Goal: Task Accomplishment & Management: Complete application form

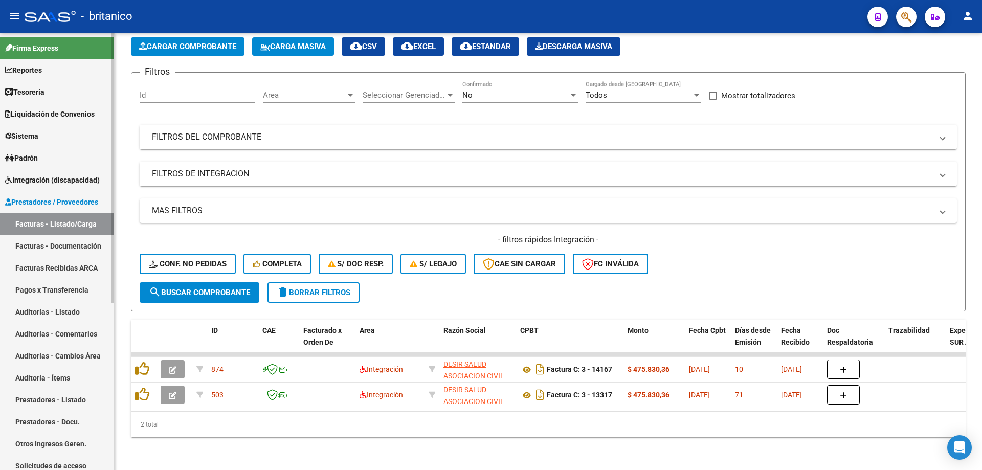
click at [53, 204] on span "Prestadores / Proveedores" at bounding box center [51, 201] width 93 height 11
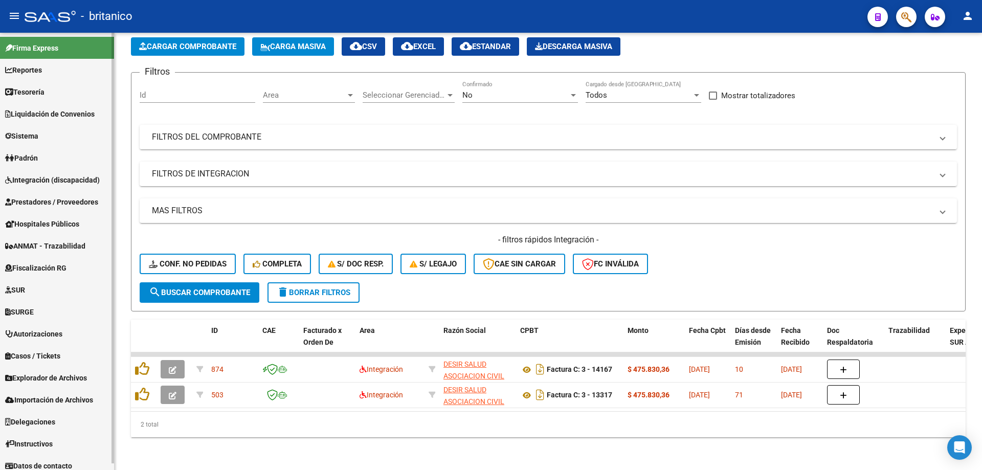
click at [53, 204] on span "Prestadores / Proveedores" at bounding box center [51, 201] width 93 height 11
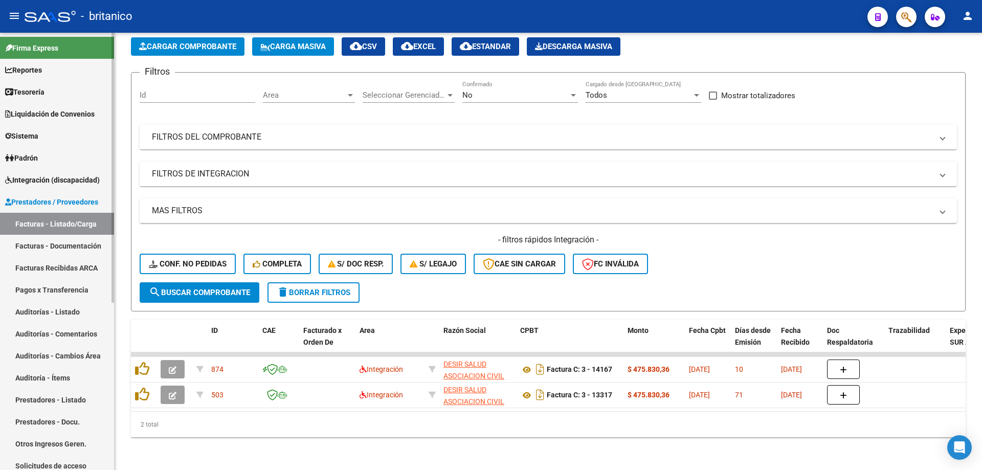
click at [56, 244] on link "Facturas - Documentación" at bounding box center [57, 246] width 114 height 22
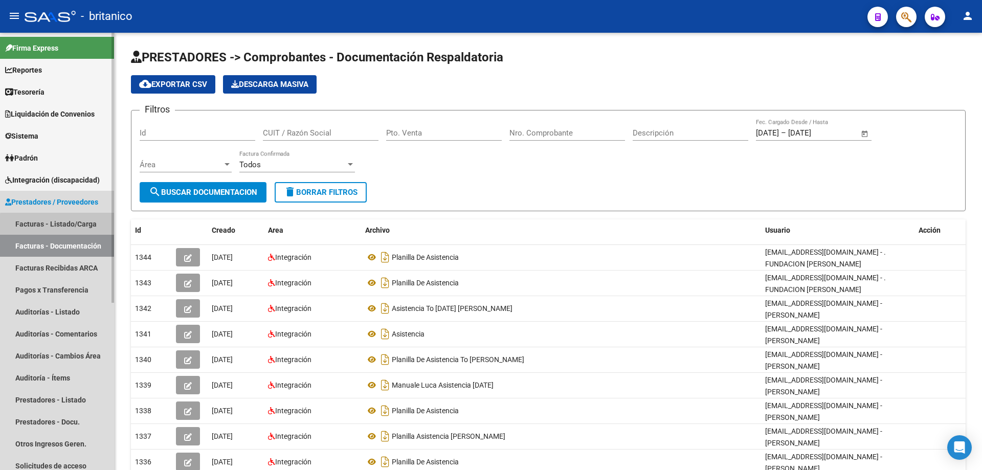
click at [65, 226] on link "Facturas - Listado/Carga" at bounding box center [57, 224] width 114 height 22
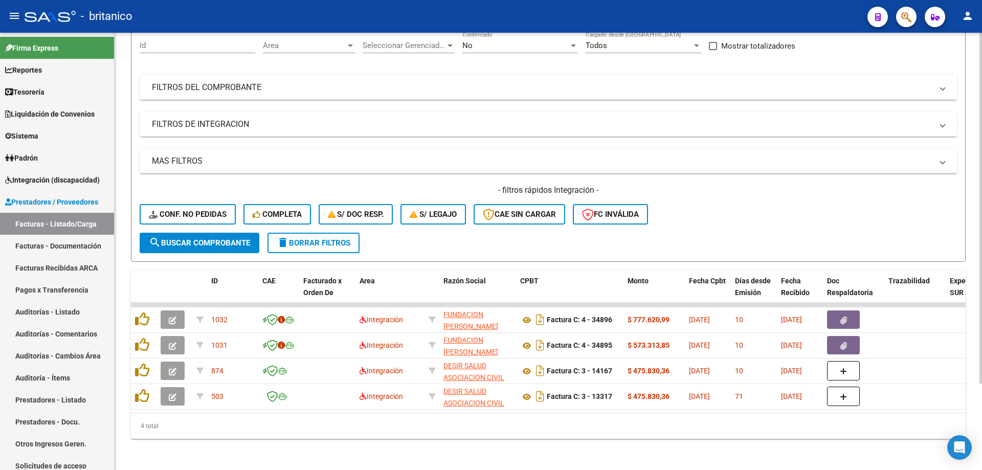
scroll to position [108, 0]
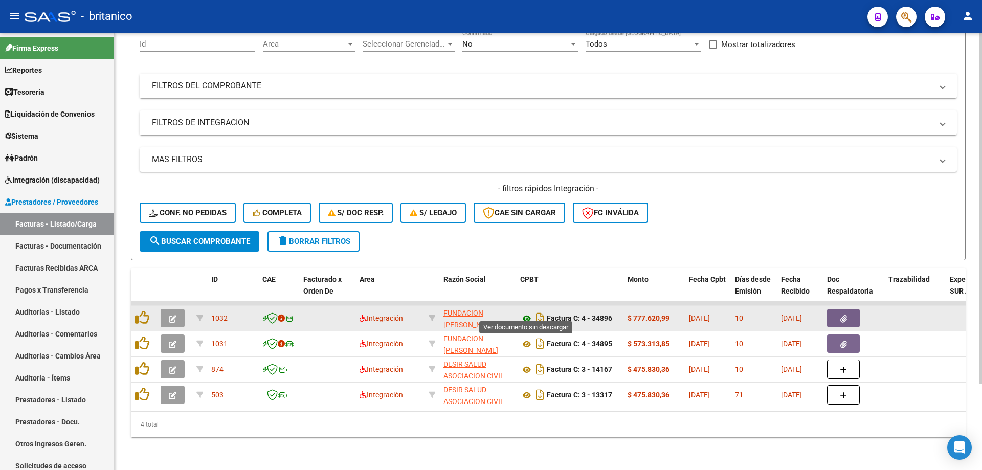
click at [529, 313] on icon at bounding box center [526, 319] width 13 height 12
click at [839, 309] on button "button" at bounding box center [843, 318] width 33 height 18
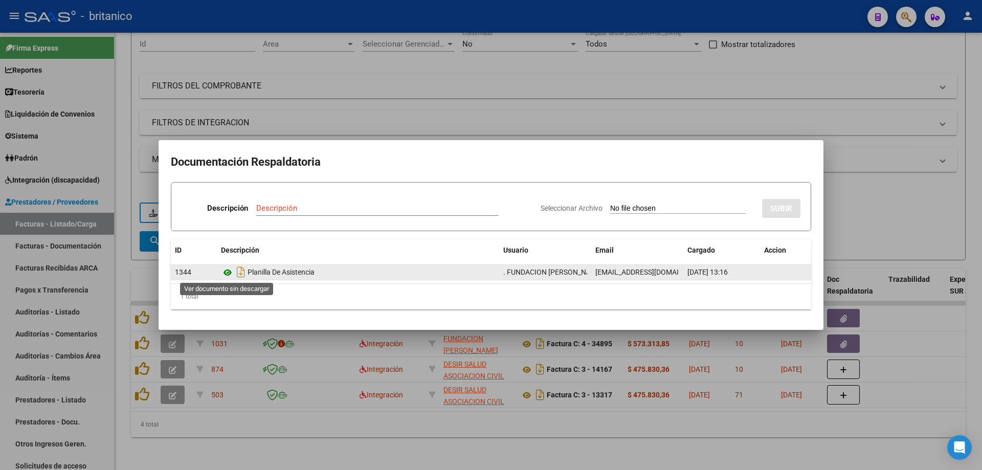
click at [228, 271] on icon at bounding box center [227, 273] width 13 height 12
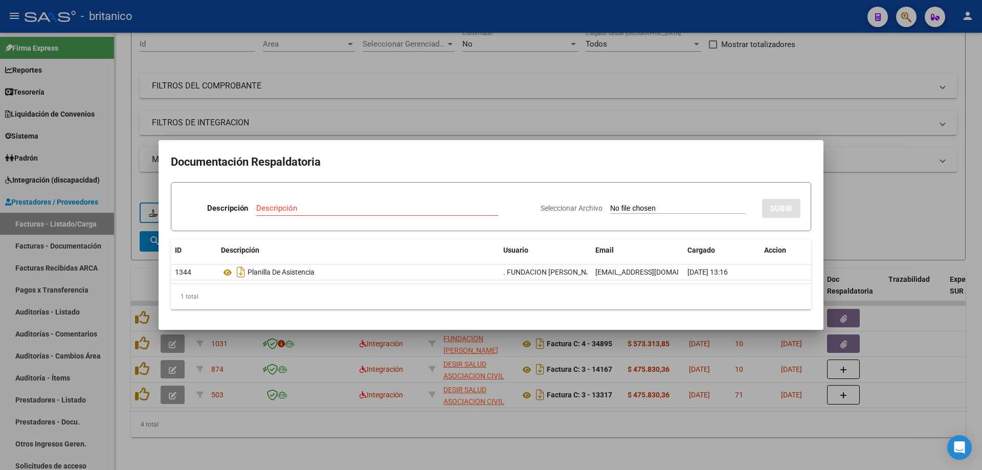
click at [428, 69] on div at bounding box center [491, 235] width 982 height 470
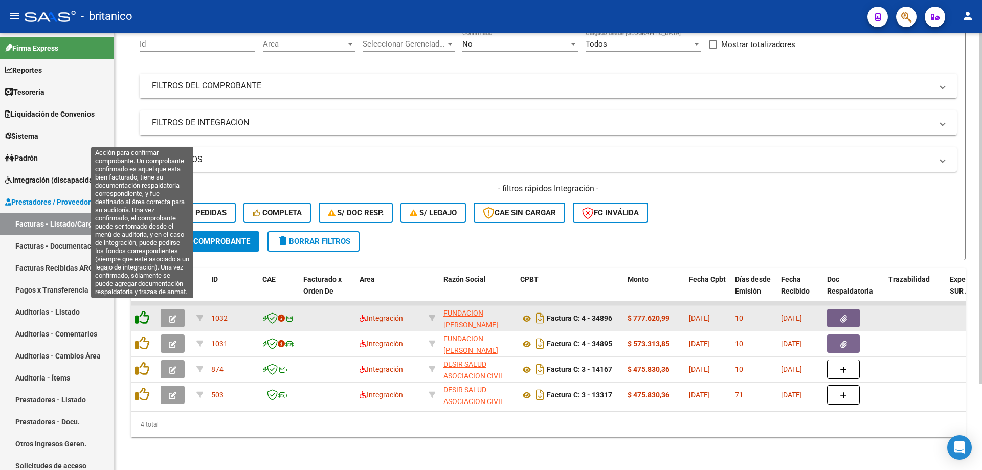
click at [138, 311] on icon at bounding box center [142, 318] width 14 height 14
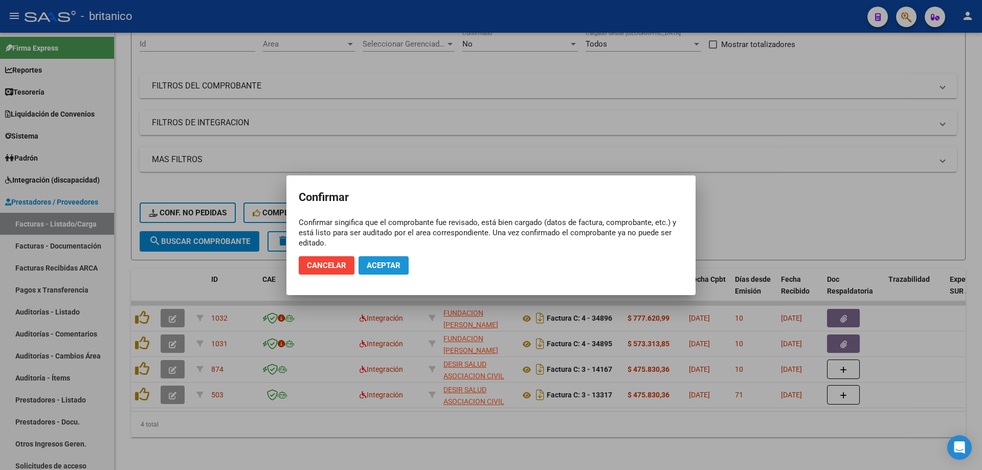
click at [387, 265] on span "Aceptar" at bounding box center [384, 265] width 34 height 9
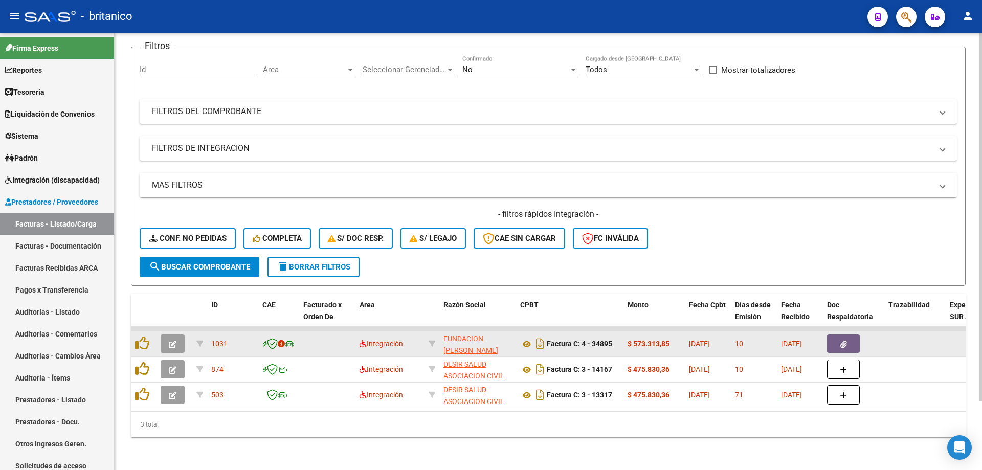
scroll to position [82, 0]
click at [527, 338] on icon at bounding box center [526, 344] width 13 height 12
click at [846, 341] on icon "button" at bounding box center [844, 345] width 7 height 8
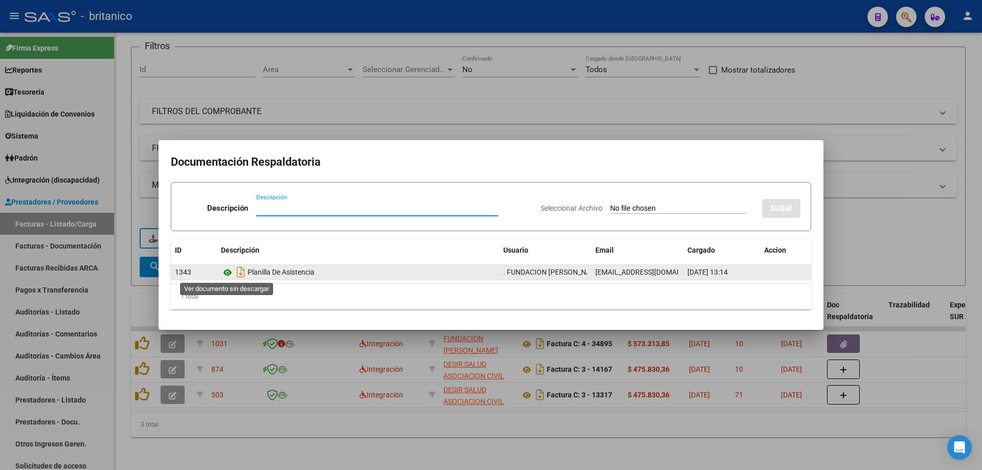
click at [227, 270] on icon at bounding box center [227, 273] width 13 height 12
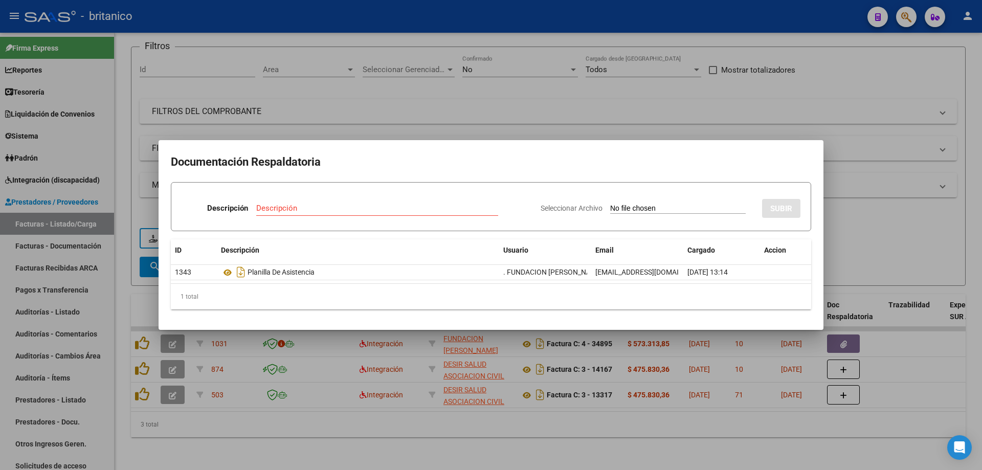
click at [542, 105] on div at bounding box center [491, 235] width 982 height 470
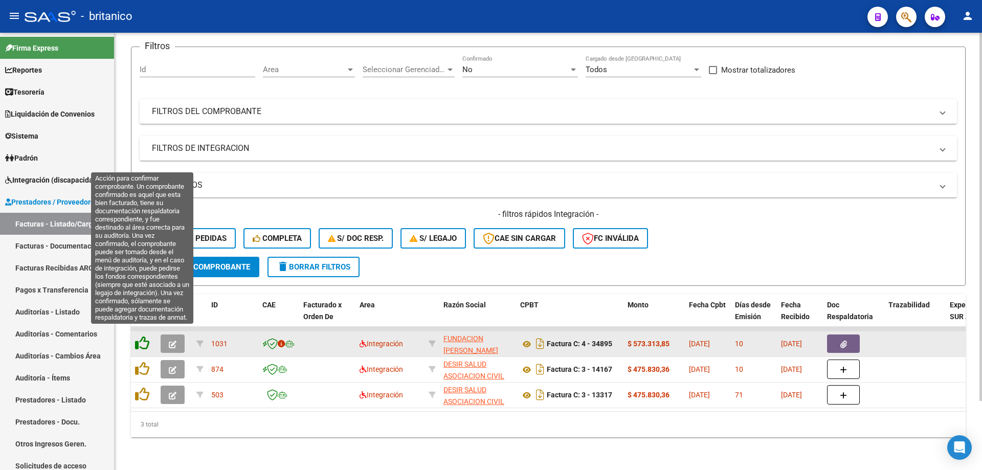
click at [145, 336] on icon at bounding box center [142, 343] width 14 height 14
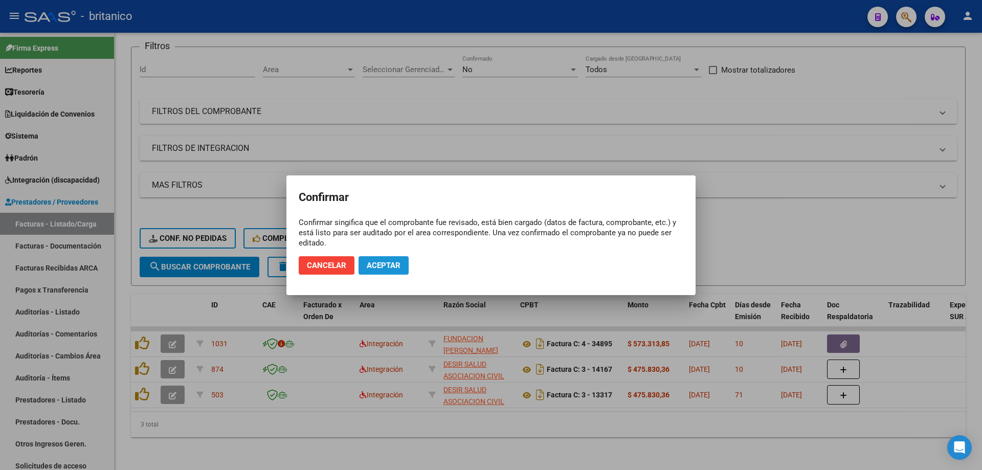
click at [386, 264] on span "Aceptar" at bounding box center [384, 265] width 34 height 9
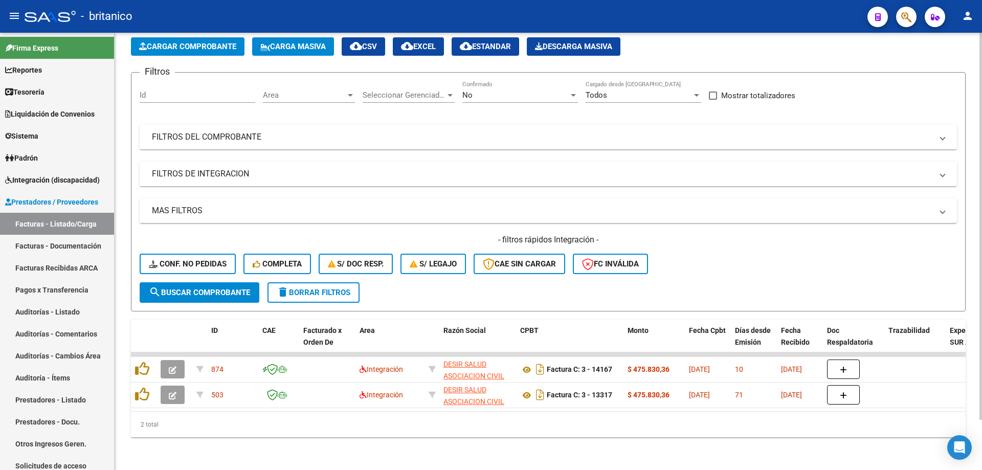
scroll to position [57, 0]
click at [186, 262] on button "Conf. no pedidas" at bounding box center [188, 264] width 96 height 20
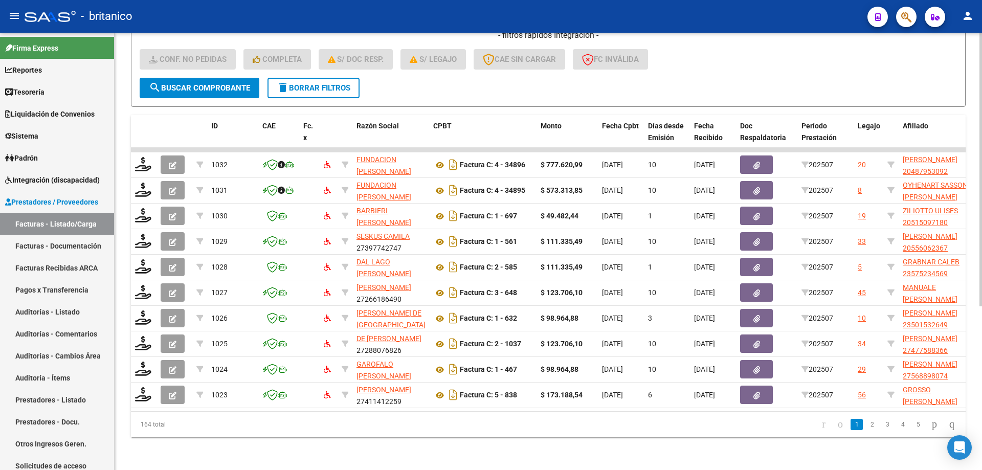
scroll to position [261, 0]
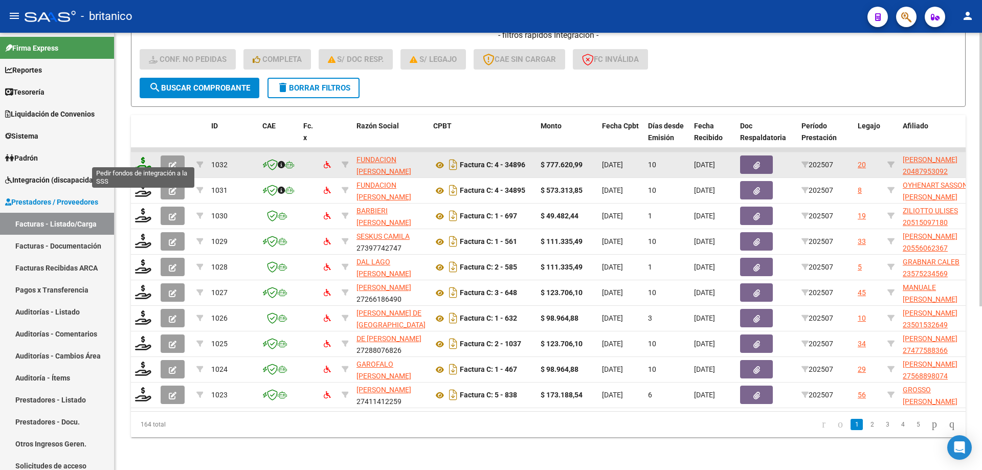
click at [140, 159] on icon at bounding box center [143, 164] width 16 height 14
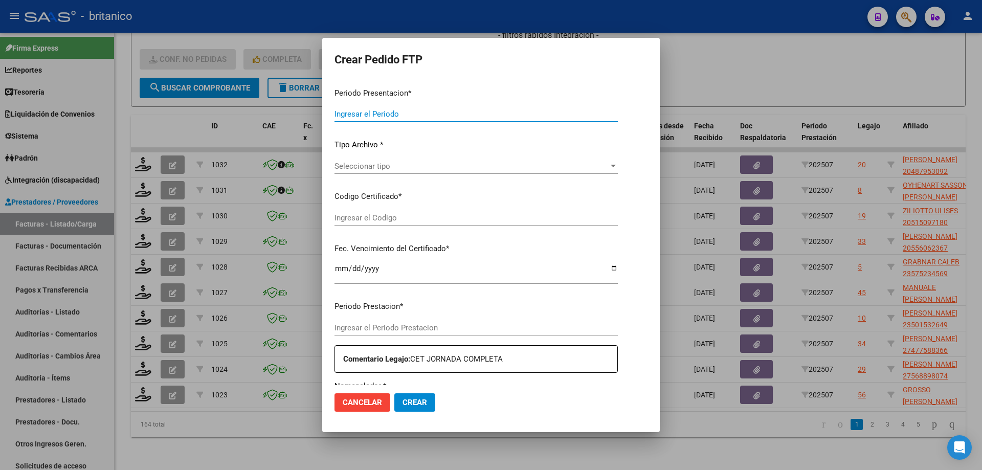
type input "202507"
type input "$ 777.620,99"
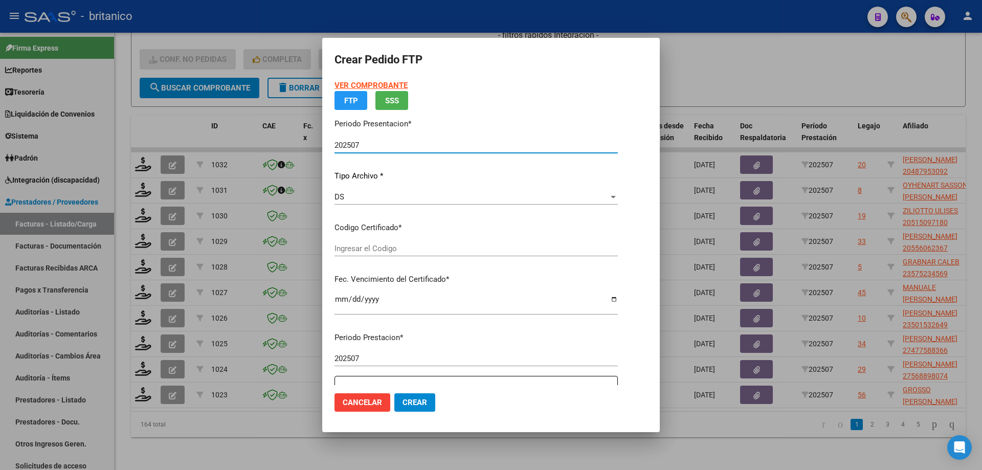
type input "ARG02000487953092025013020300130CIU13650"
type input "[DATE]"
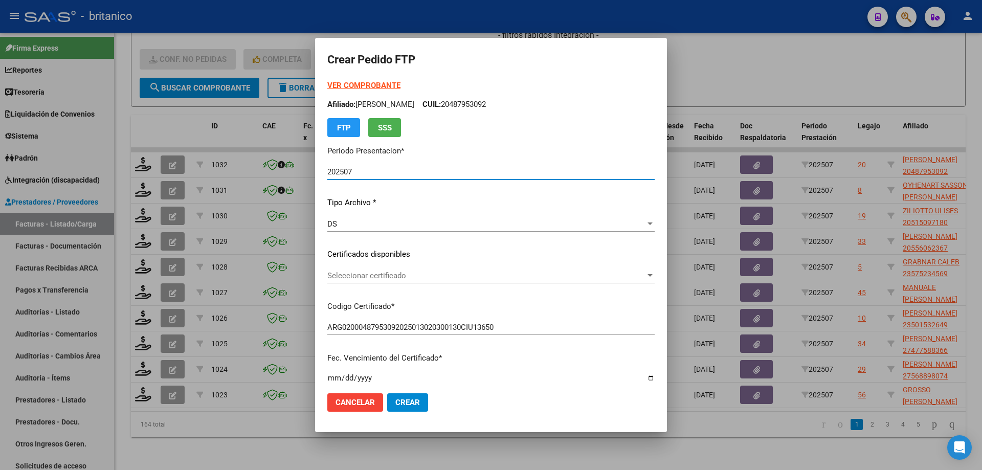
click at [646, 277] on span "Seleccionar certificado" at bounding box center [486, 275] width 318 height 9
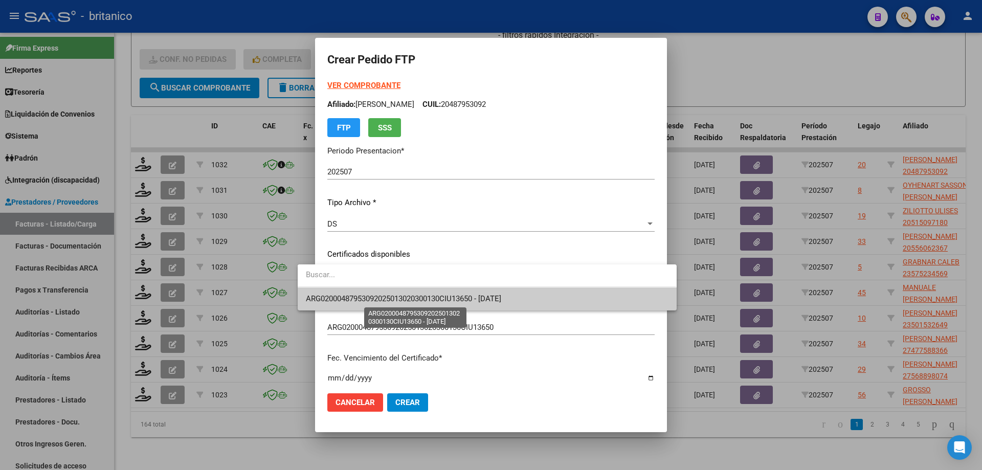
click at [485, 298] on span "ARG02000487953092025013020300130CIU13650 - [DATE]" at bounding box center [403, 298] width 195 height 9
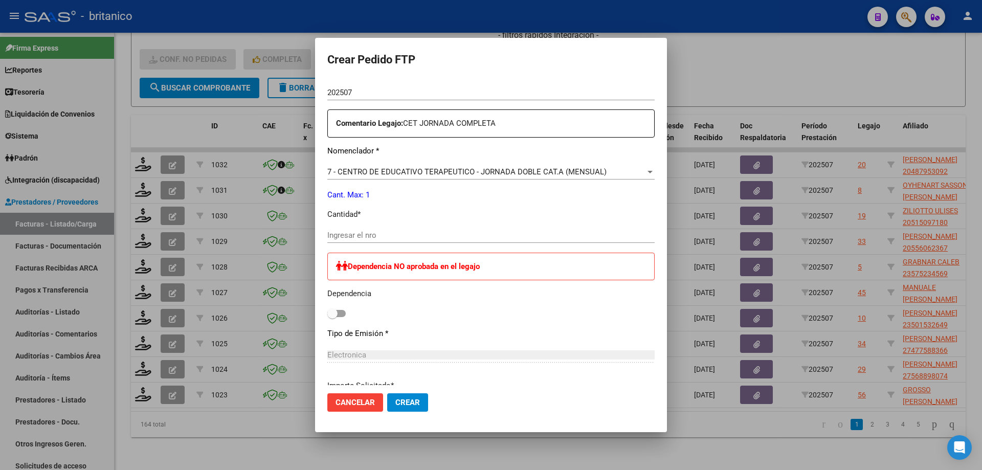
scroll to position [358, 0]
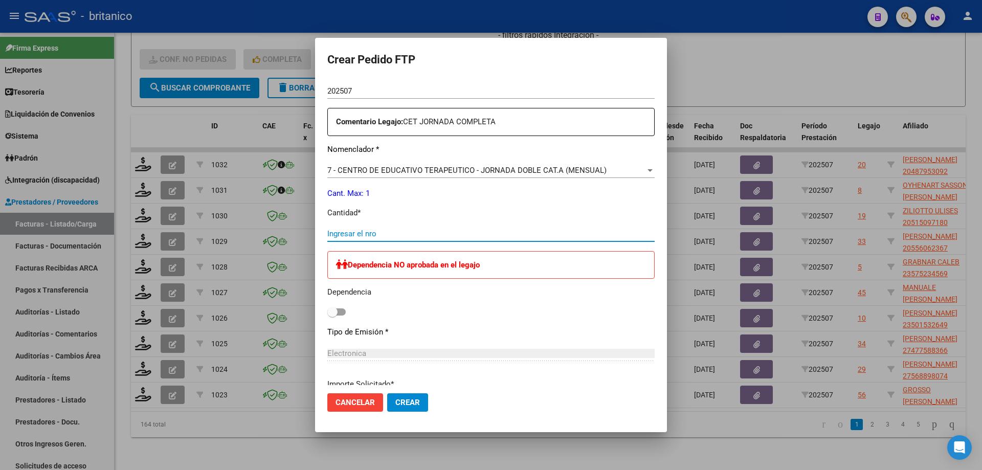
click at [340, 234] on input "Ingresar el nro" at bounding box center [490, 233] width 327 height 9
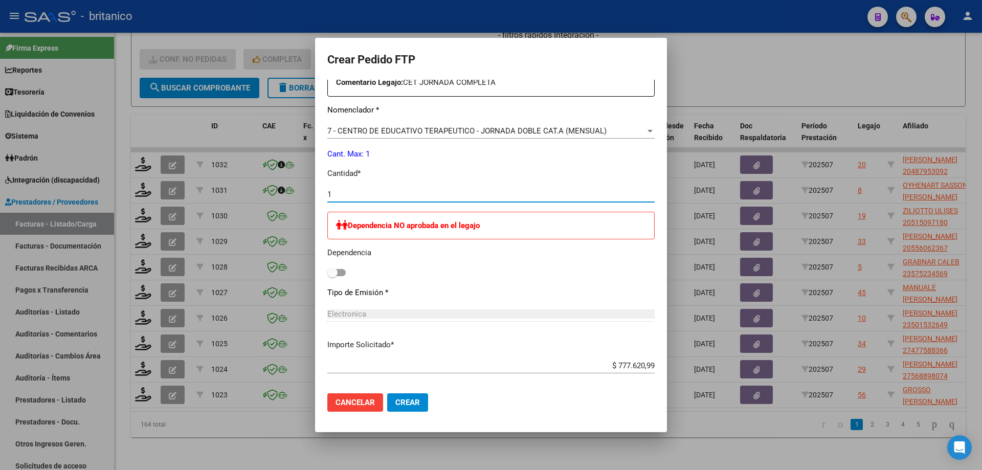
scroll to position [447, 0]
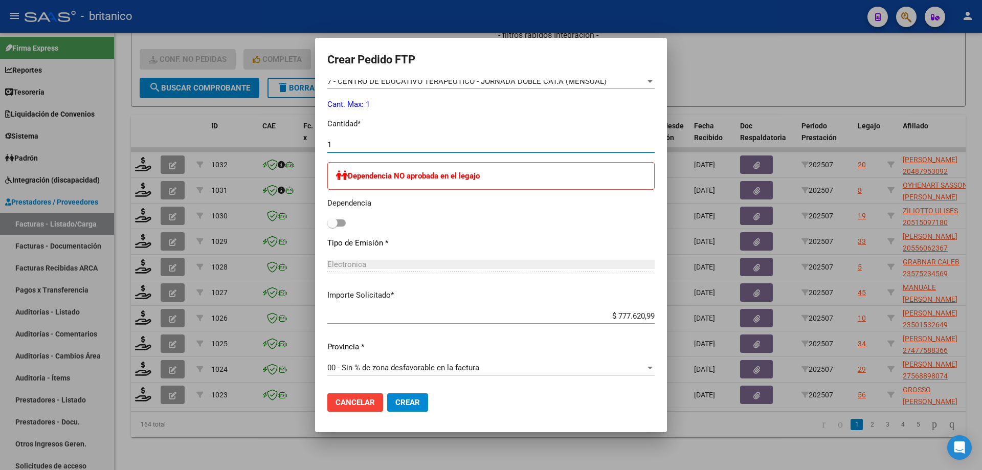
type input "1"
click at [387, 396] on button "Crear" at bounding box center [407, 402] width 41 height 18
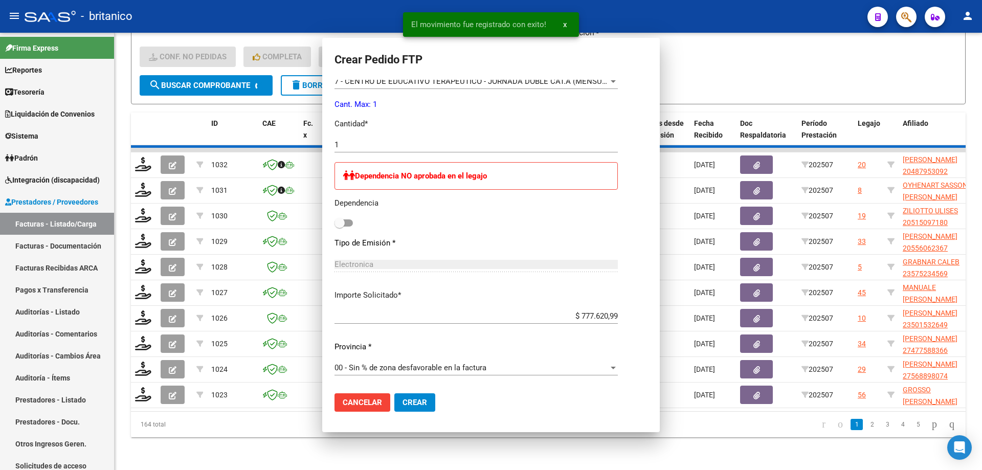
scroll to position [389, 0]
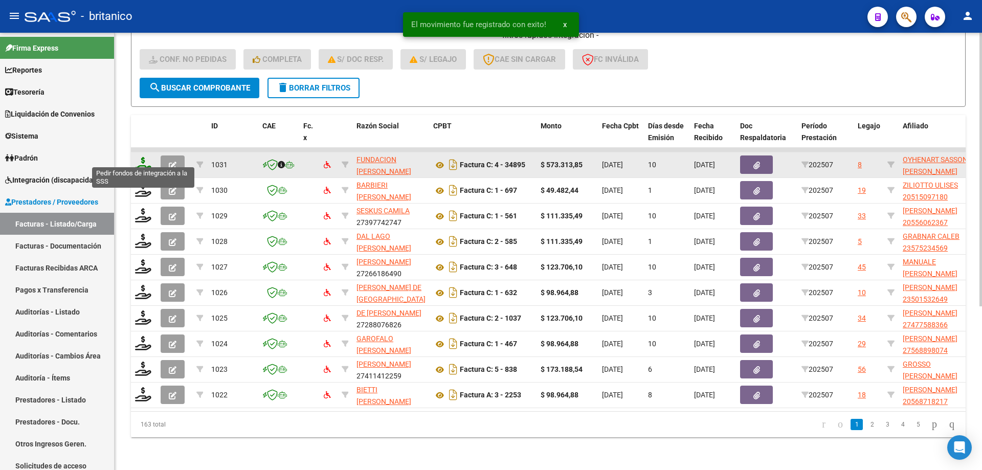
click at [139, 157] on icon at bounding box center [143, 164] width 16 height 14
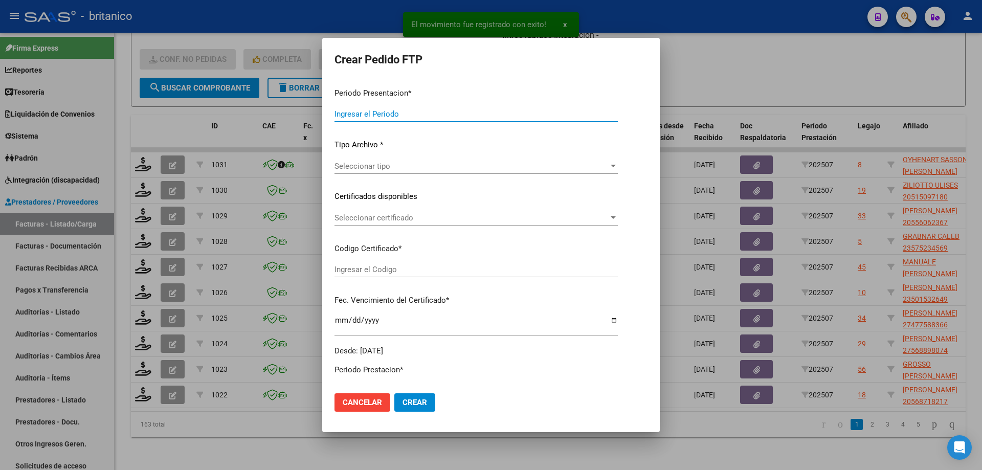
type input "202507"
type input "$ 573.313,85"
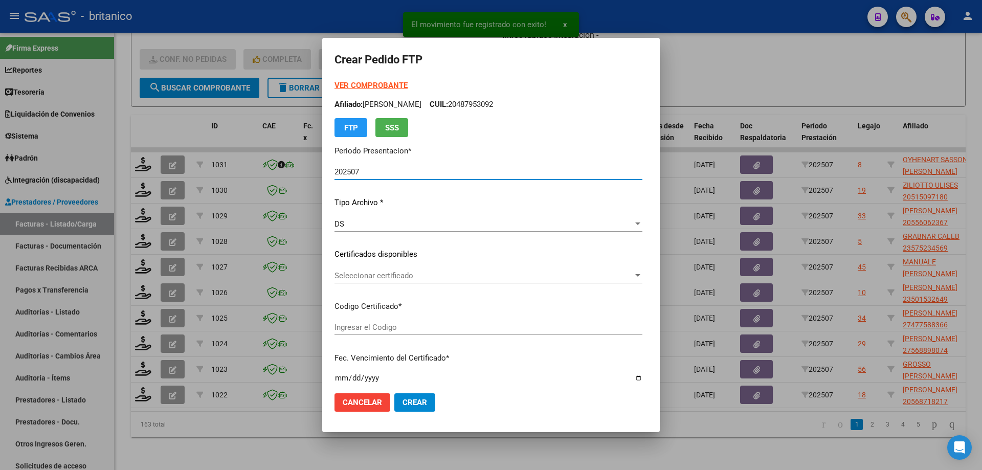
type input "ARG020005500309720210825-20250825CBA536"
type input "[DATE]"
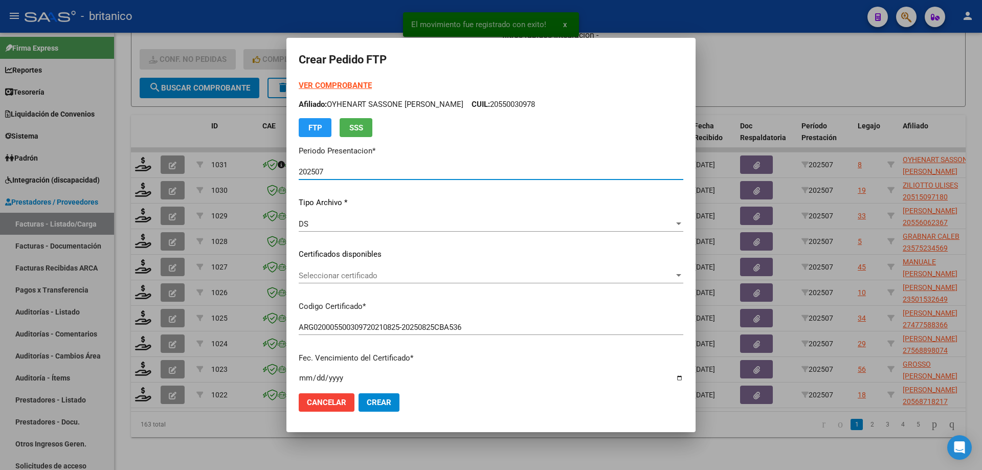
click at [368, 273] on span "Seleccionar certificado" at bounding box center [487, 275] width 376 height 9
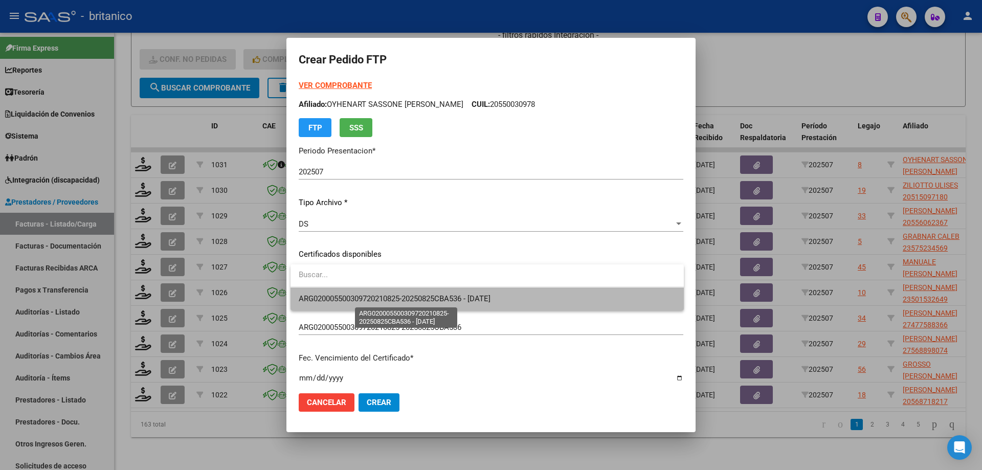
click at [393, 303] on span "ARG020005500309720210825-20250825CBA536 - [DATE]" at bounding box center [395, 298] width 192 height 9
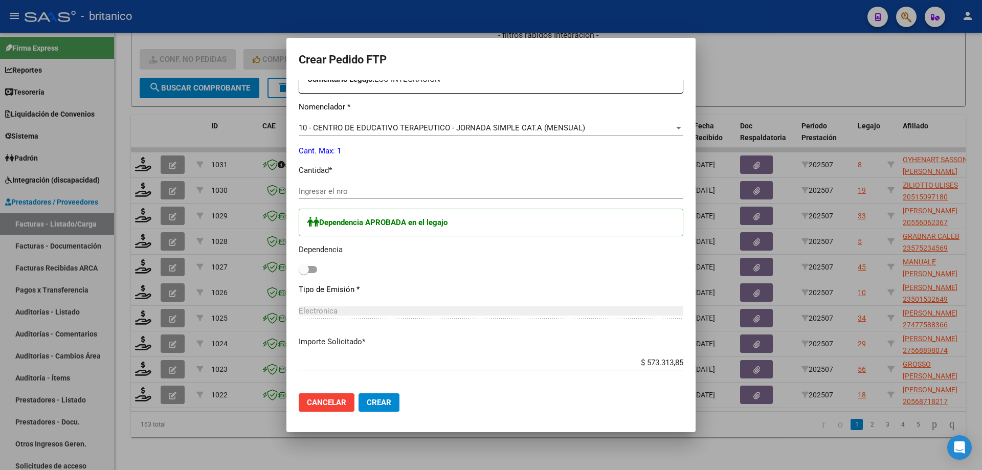
scroll to position [409, 0]
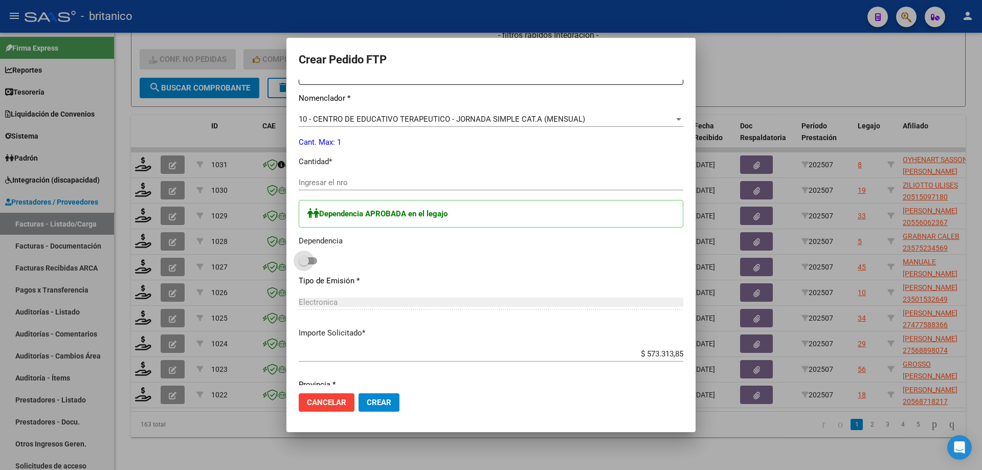
click at [315, 261] on span at bounding box center [308, 260] width 18 height 7
click at [304, 265] on input "checkbox" at bounding box center [303, 265] width 1 height 1
checkbox input "true"
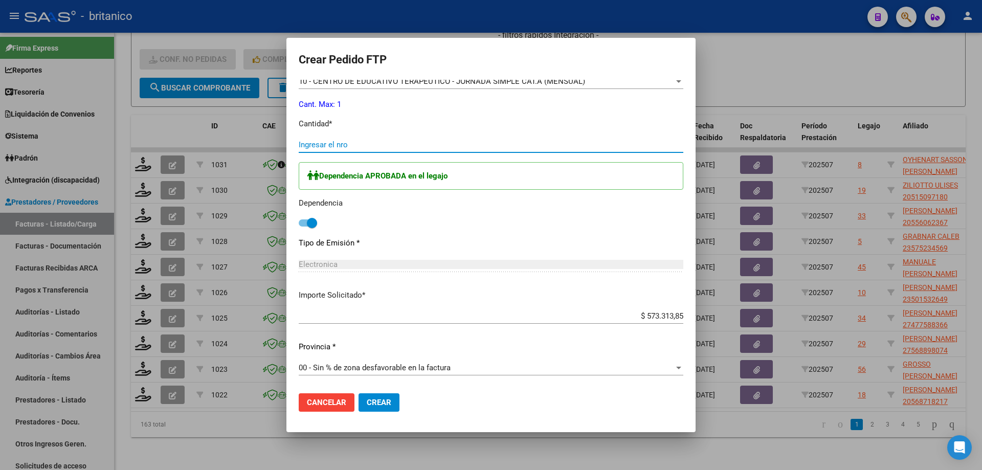
click at [388, 141] on input "Ingresar el nro" at bounding box center [491, 144] width 385 height 9
type input "1"
click at [383, 398] on span "Crear" at bounding box center [379, 402] width 25 height 9
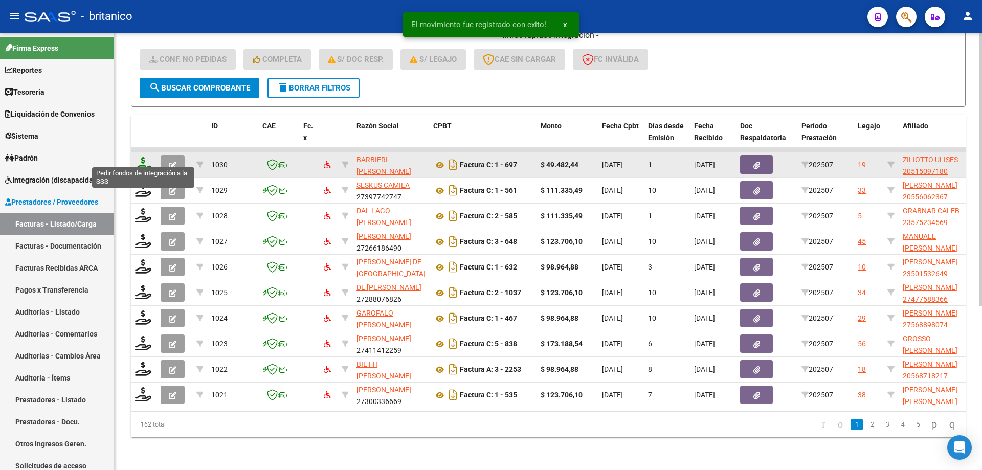
click at [145, 157] on icon at bounding box center [143, 164] width 16 height 14
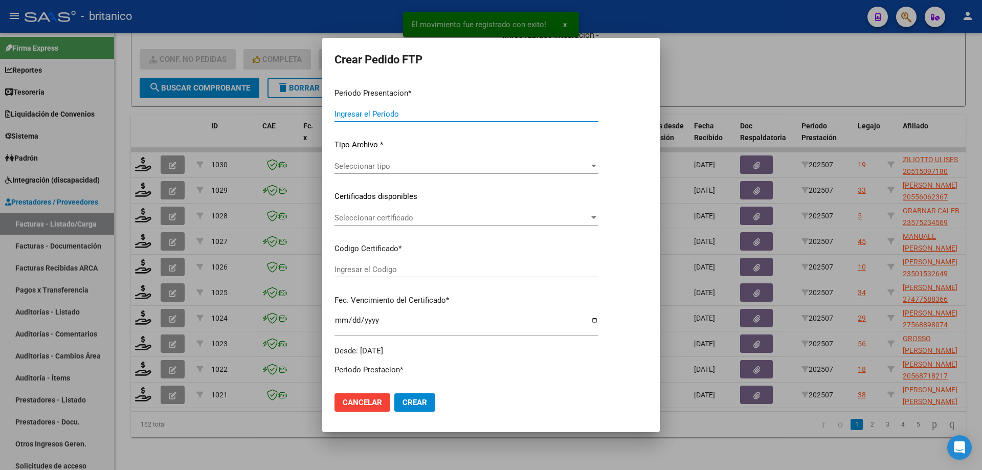
type input "202507"
type input "$ 49.482,44"
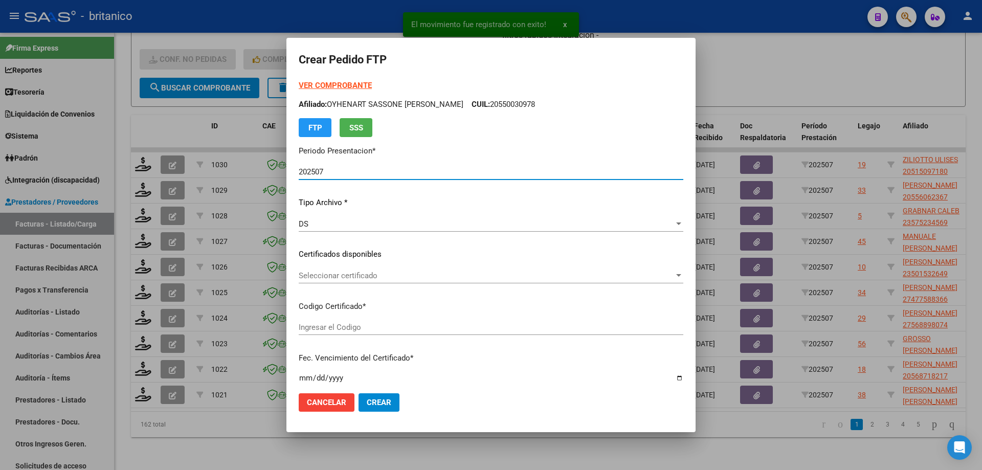
type input "ARG02000515097182019041120240411BS413"
type input "[DATE]"
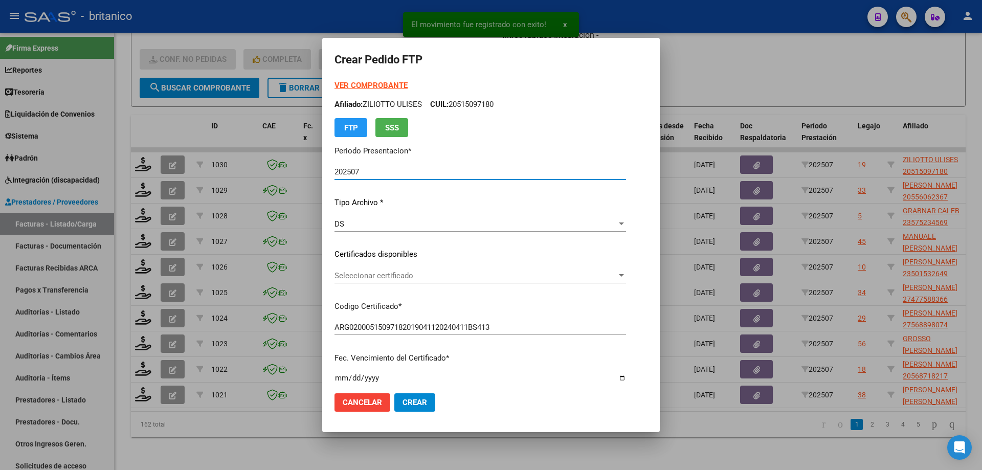
click at [455, 279] on span "Seleccionar certificado" at bounding box center [476, 275] width 282 height 9
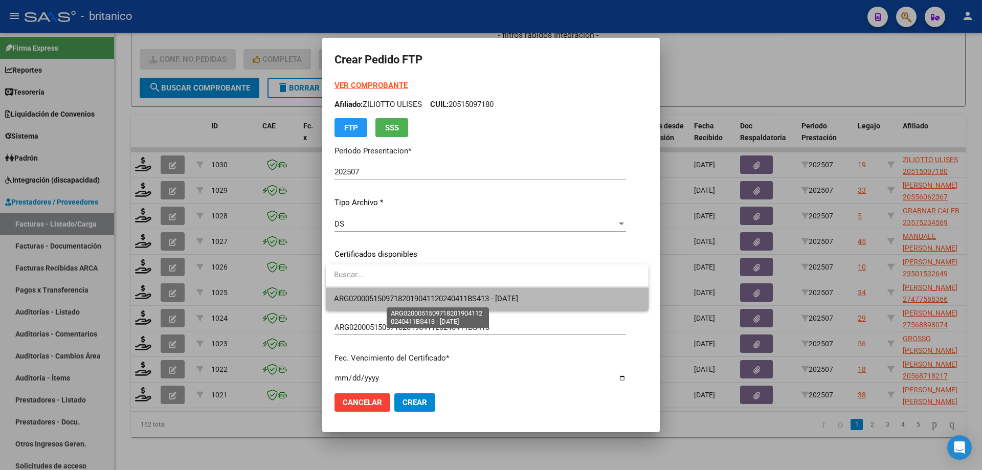
click at [460, 294] on span "ARG02000515097182019041120240411BS413 - [DATE]" at bounding box center [426, 298] width 184 height 9
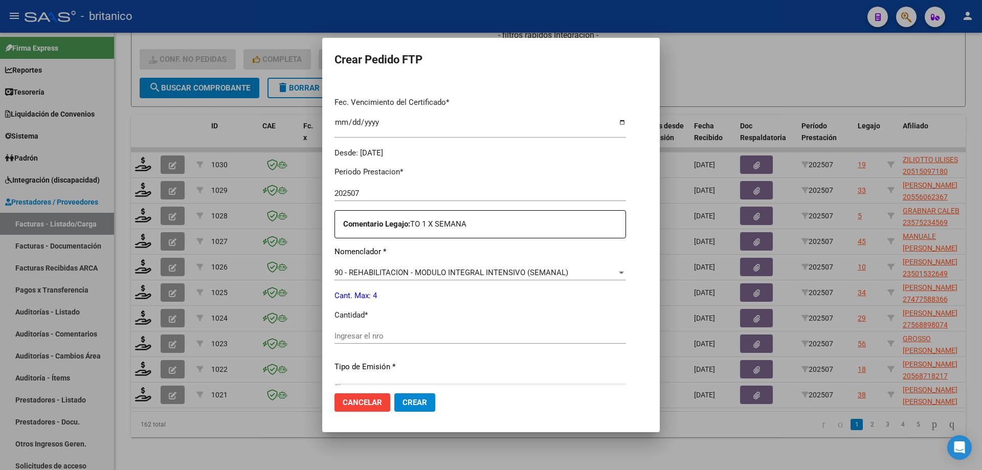
scroll to position [307, 0]
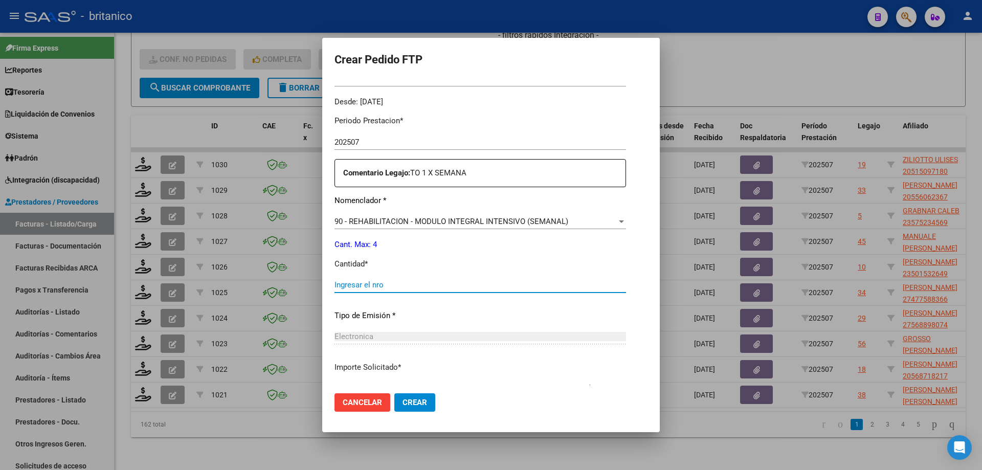
click at [477, 289] on input "Ingresar el nro" at bounding box center [481, 284] width 292 height 9
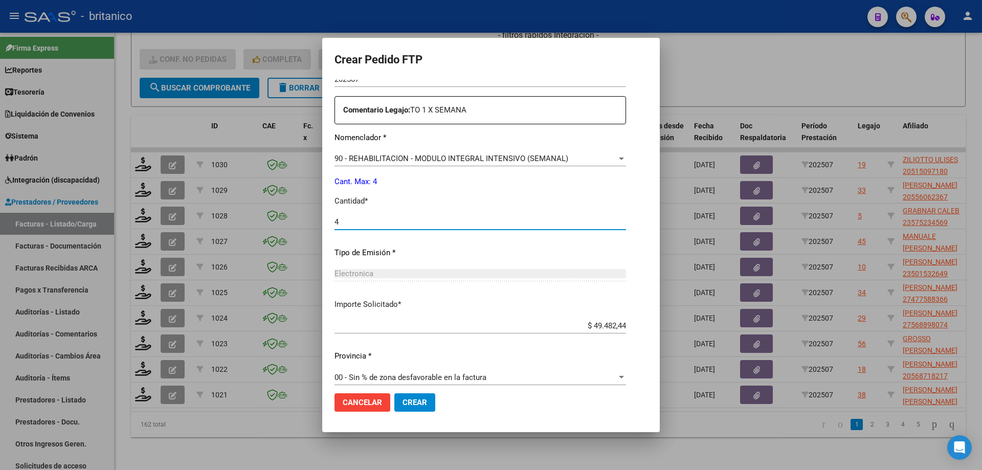
scroll to position [380, 0]
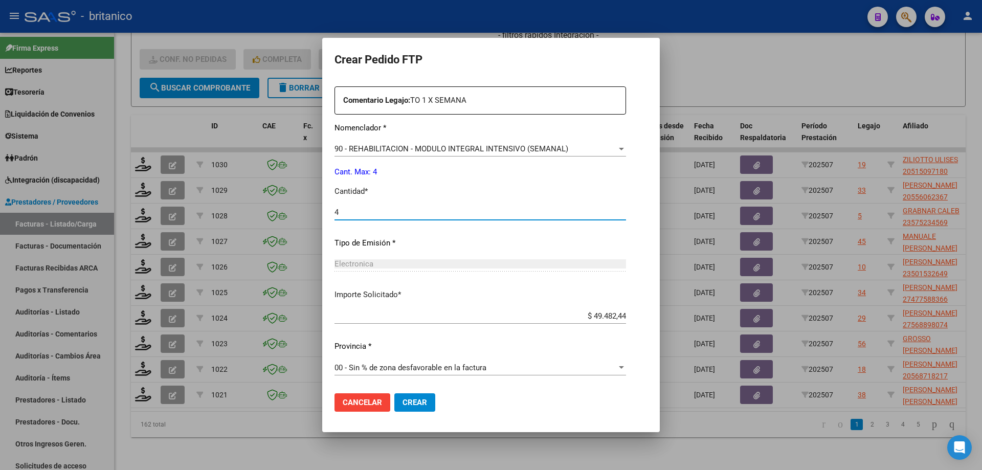
type input "4"
click at [418, 400] on span "Crear" at bounding box center [415, 402] width 25 height 9
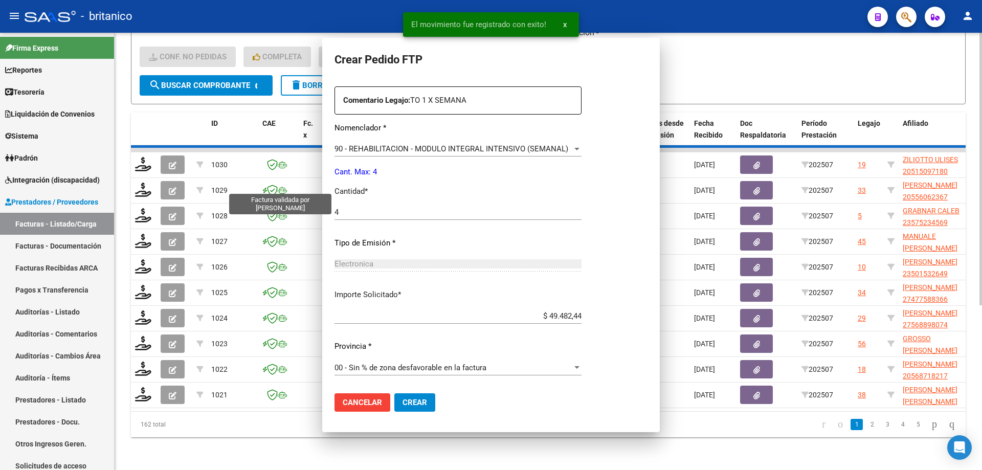
scroll to position [0, 0]
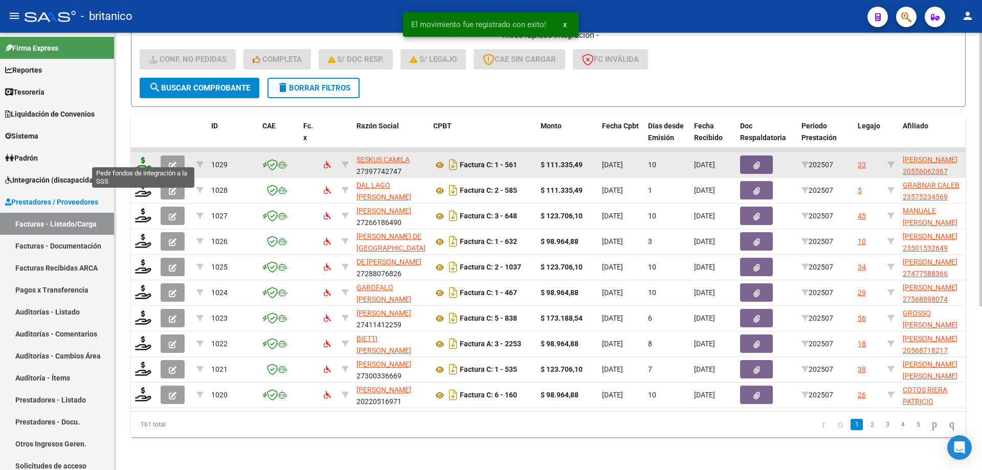
click at [141, 157] on icon at bounding box center [143, 164] width 16 height 14
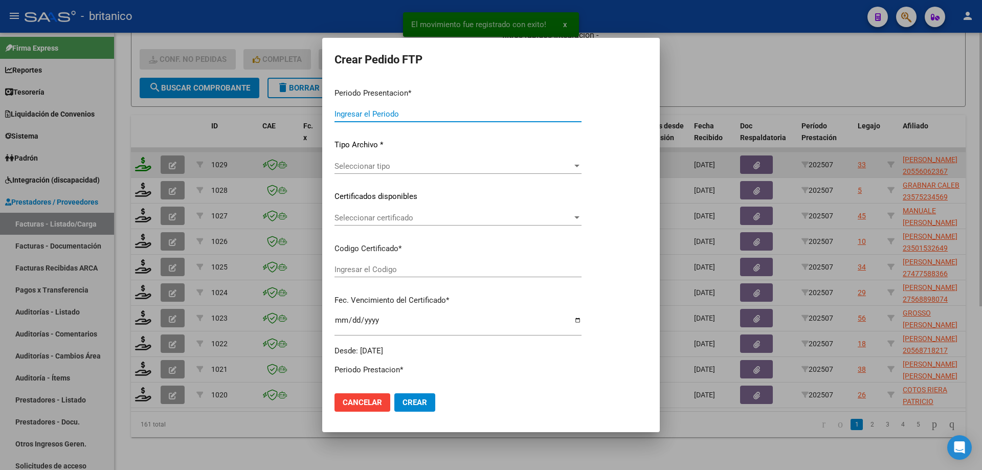
type input "202507"
type input "$ 111.335,49"
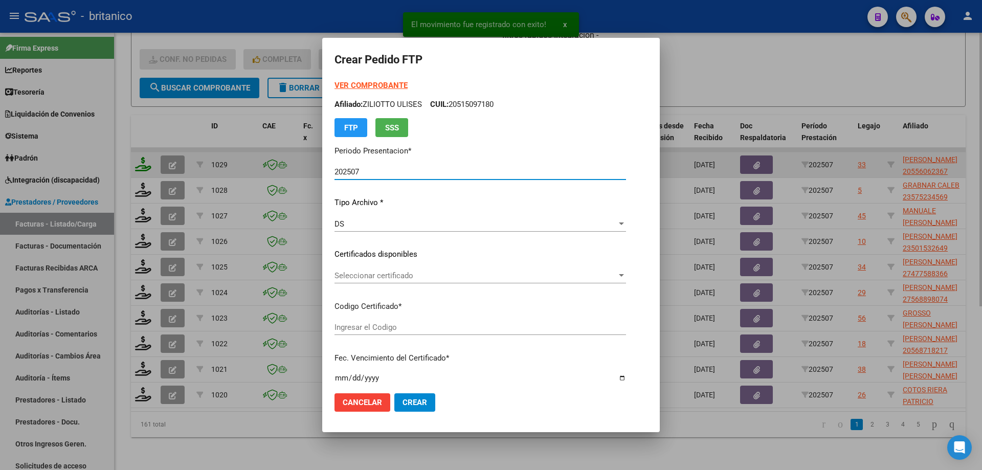
type input "ARG0200055606236-2023122120281221BUE315"
type input "[DATE]"
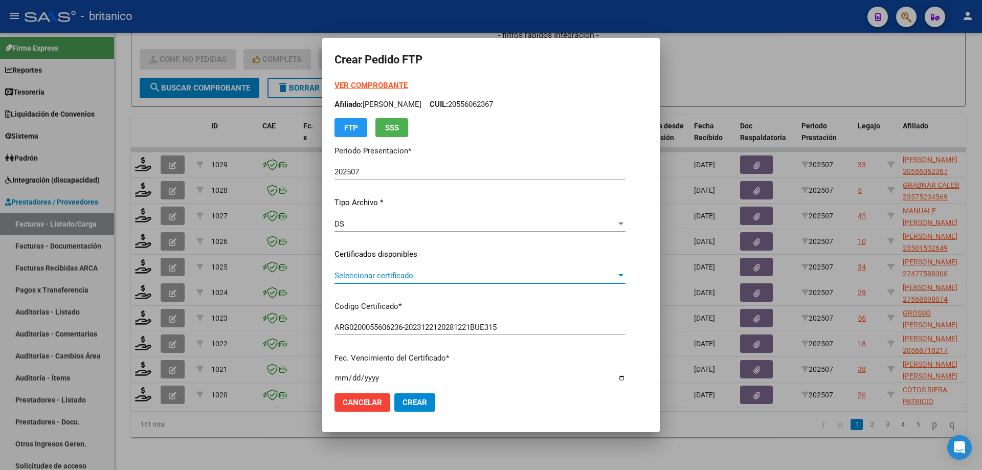
click at [335, 277] on span "Seleccionar certificado" at bounding box center [476, 275] width 282 height 9
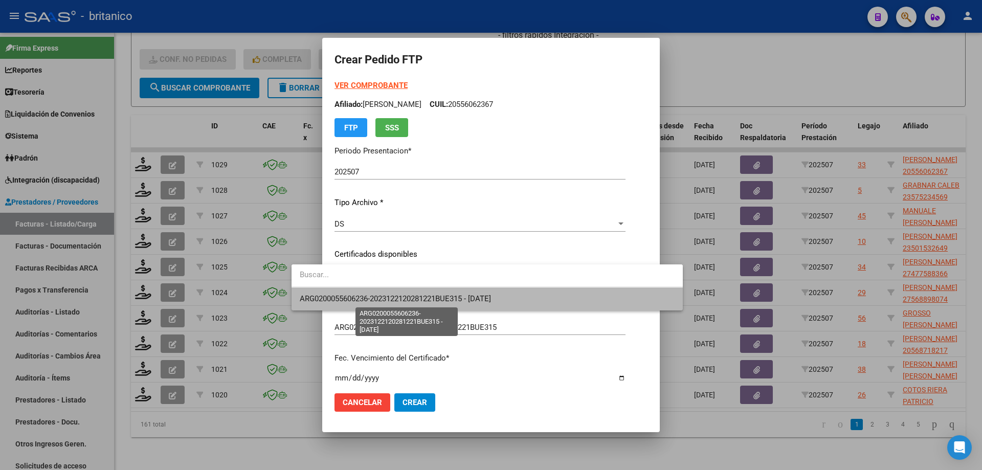
click at [338, 295] on span "ARG0200055606236-2023122120281221BUE315 - [DATE]" at bounding box center [395, 298] width 191 height 9
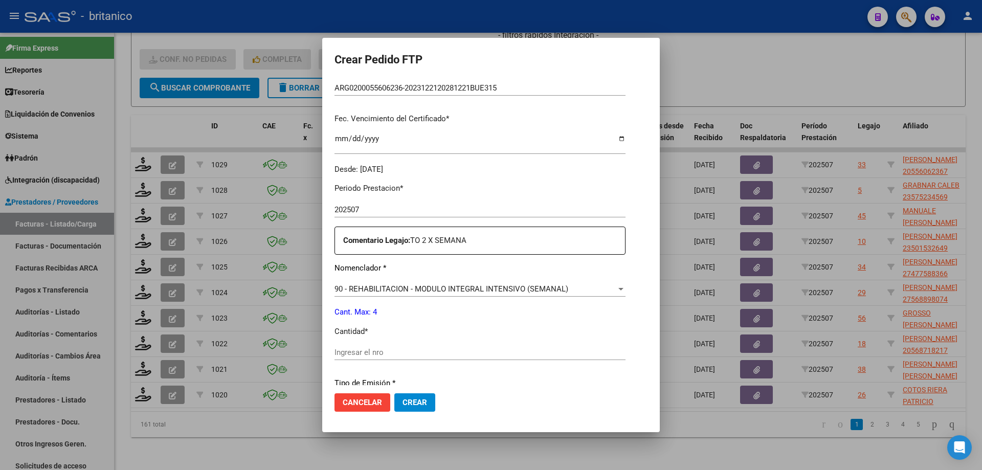
scroll to position [256, 0]
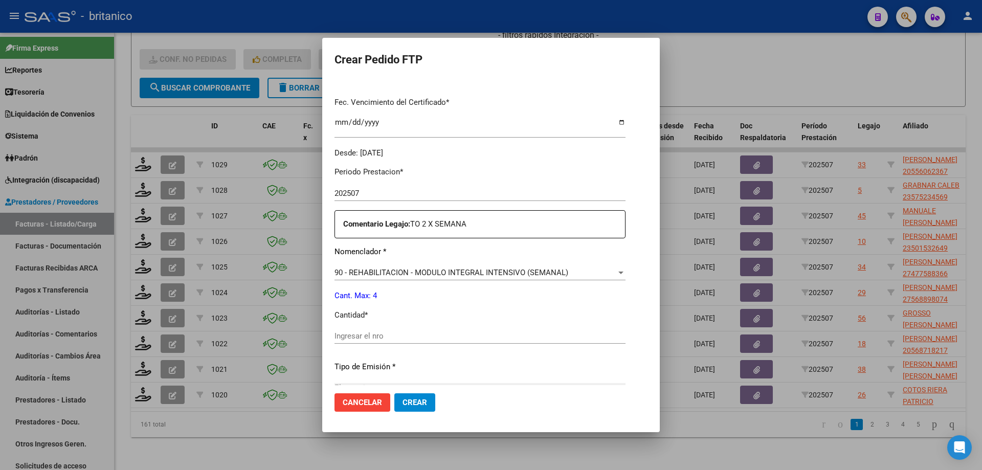
click at [346, 340] on input "Ingresar el nro" at bounding box center [480, 336] width 291 height 9
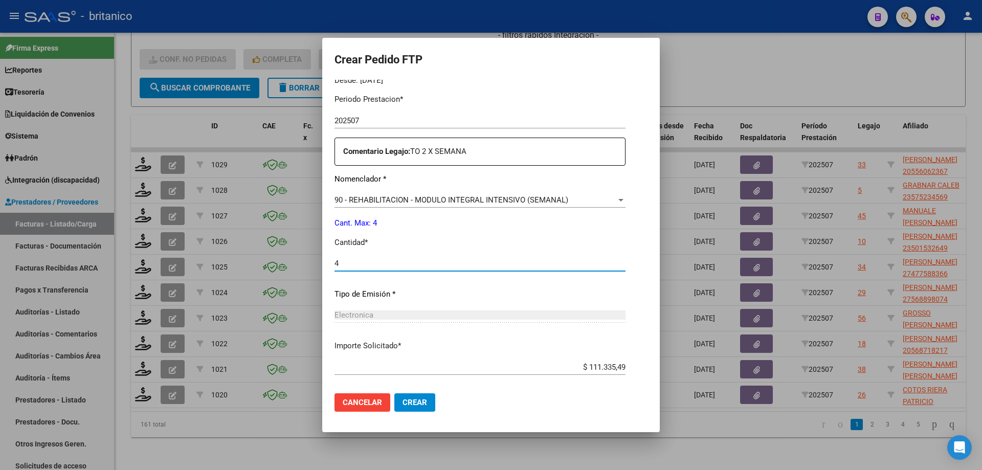
scroll to position [380, 0]
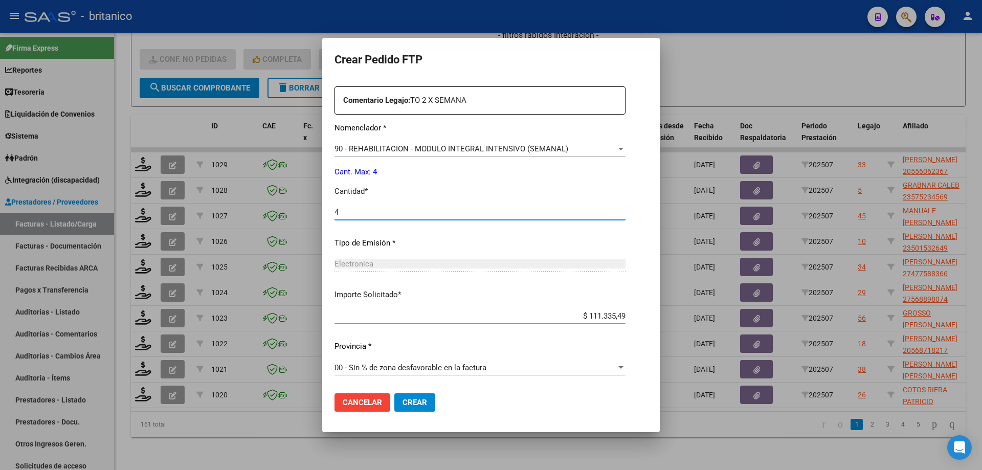
type input "4"
click at [403, 406] on span "Crear" at bounding box center [415, 402] width 25 height 9
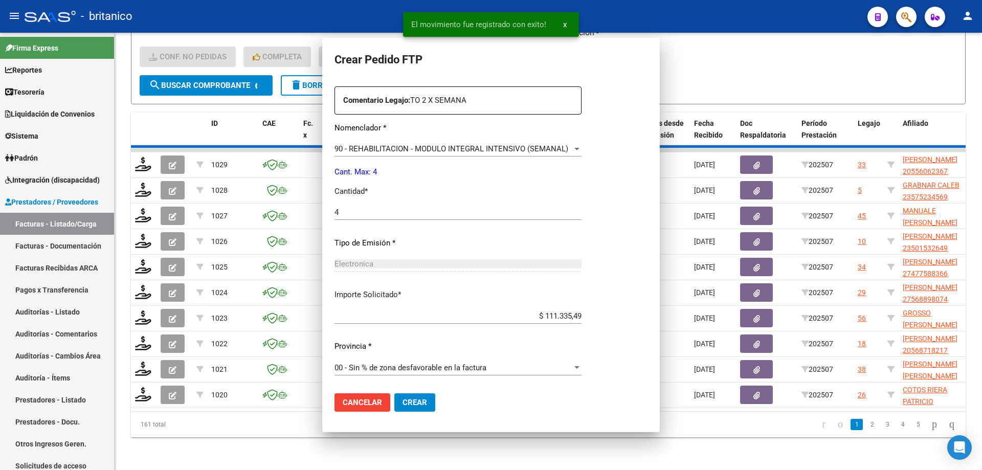
scroll to position [0, 0]
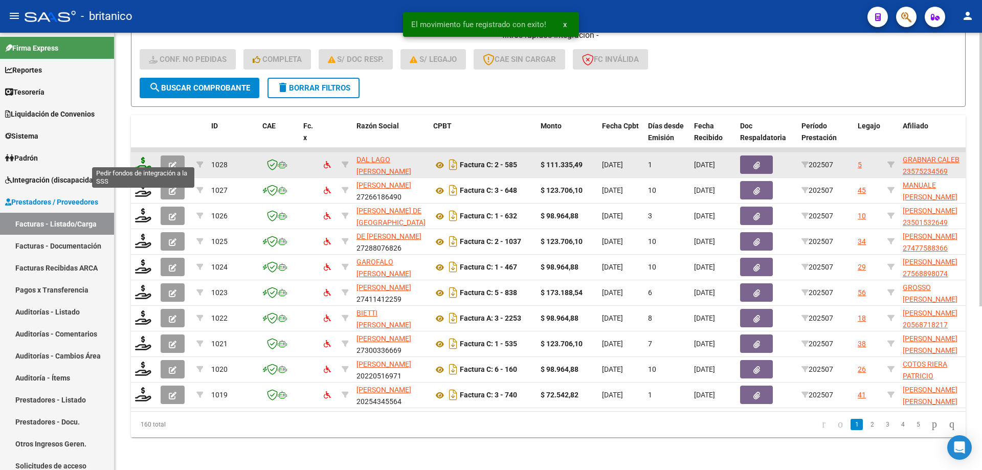
click at [141, 158] on icon at bounding box center [143, 164] width 16 height 14
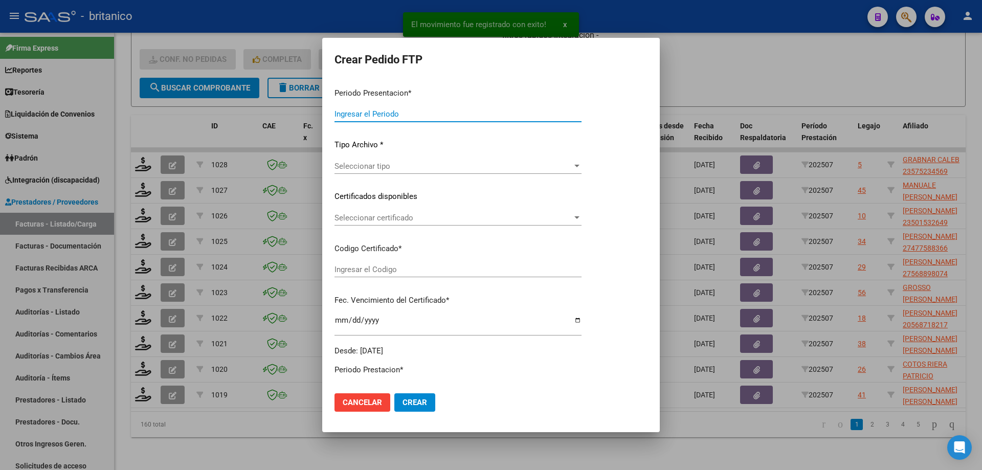
type input "202507"
type input "$ 111.335,49"
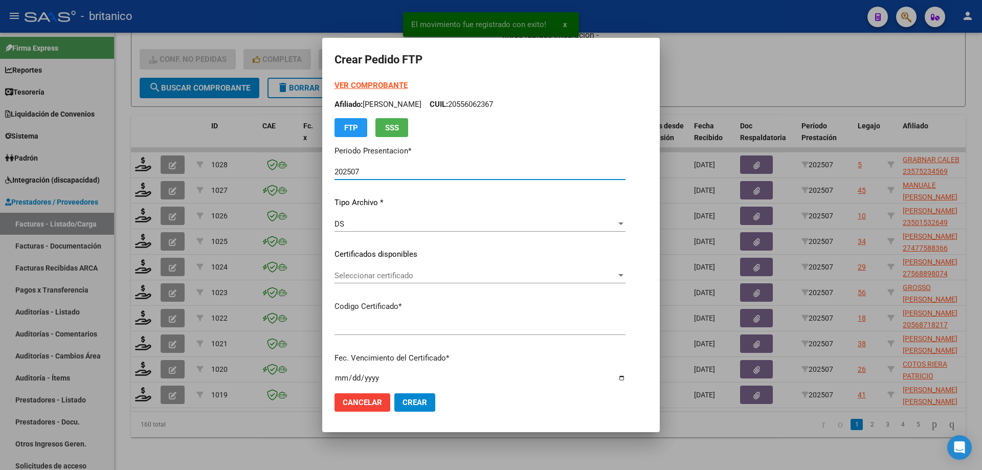
type input "ARG020005752345620230719-20260719CBA536"
type input "[DATE]"
click at [618, 279] on span "Seleccionar certificado" at bounding box center [476, 275] width 283 height 9
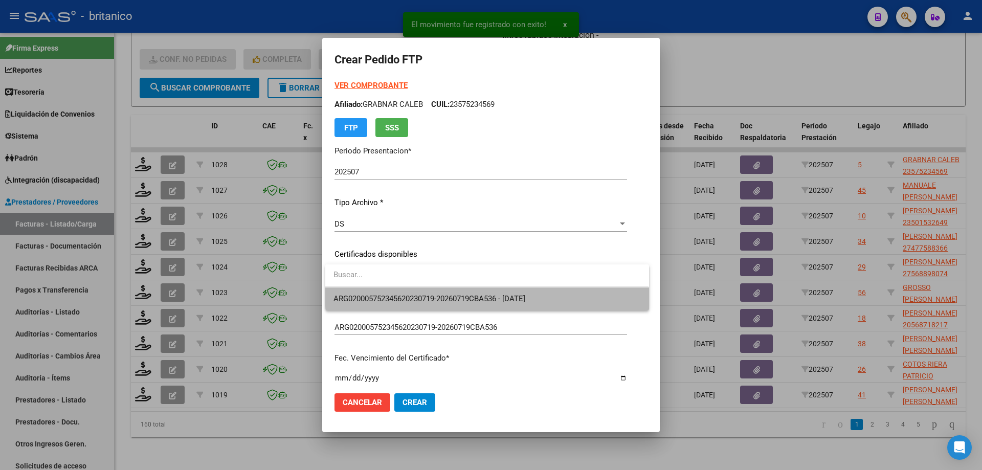
click at [503, 293] on span "ARG020005752345620230719-20260719CBA536 - [DATE]" at bounding box center [487, 299] width 307 height 23
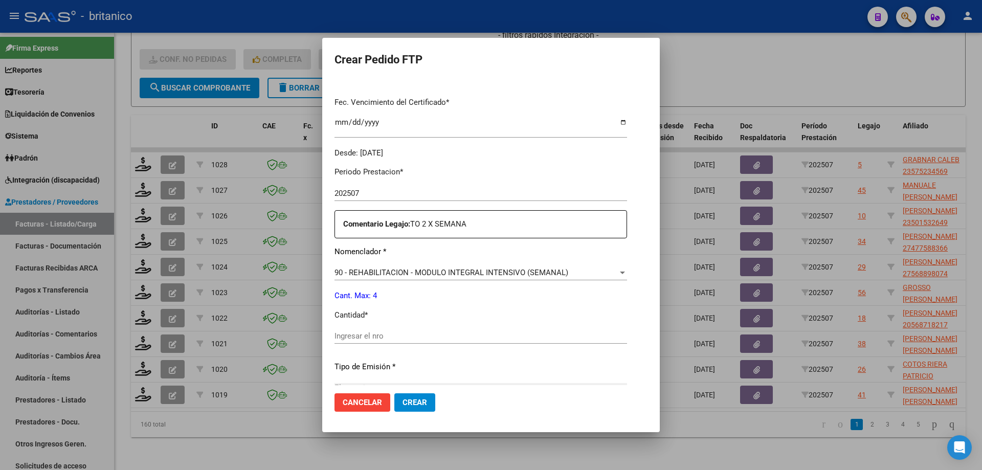
scroll to position [307, 0]
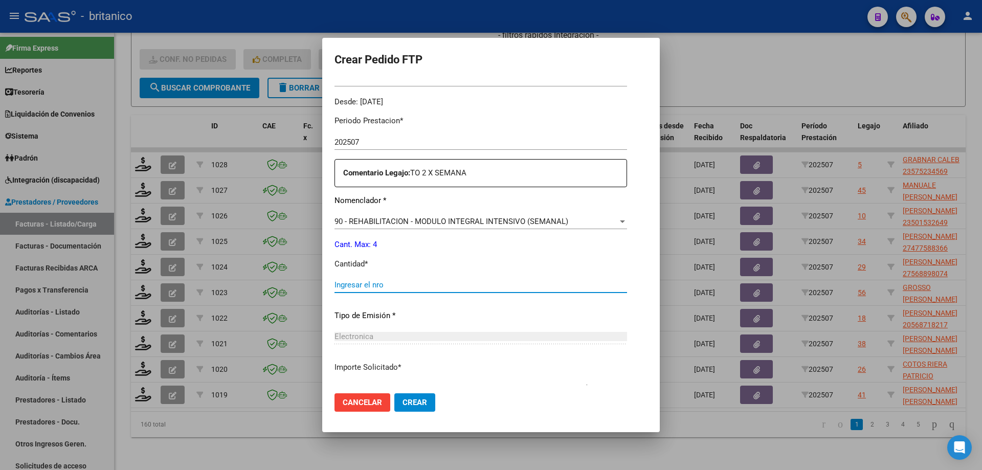
click at [498, 289] on input "Ingresar el nro" at bounding box center [481, 284] width 293 height 9
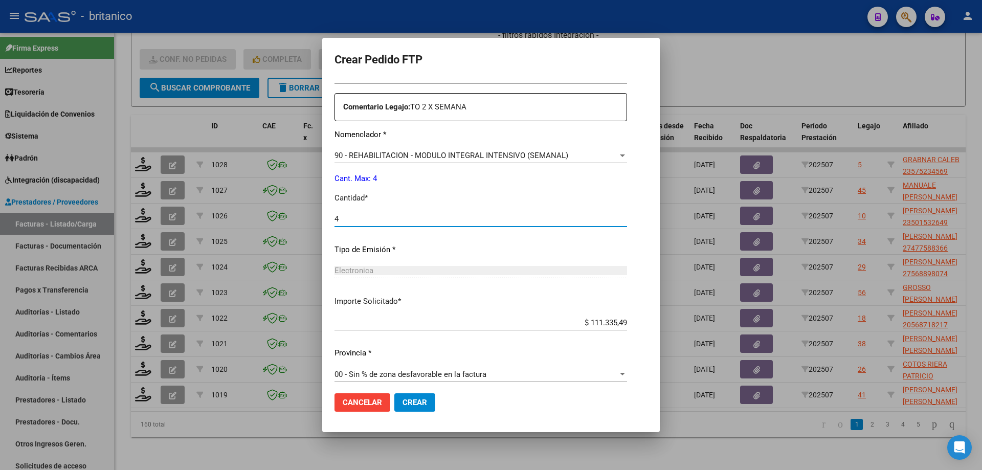
scroll to position [380, 0]
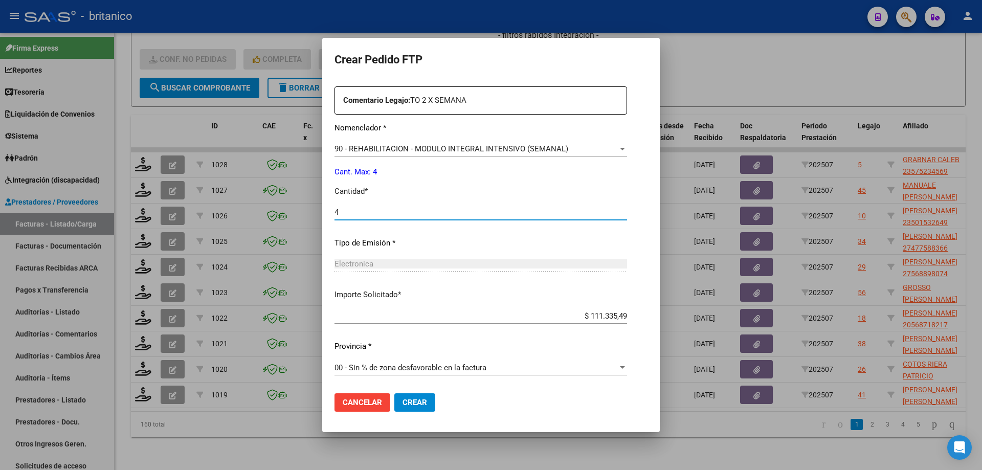
type input "4"
click at [415, 405] on span "Crear" at bounding box center [415, 402] width 25 height 9
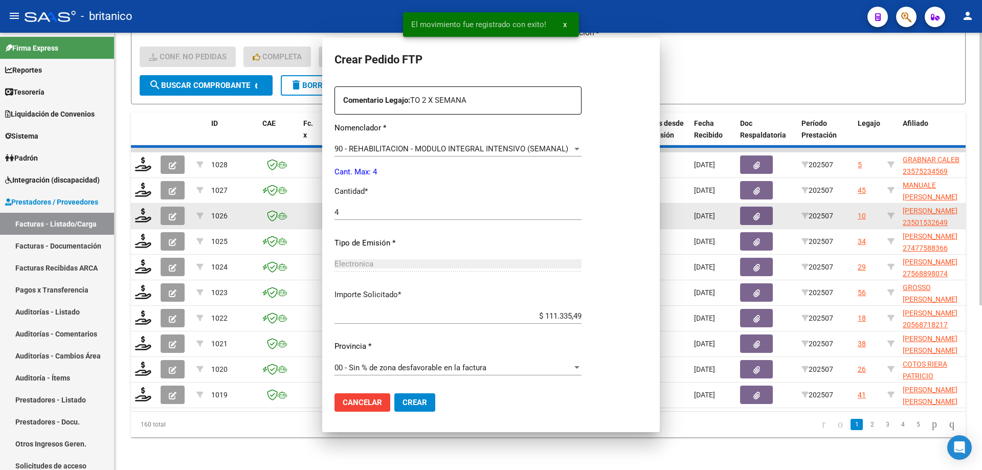
scroll to position [0, 0]
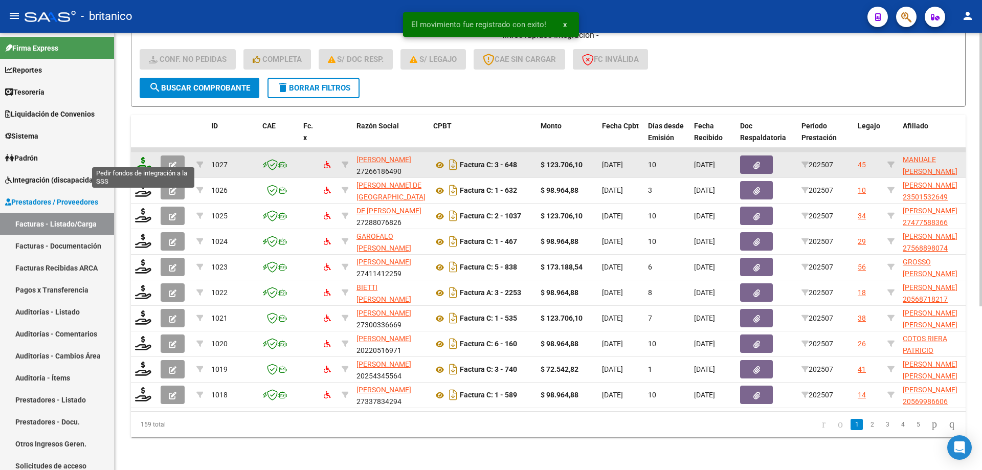
click at [138, 157] on icon at bounding box center [143, 164] width 16 height 14
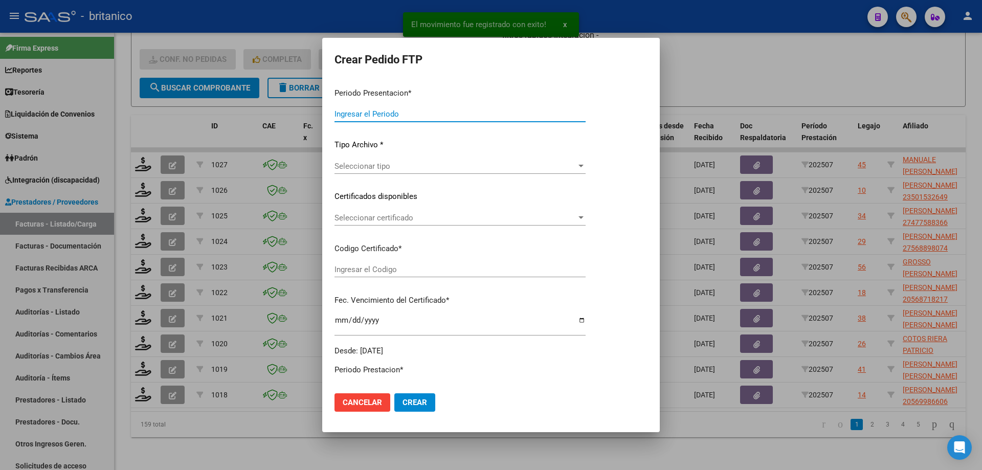
type input "202507"
type input "$ 123.706,10"
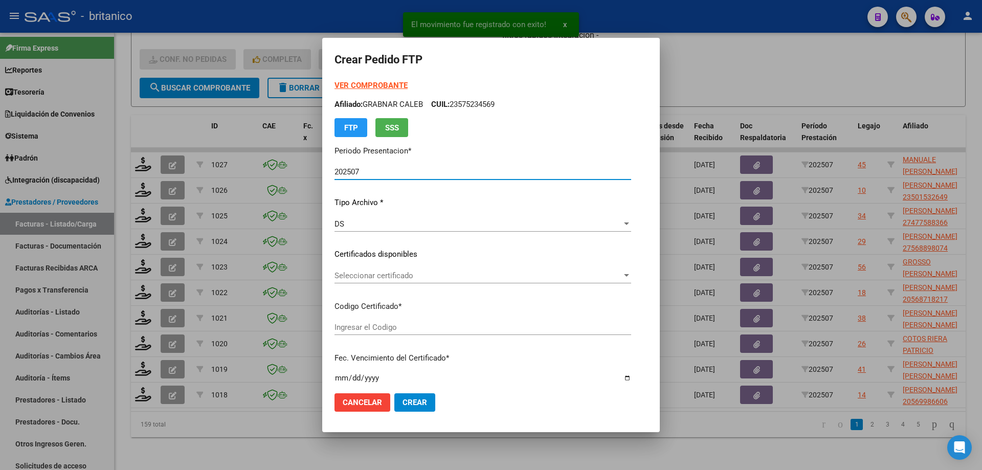
type input "ARG0200051511513-2024011520330115BS350"
type input "[DATE]"
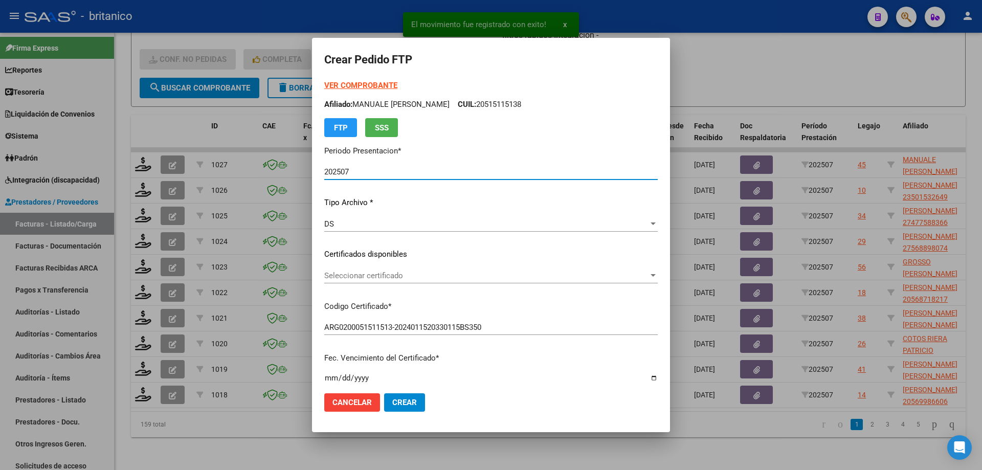
click at [425, 271] on span "Seleccionar certificado" at bounding box center [486, 275] width 324 height 9
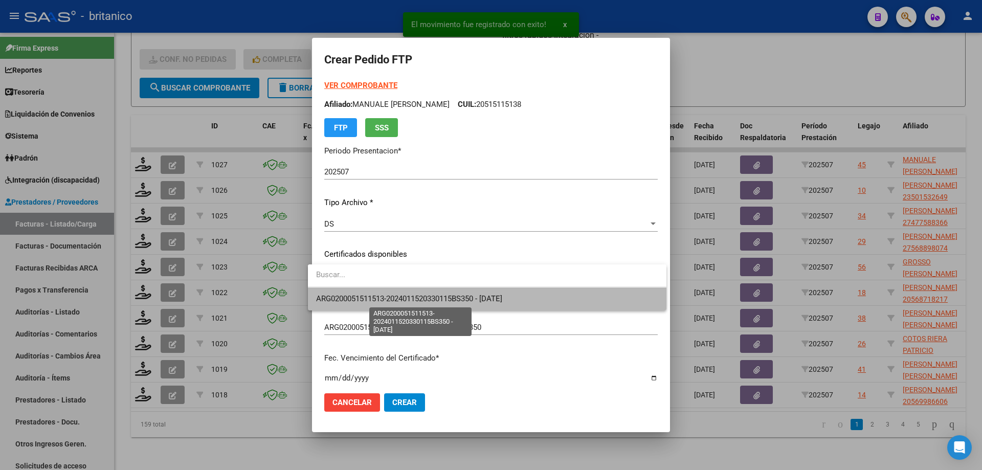
click at [426, 299] on span "ARG0200051511513-2024011520330115BS350 - [DATE]" at bounding box center [409, 298] width 186 height 9
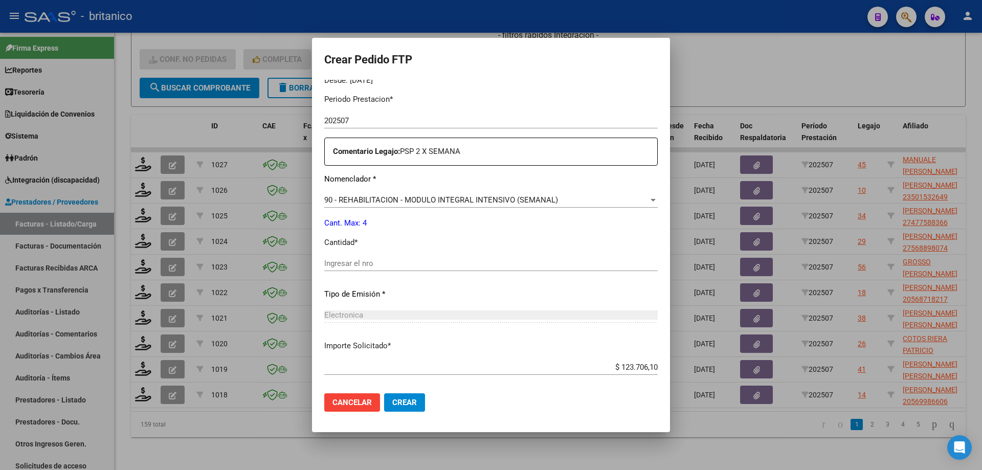
scroll to position [358, 0]
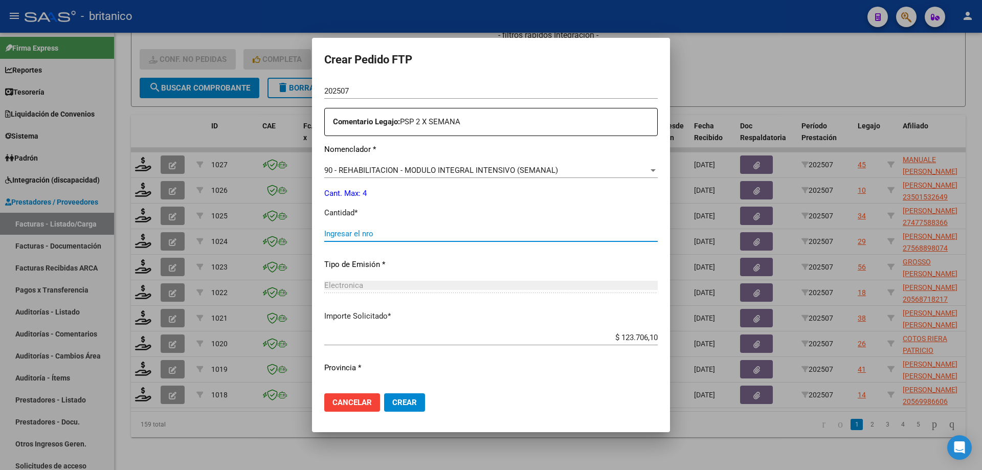
click at [415, 235] on input "Ingresar el nro" at bounding box center [491, 233] width 334 height 9
type input "4"
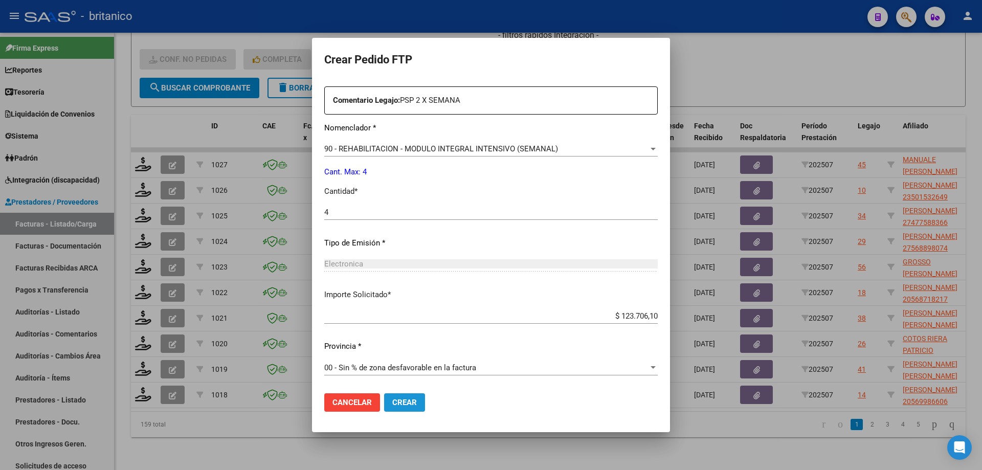
click at [397, 403] on span "Crear" at bounding box center [404, 402] width 25 height 9
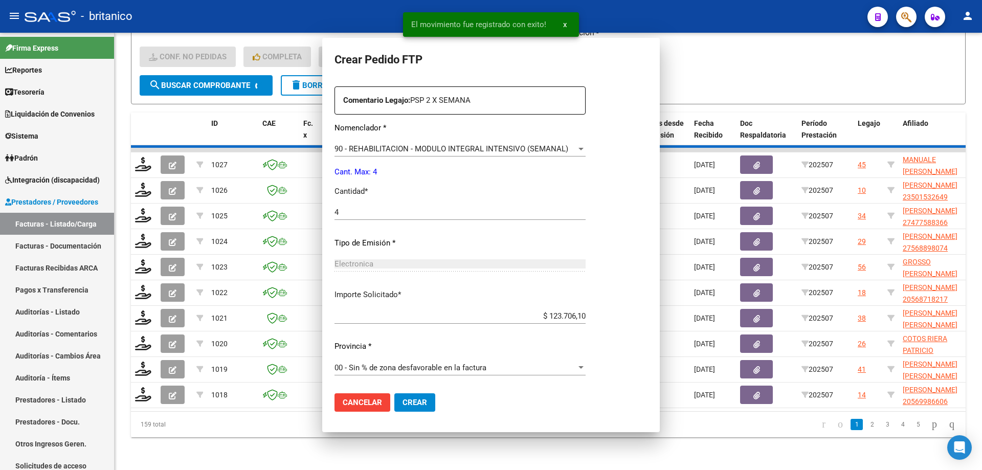
scroll to position [0, 0]
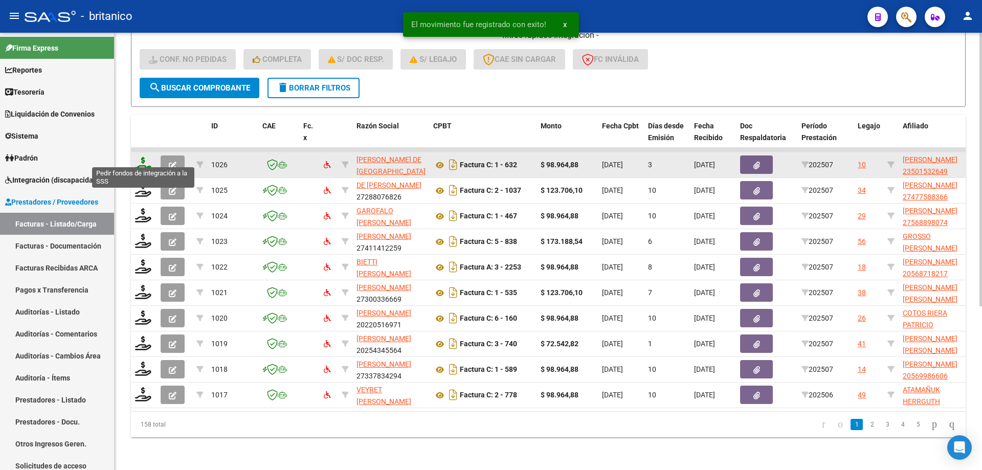
click at [145, 157] on icon at bounding box center [143, 164] width 16 height 14
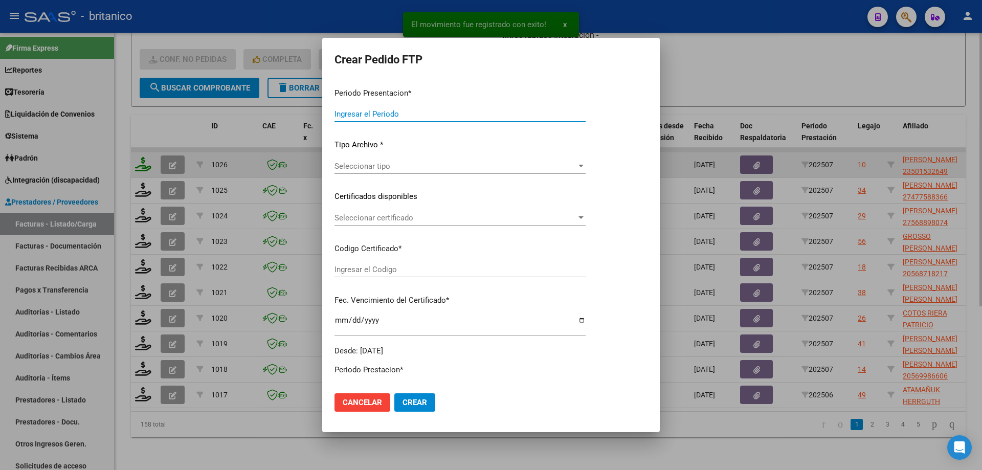
type input "202507"
type input "$ 98.964,88"
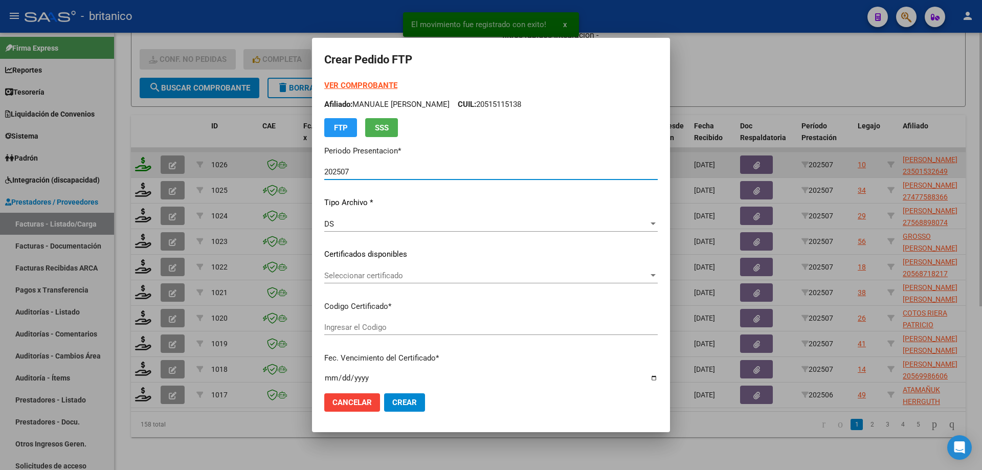
type input "ARG020005015326420230103-20280103CBA536"
type input "[DATE]"
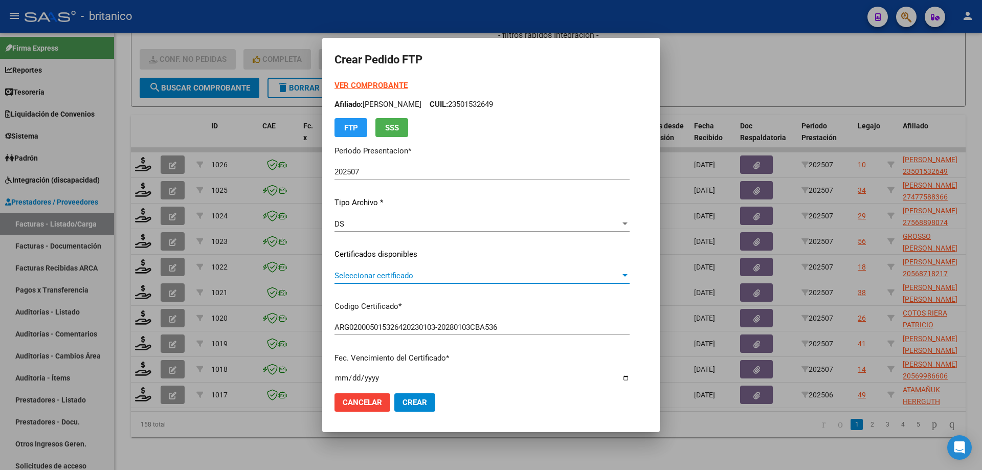
click at [630, 279] on div at bounding box center [625, 276] width 9 height 8
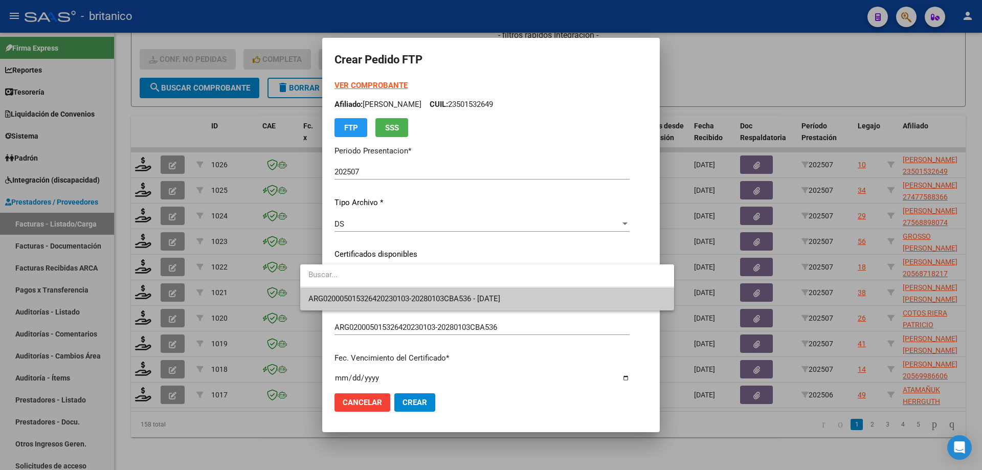
click at [540, 303] on span "ARG020005015326420230103-20280103CBA536 - [DATE]" at bounding box center [488, 299] width 358 height 23
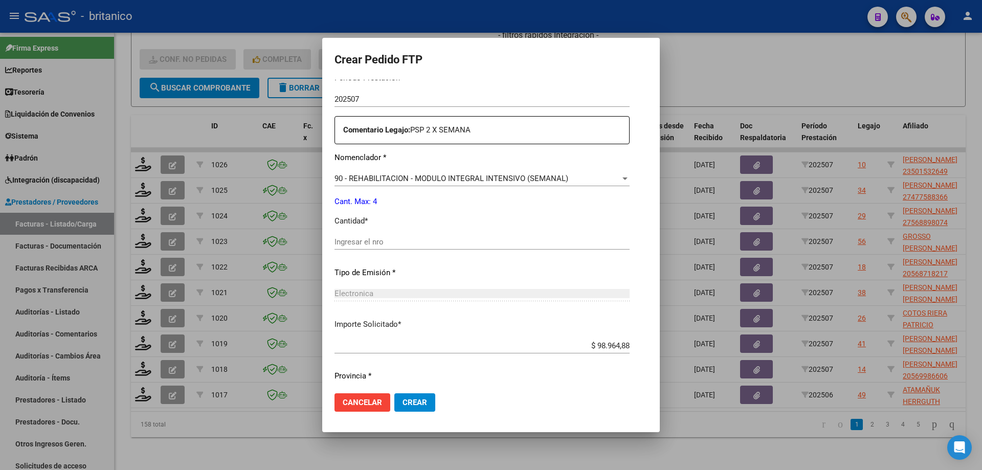
scroll to position [358, 0]
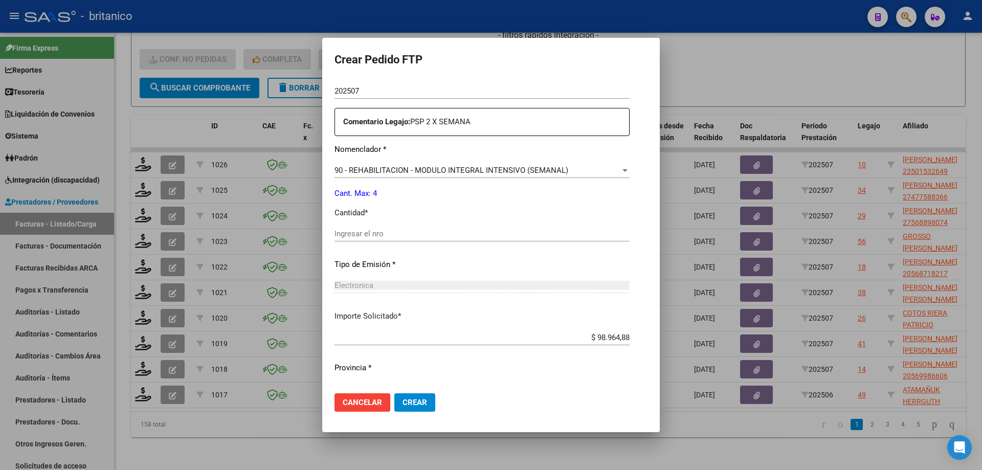
click at [577, 241] on div "Ingresar el nro" at bounding box center [482, 233] width 295 height 15
type input "4"
click at [507, 340] on input "$ 98.964,88" at bounding box center [482, 337] width 295 height 9
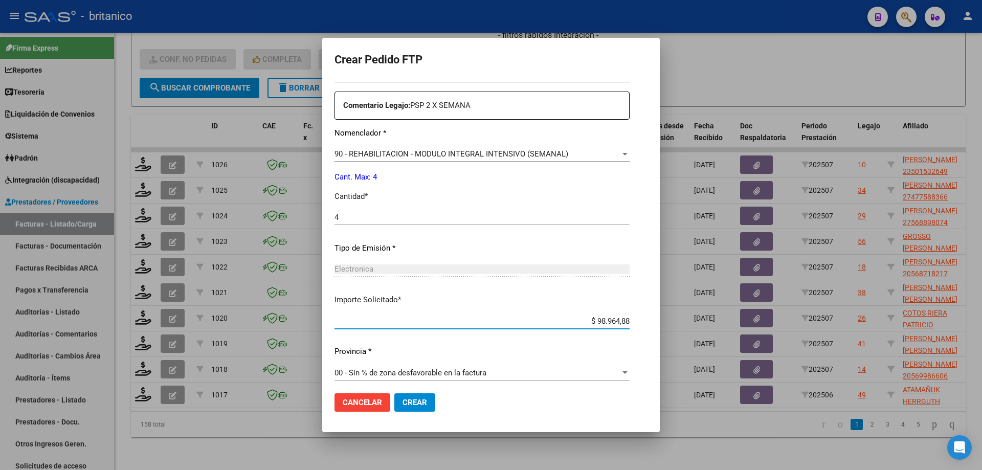
scroll to position [380, 0]
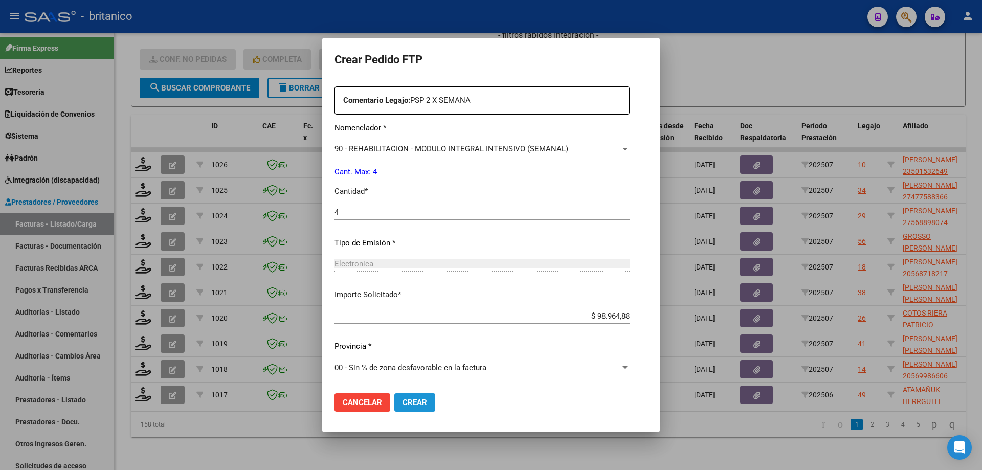
click at [403, 401] on span "Crear" at bounding box center [415, 402] width 25 height 9
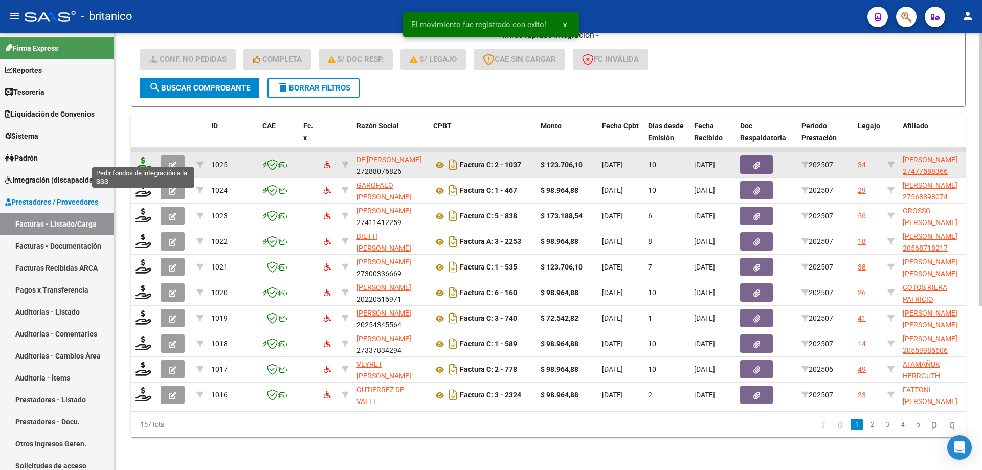
click at [140, 157] on icon at bounding box center [143, 164] width 16 height 14
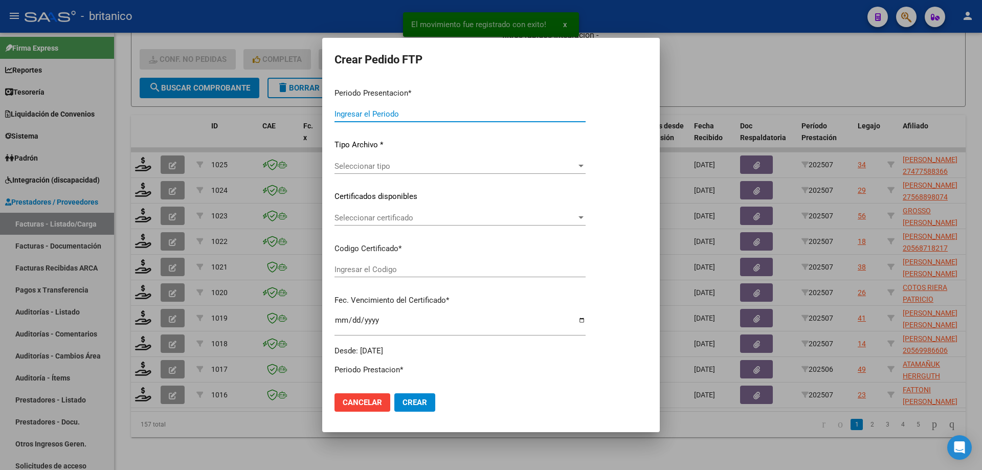
type input "202507"
type input "$ 123.706,10"
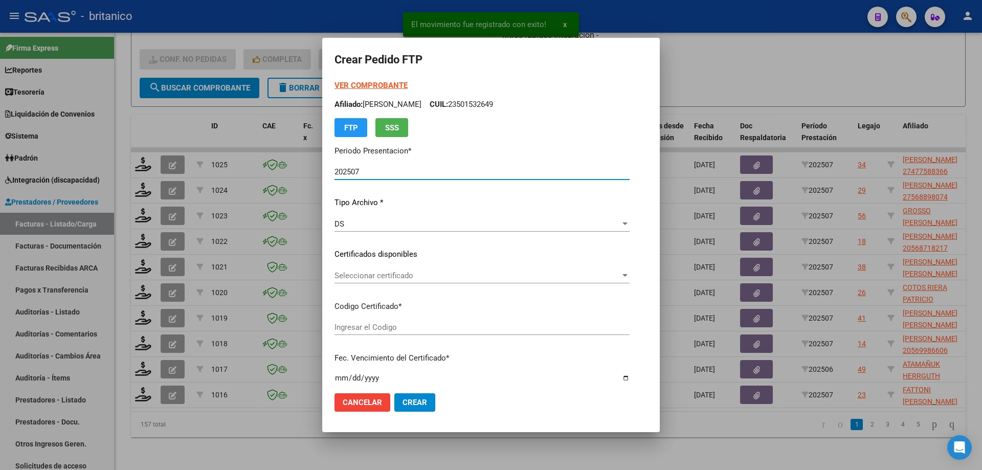
type input "ARG010004775883620220615-20270615BS320"
type input "[DATE]"
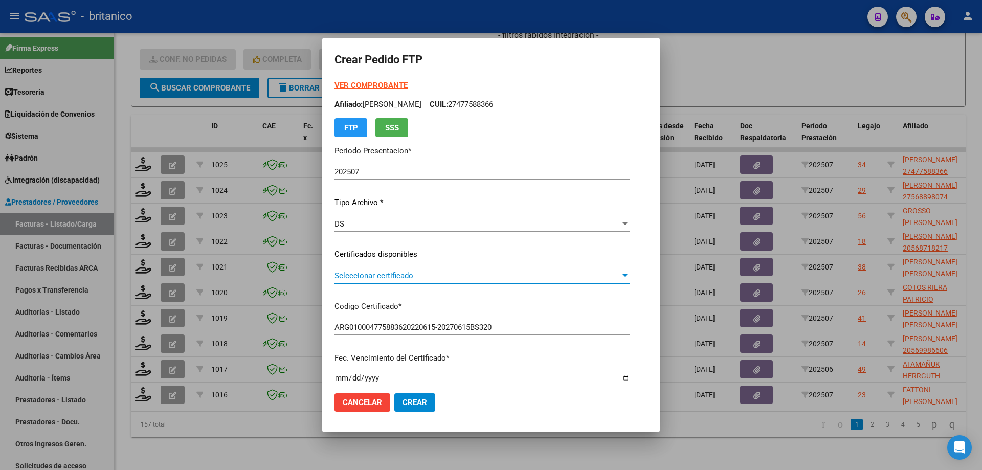
click at [419, 279] on span "Seleccionar certificado" at bounding box center [478, 275] width 286 height 9
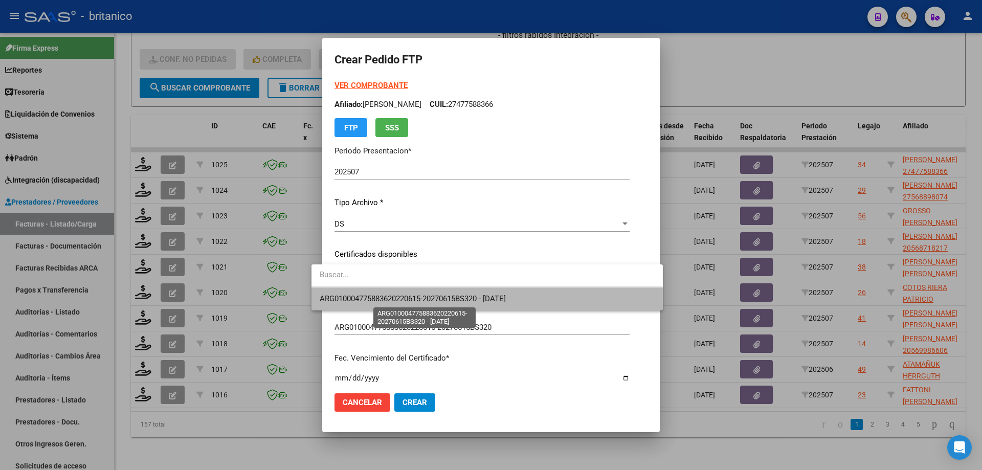
click at [418, 295] on span "ARG010004775883620220615-20270615BS320 - [DATE]" at bounding box center [413, 298] width 186 height 9
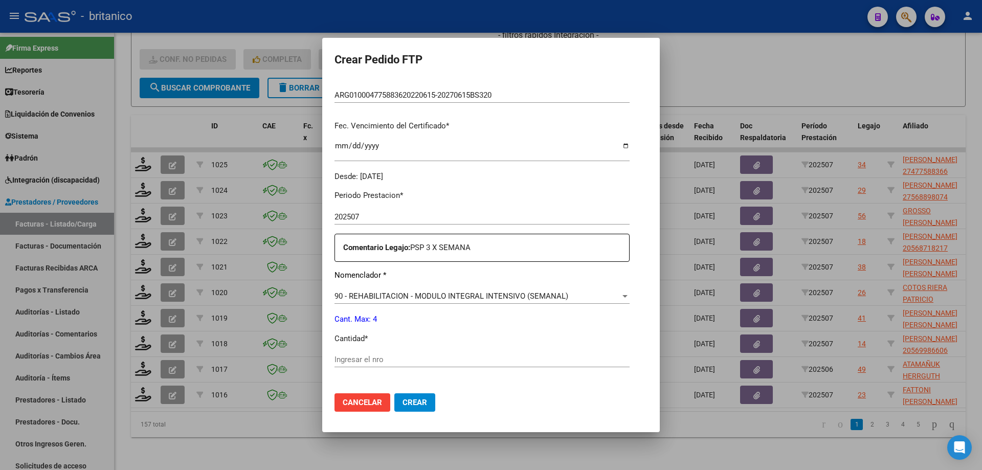
scroll to position [256, 0]
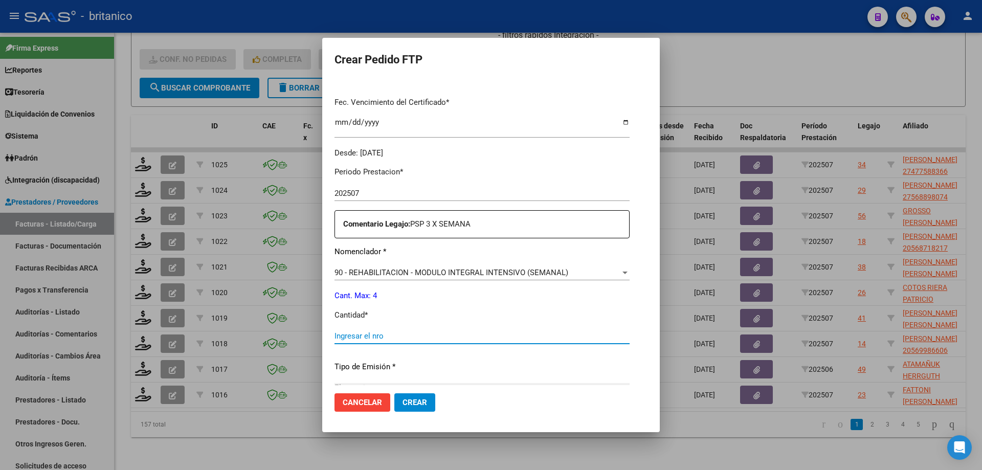
click at [535, 335] on input "Ingresar el nro" at bounding box center [482, 336] width 295 height 9
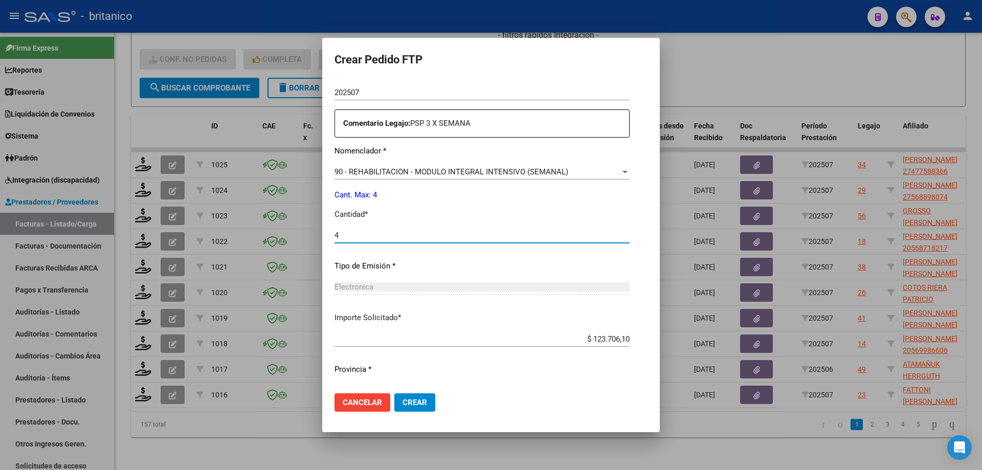
scroll to position [380, 0]
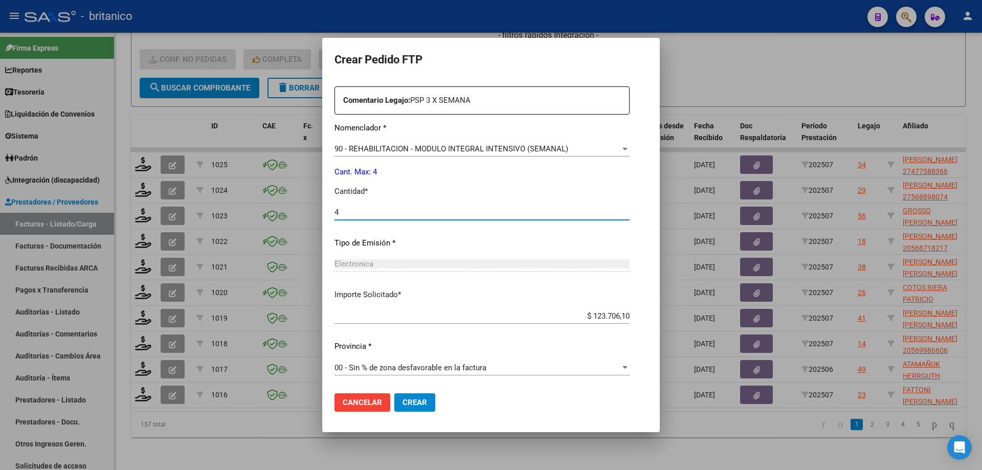
click at [457, 209] on input "4" at bounding box center [482, 212] width 295 height 9
type input "4"
click at [409, 404] on span "Crear" at bounding box center [415, 402] width 25 height 9
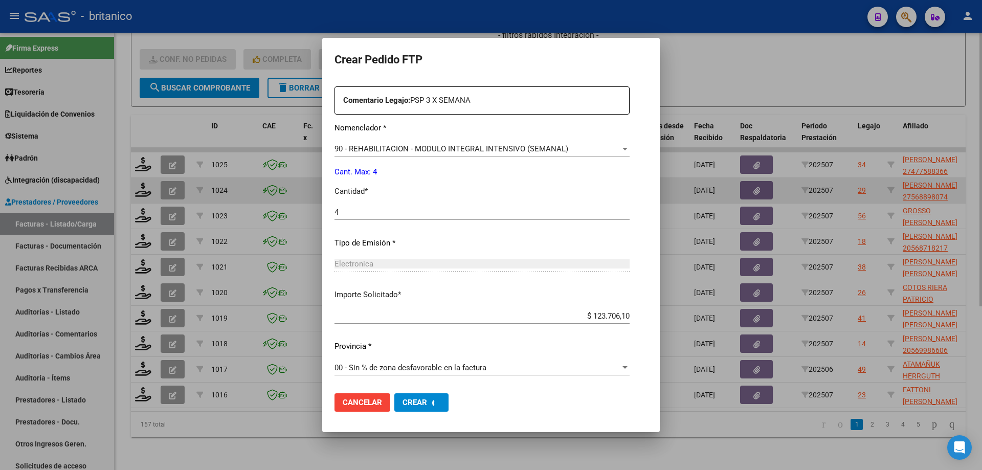
scroll to position [0, 0]
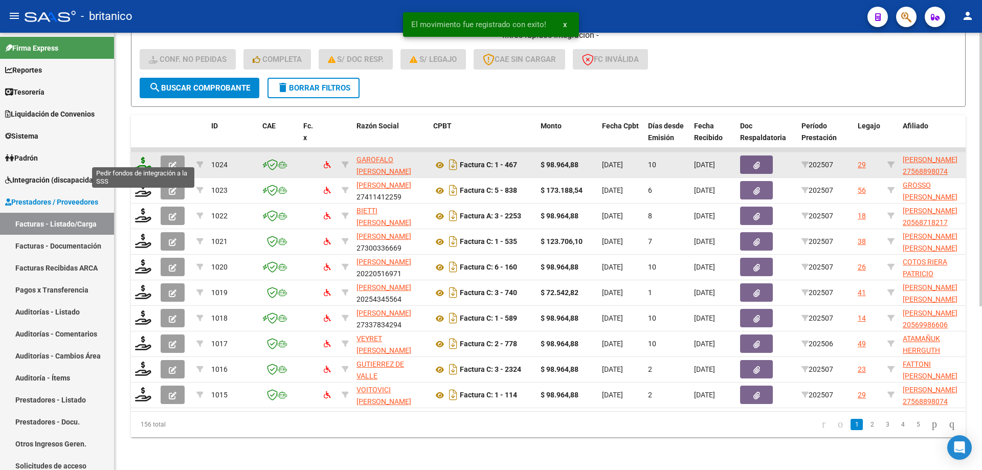
click at [142, 157] on icon at bounding box center [143, 164] width 16 height 14
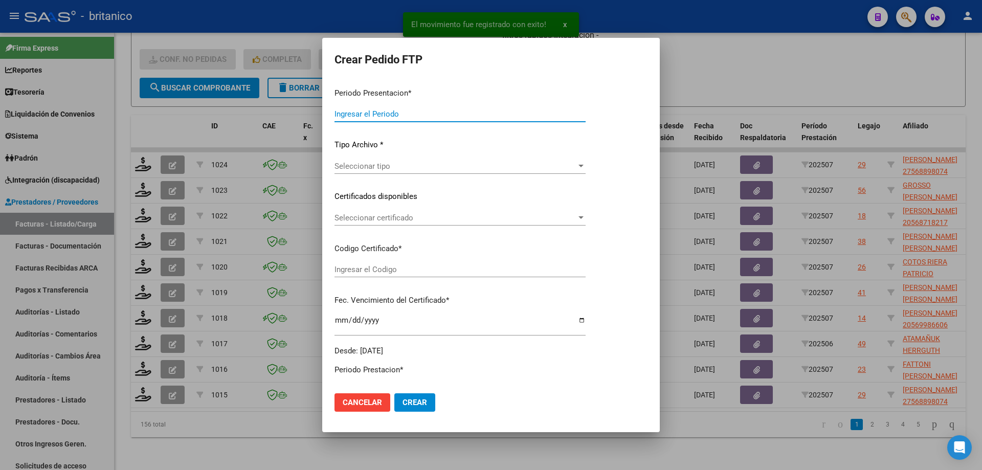
type input "202507"
type input "$ 98.964,88"
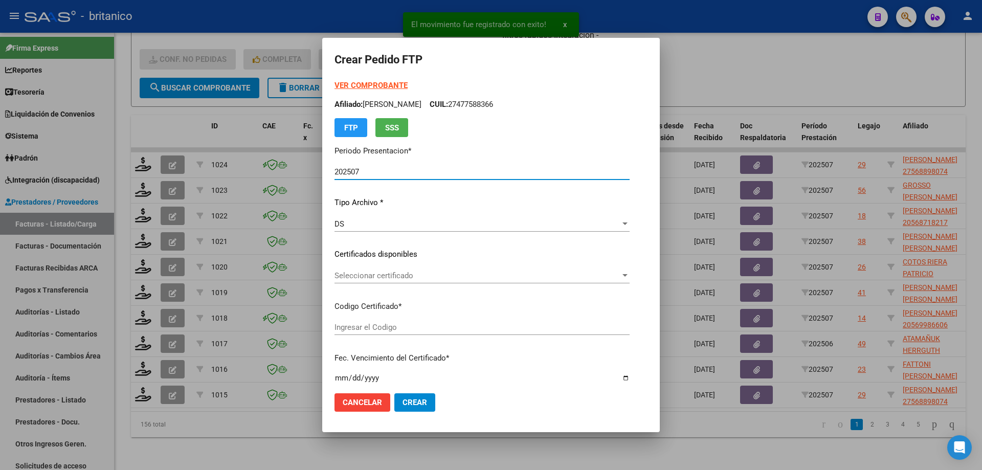
type input "ARG01000568898072024112620341126CIU13650"
type input "[DATE]"
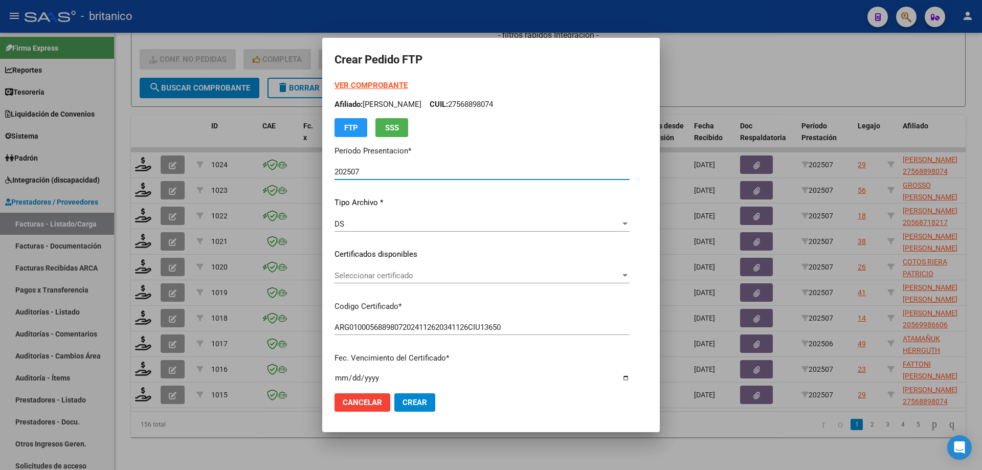
click at [353, 279] on span "Seleccionar certificado" at bounding box center [478, 275] width 286 height 9
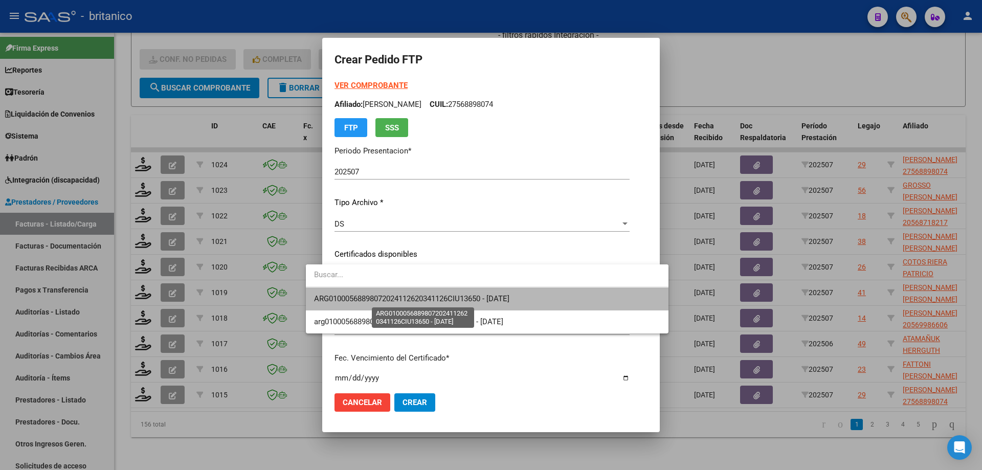
click at [383, 297] on span "ARG01000568898072024112620341126CIU13650 - [DATE]" at bounding box center [411, 298] width 195 height 9
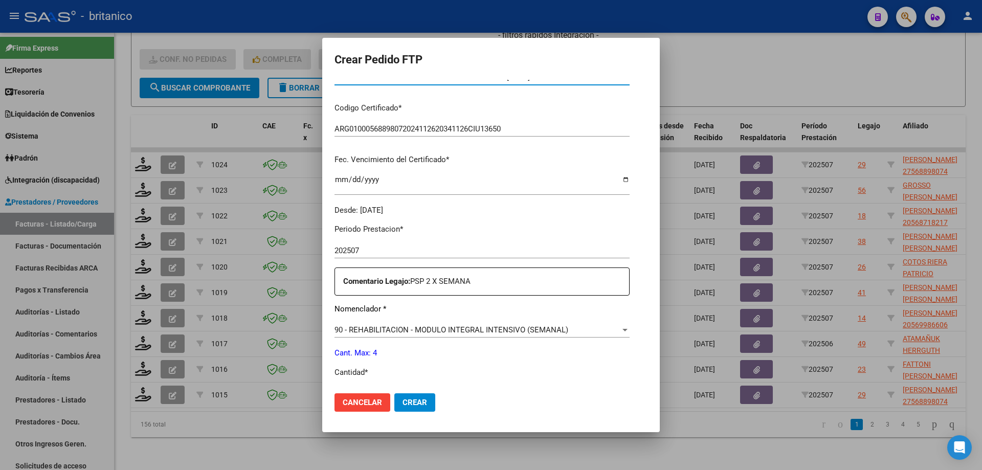
scroll to position [307, 0]
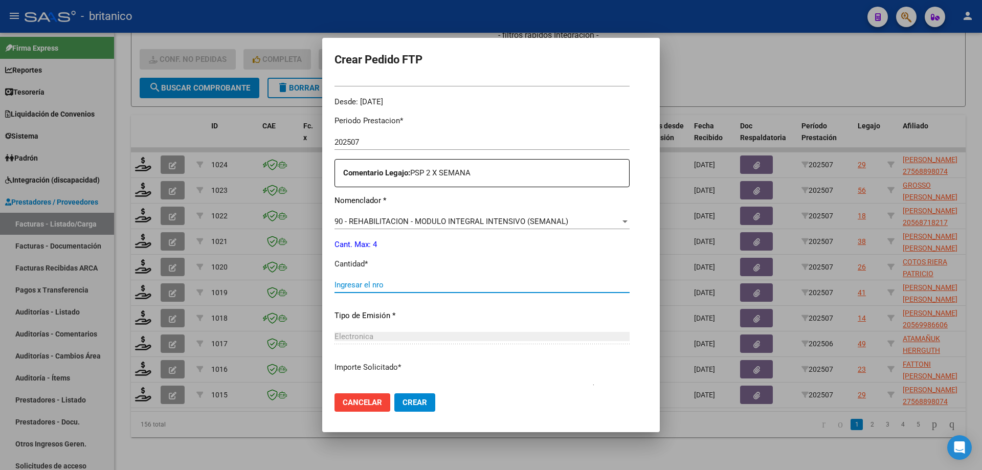
click at [412, 282] on input "Ingresar el nro" at bounding box center [482, 284] width 295 height 9
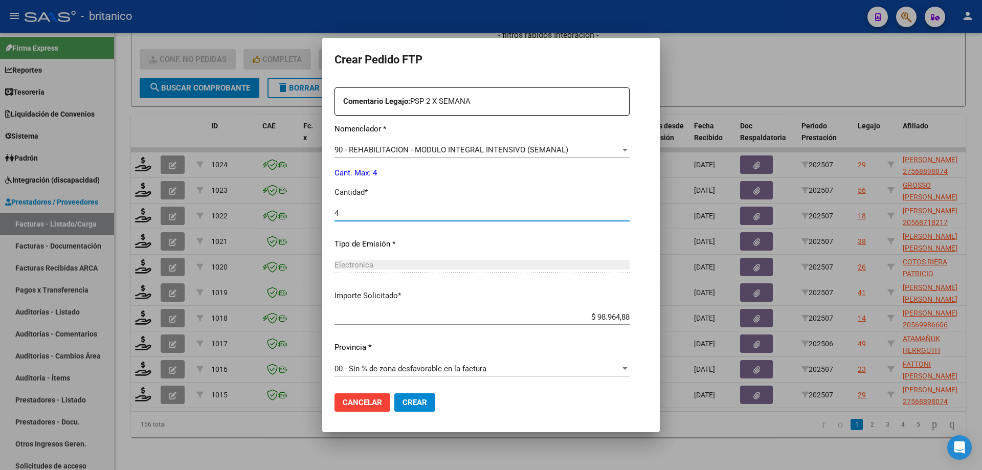
scroll to position [380, 0]
type input "4"
click at [403, 404] on span "Crear" at bounding box center [415, 402] width 25 height 9
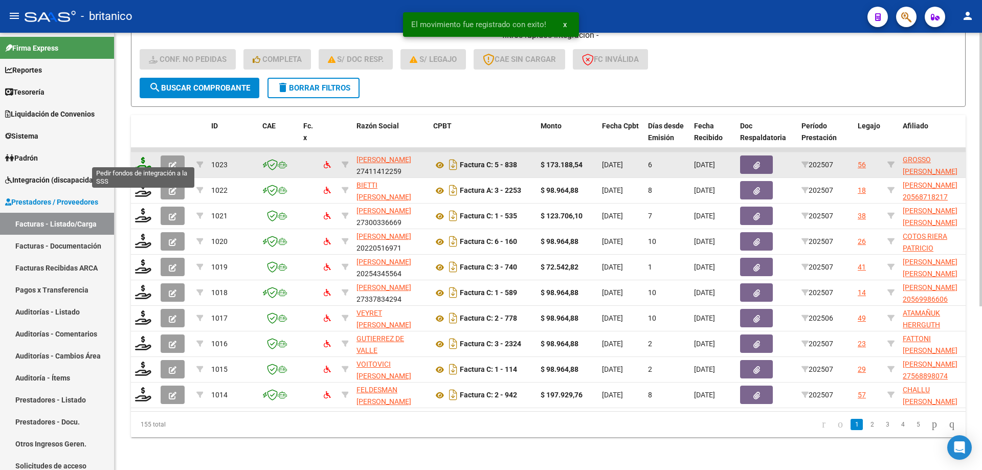
click at [141, 162] on icon at bounding box center [143, 164] width 16 height 14
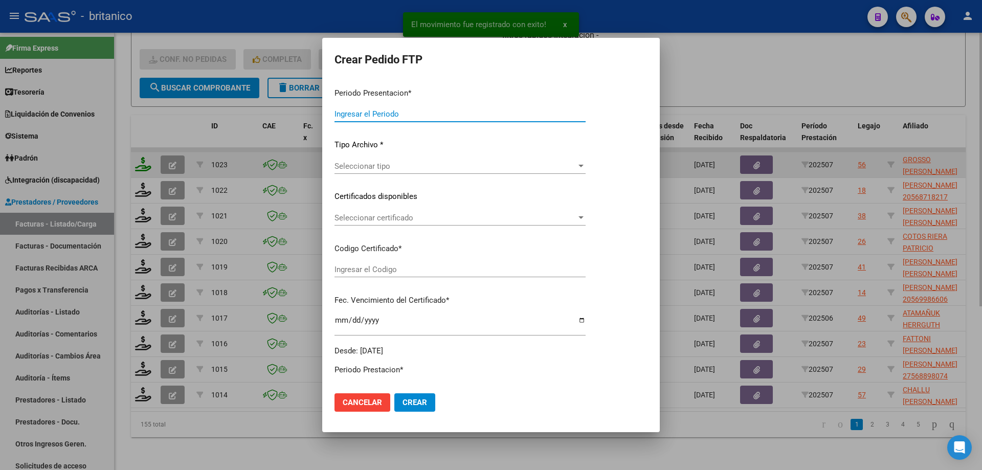
type input "202507"
type input "$ 173.188,54"
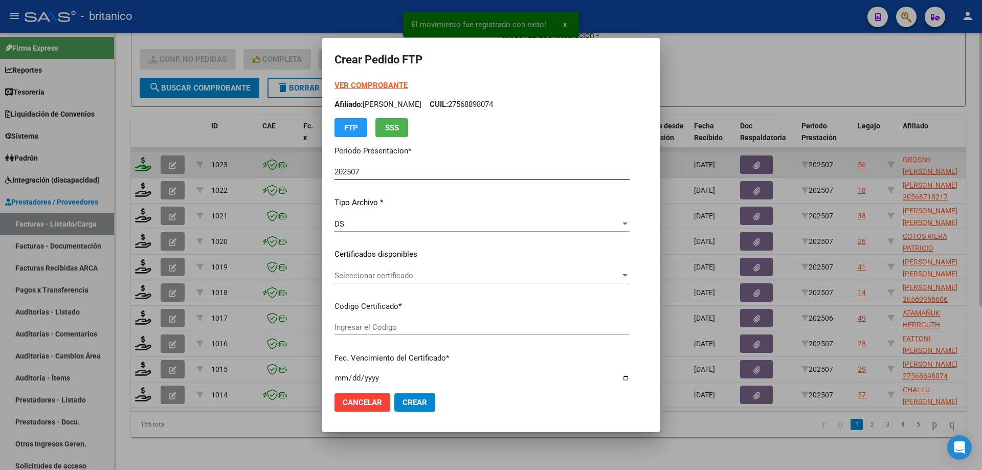
type input "ARG010005568643320240905-20270905BUE370"
type input "[DATE]"
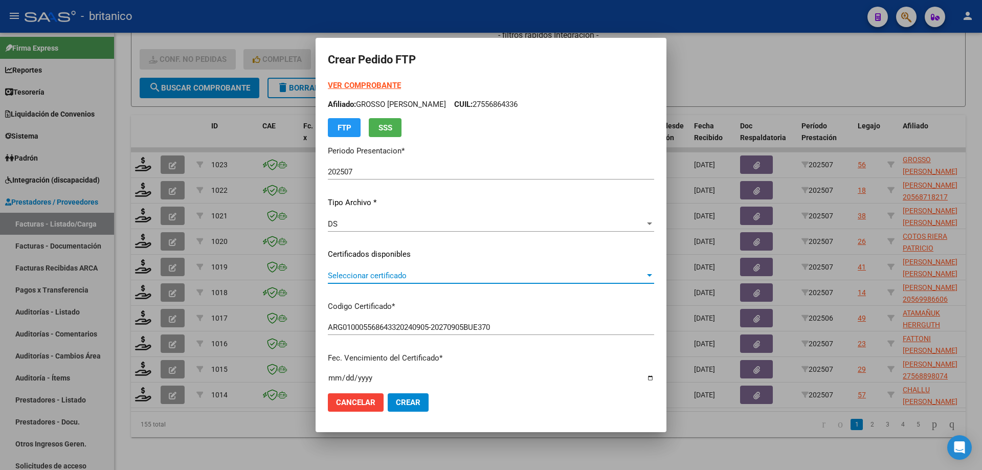
click at [466, 273] on span "Seleccionar certificado" at bounding box center [486, 275] width 317 height 9
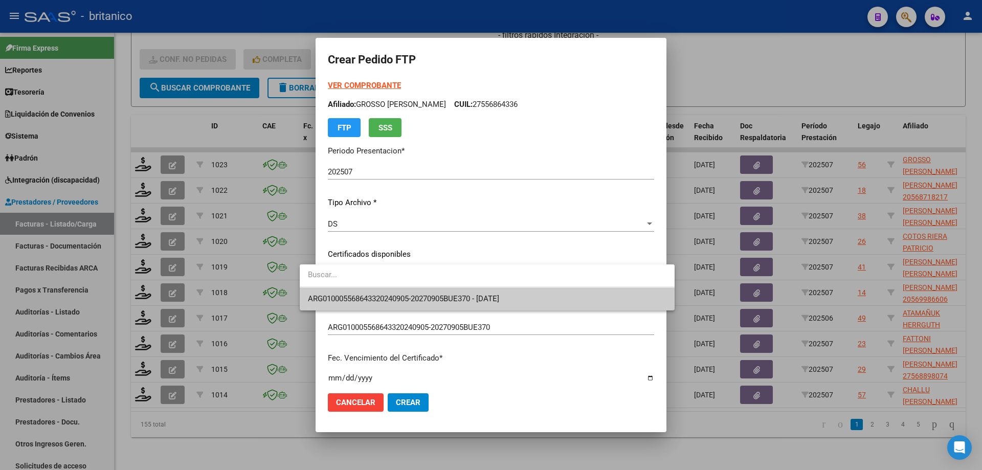
click at [456, 293] on span "ARG010005568643320240905-20270905BUE370 - [DATE]" at bounding box center [487, 299] width 359 height 23
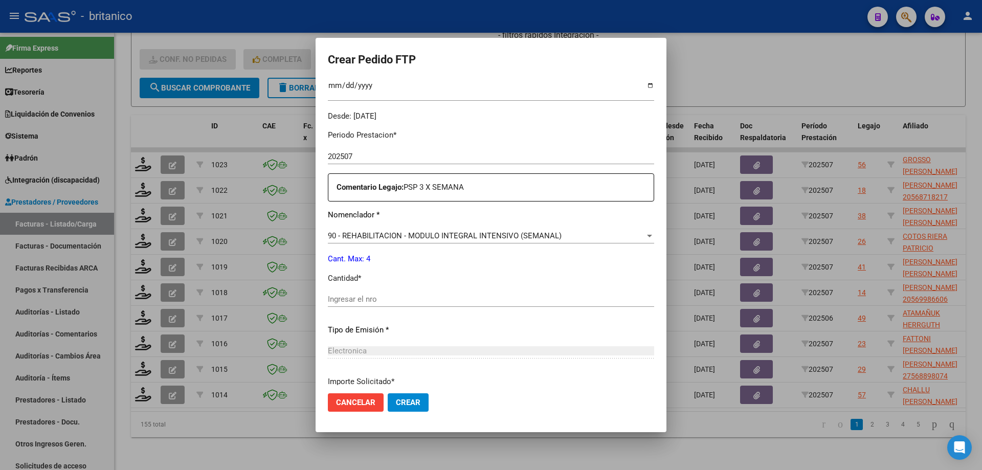
scroll to position [307, 0]
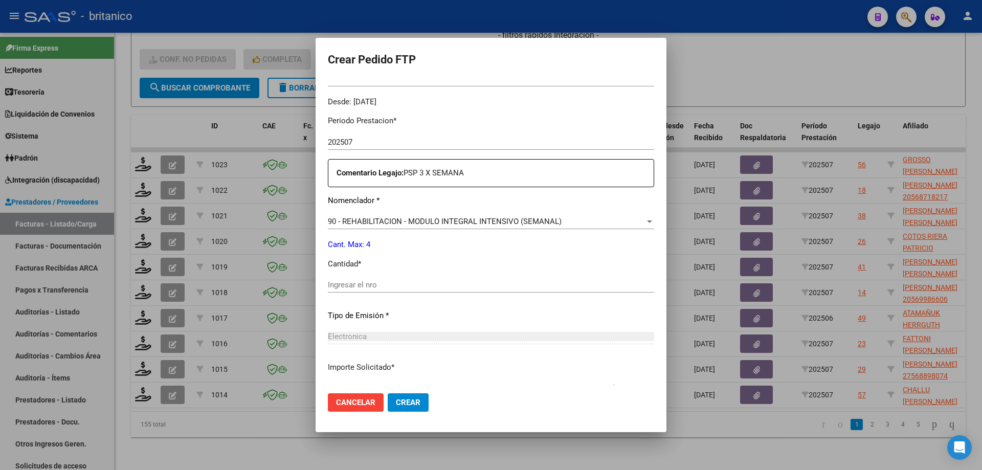
click at [424, 283] on input "Ingresar el nro" at bounding box center [491, 284] width 326 height 9
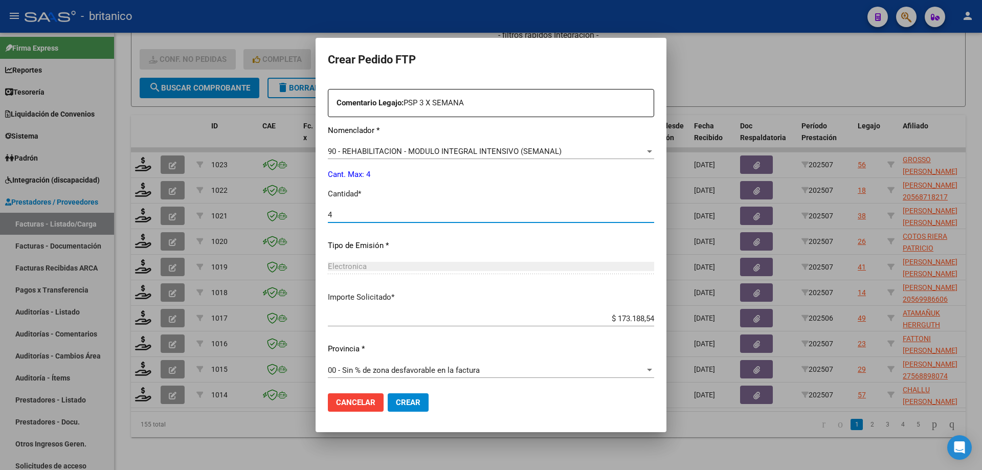
scroll to position [380, 0]
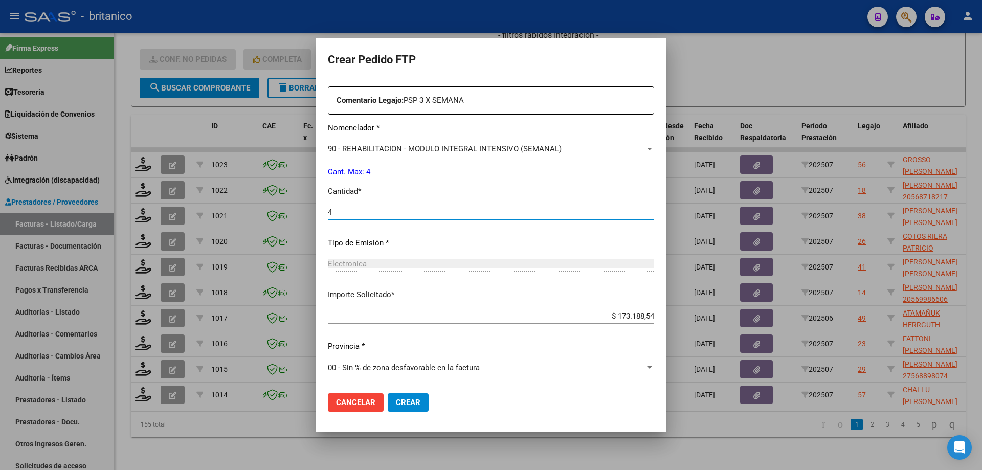
type input "4"
click at [396, 399] on span "Crear" at bounding box center [408, 402] width 25 height 9
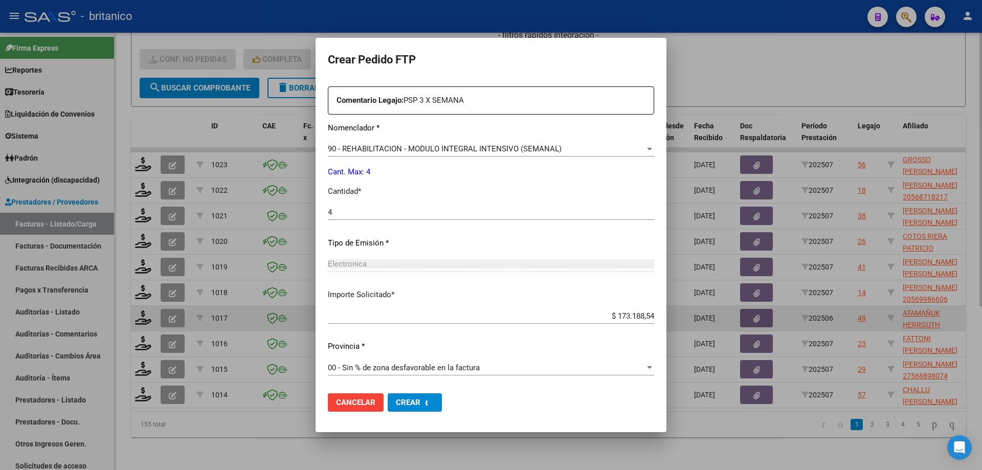
scroll to position [0, 0]
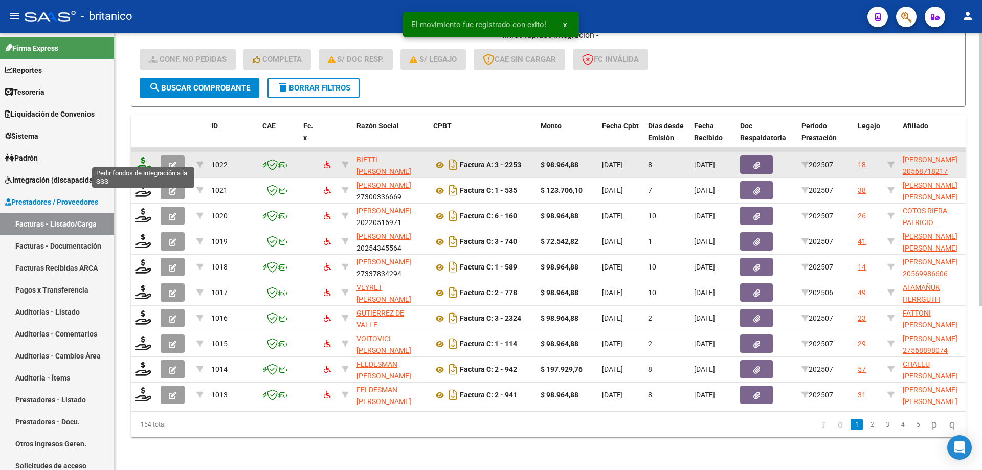
click at [146, 158] on icon at bounding box center [143, 164] width 16 height 14
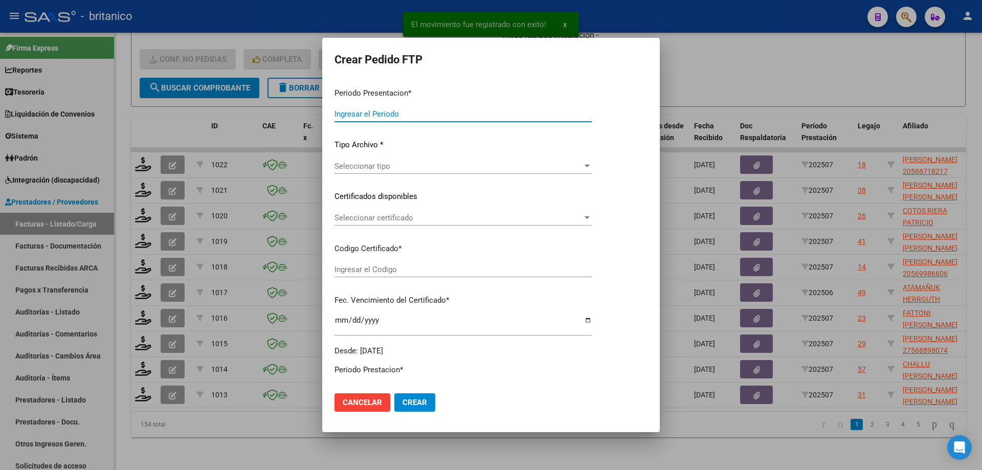
type input "202507"
type input "$ 98.964,88"
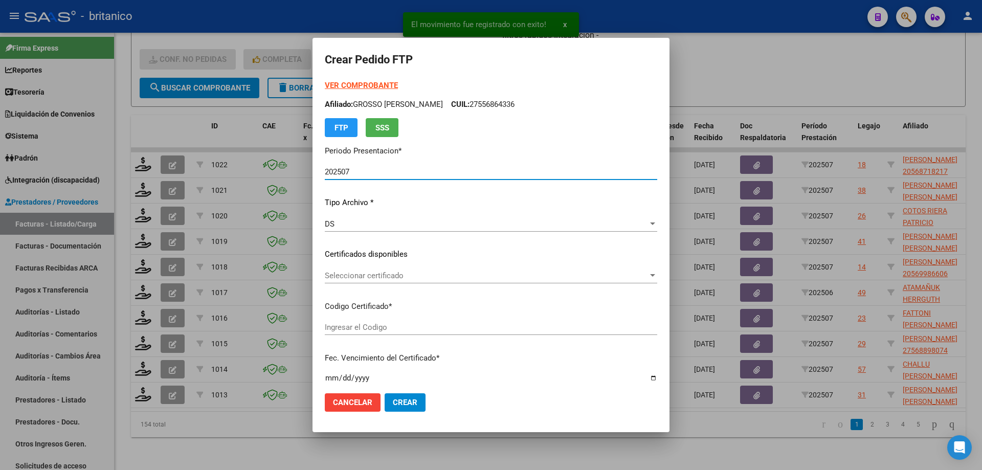
type input "ARG02000568718212023032920260329BS415"
type input "[DATE]"
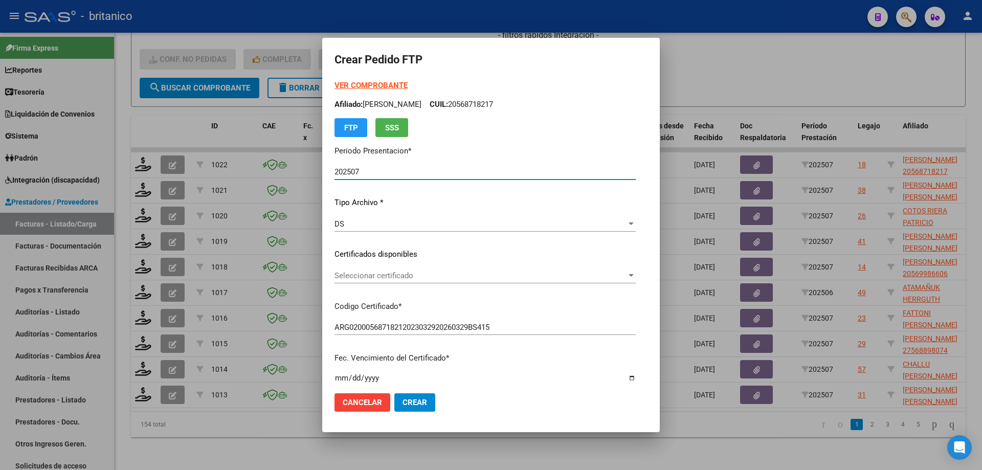
click at [346, 277] on span "Seleccionar certificado" at bounding box center [481, 275] width 292 height 9
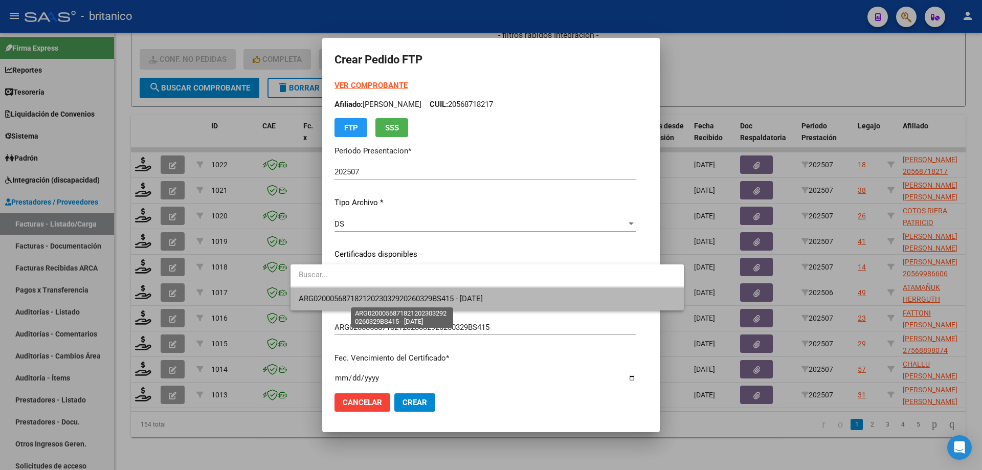
click at [403, 301] on span "ARG02000568718212023032920260329BS415 - [DATE]" at bounding box center [391, 298] width 184 height 9
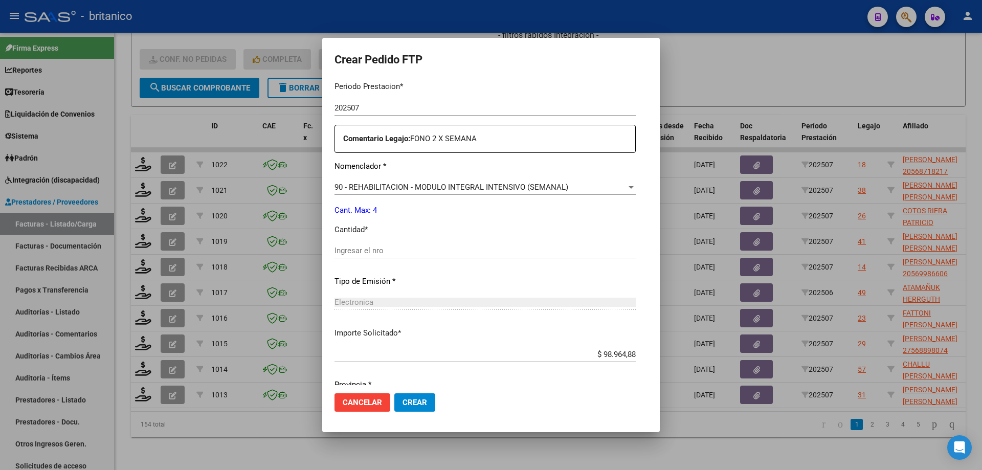
scroll to position [358, 0]
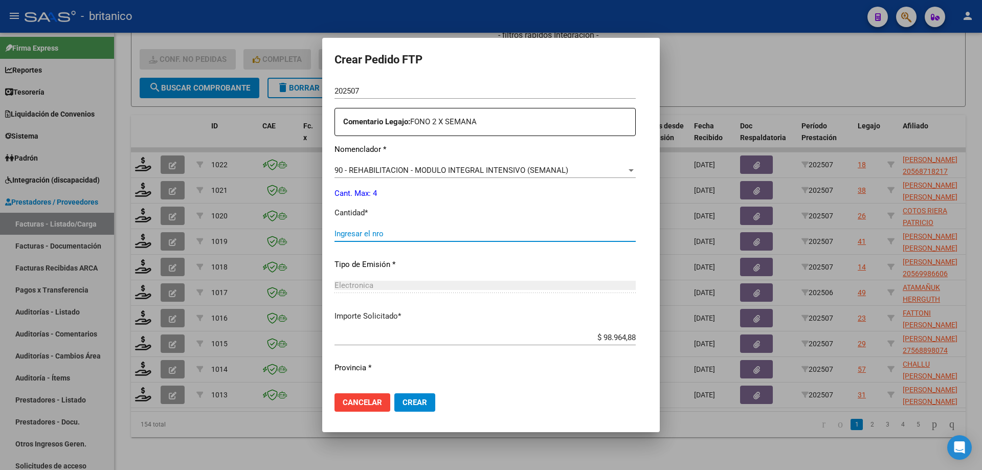
drag, startPoint x: 416, startPoint y: 232, endPoint x: 446, endPoint y: 208, distance: 38.5
click at [417, 231] on input "Ingresar el nro" at bounding box center [485, 233] width 301 height 9
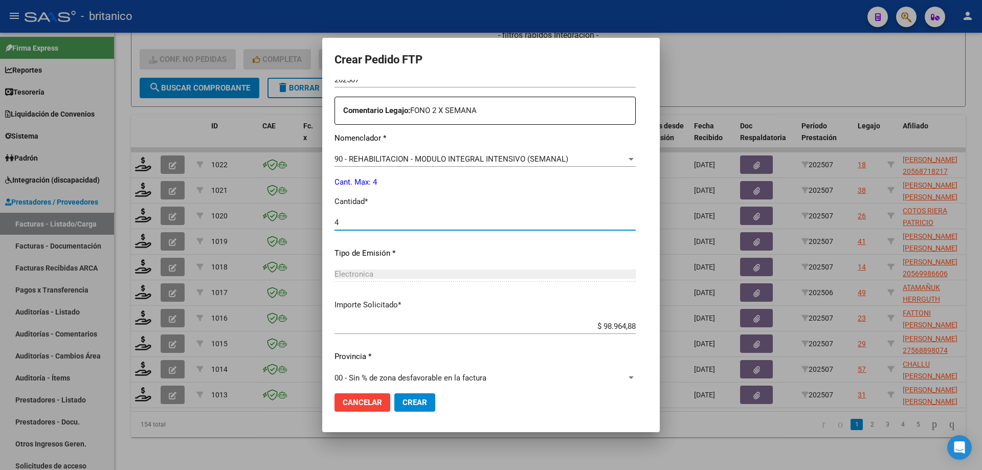
scroll to position [380, 0]
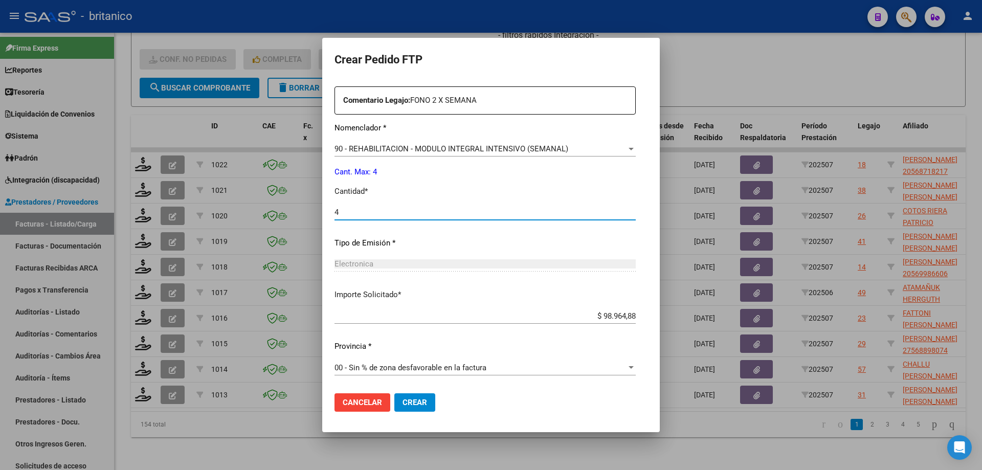
type input "4"
click at [394, 396] on button "Crear" at bounding box center [414, 402] width 41 height 18
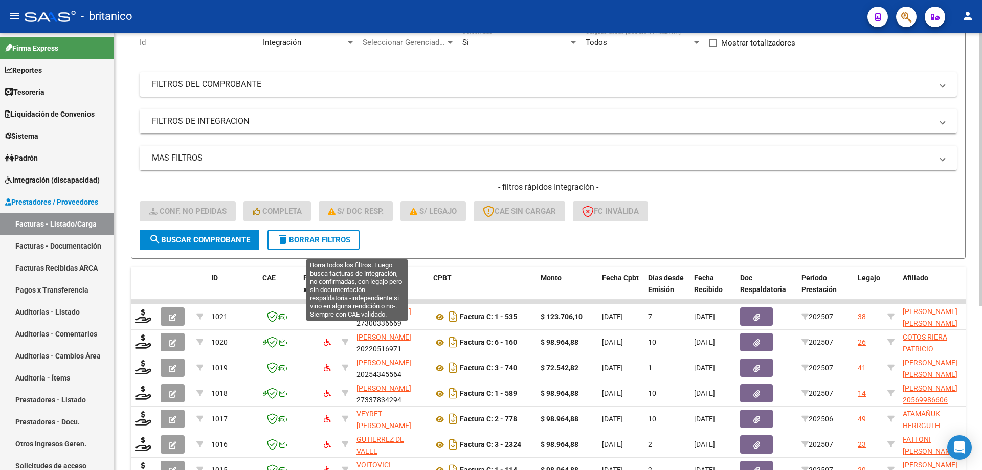
scroll to position [159, 0]
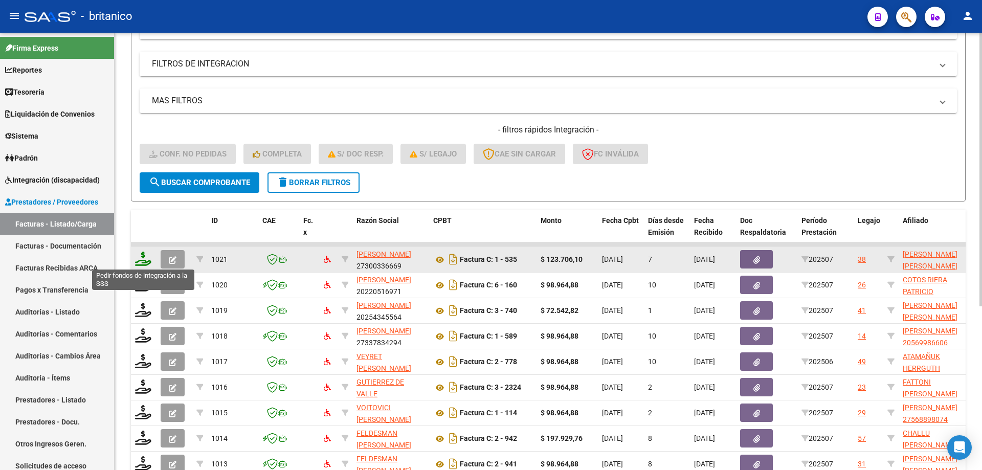
click at [144, 257] on icon at bounding box center [143, 259] width 16 height 14
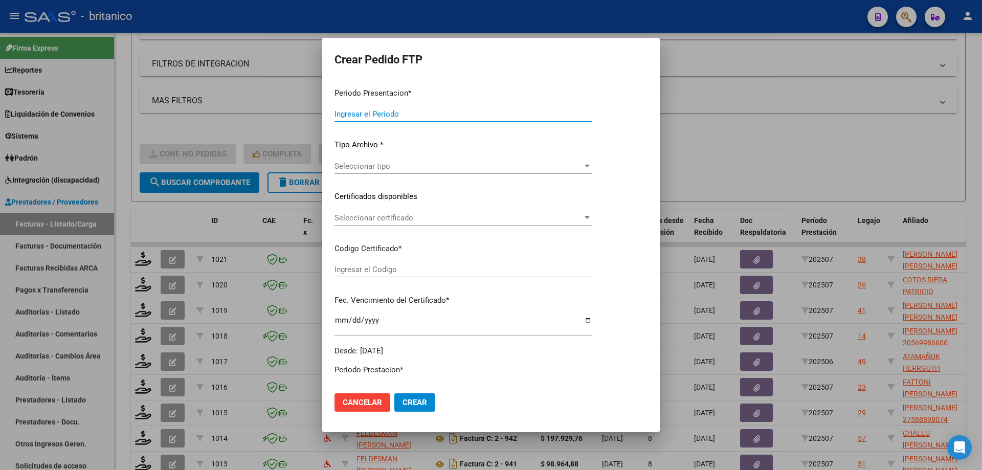
type input "202507"
type input "$ 123.706,10"
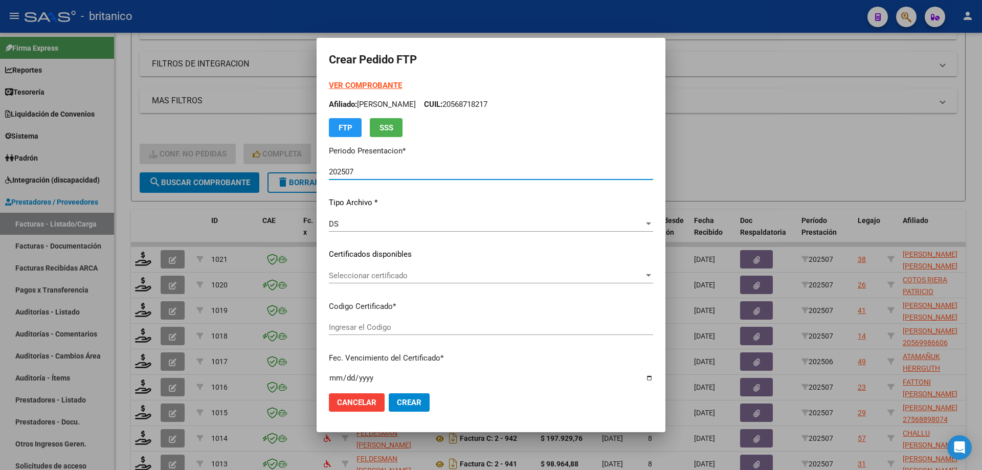
type input "ARG020005126519920211230-20241230CBA536"
type input "[DATE]"
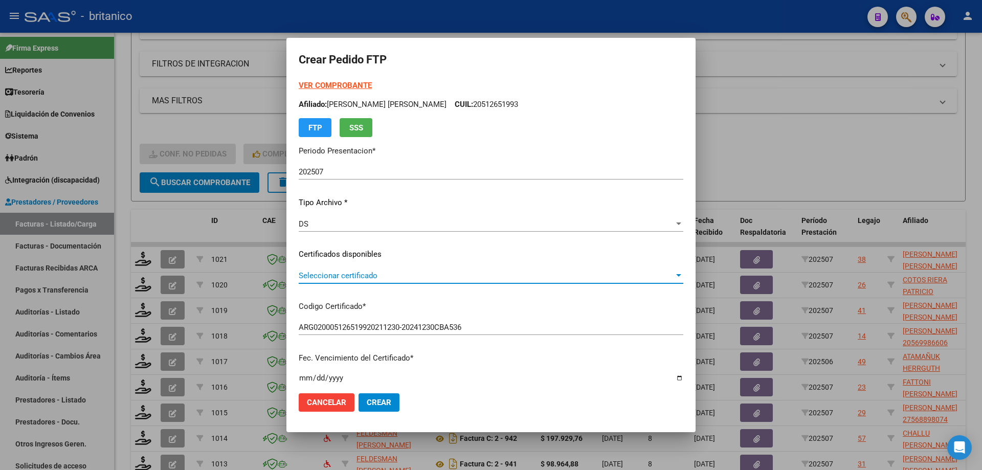
click at [657, 274] on span "Seleccionar certificado" at bounding box center [487, 275] width 376 height 9
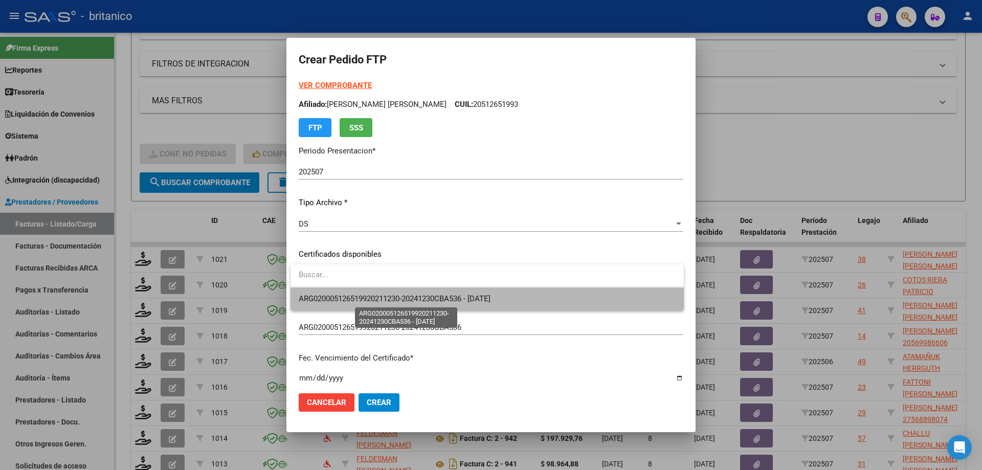
click at [355, 294] on span "ARG020005126519920211230-20241230CBA536 - [DATE]" at bounding box center [395, 298] width 192 height 9
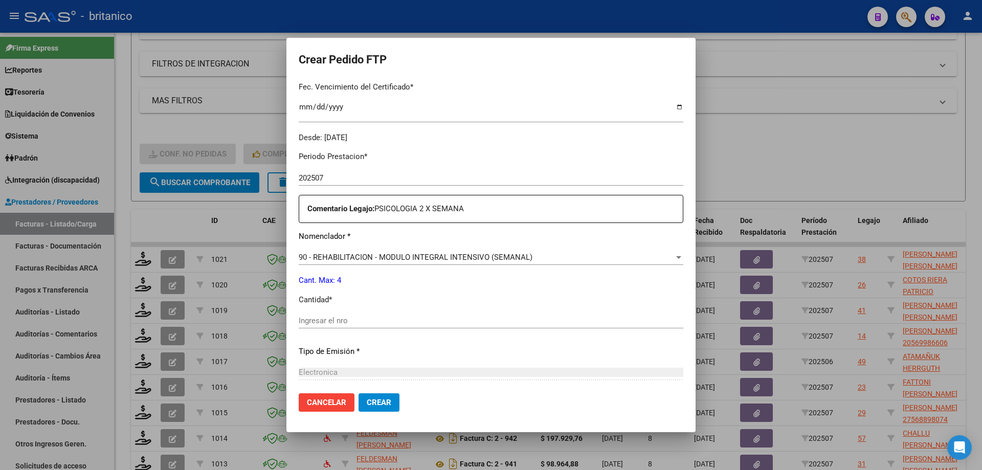
scroll to position [307, 0]
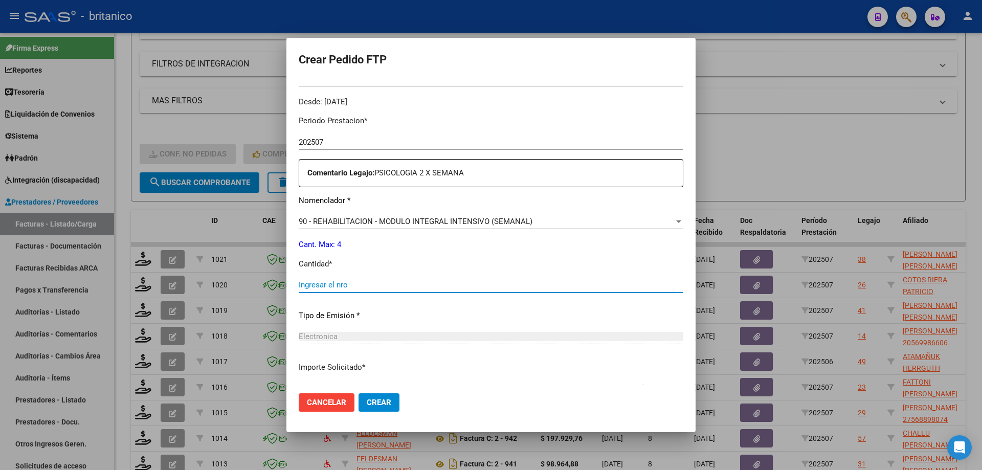
click at [376, 281] on input "Ingresar el nro" at bounding box center [491, 284] width 385 height 9
type input "4"
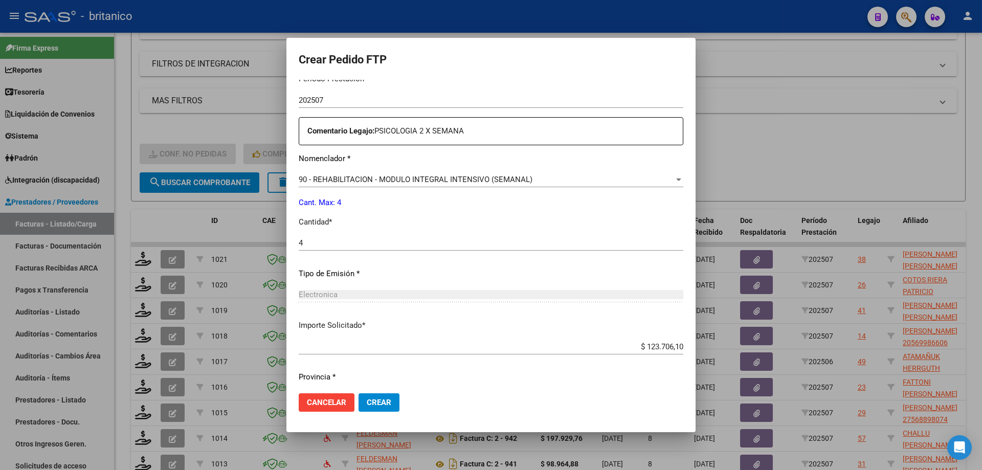
scroll to position [380, 0]
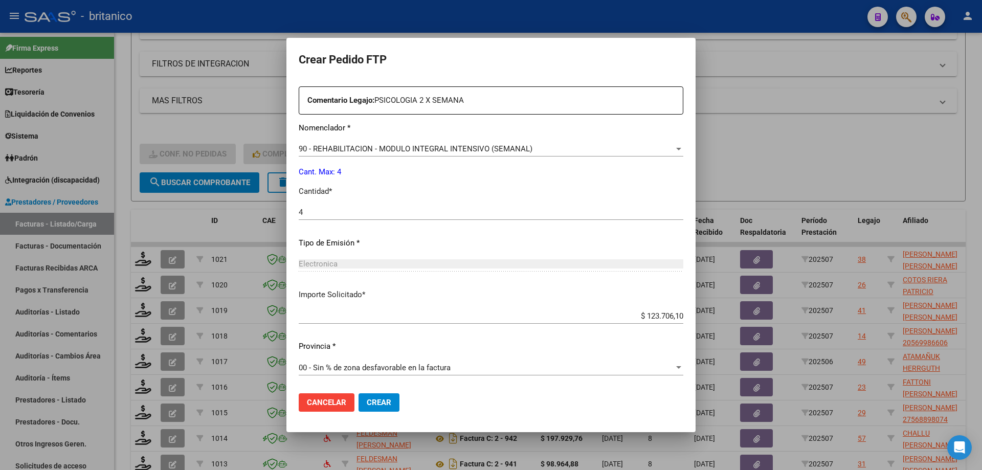
click at [391, 403] on button "Crear" at bounding box center [379, 402] width 41 height 18
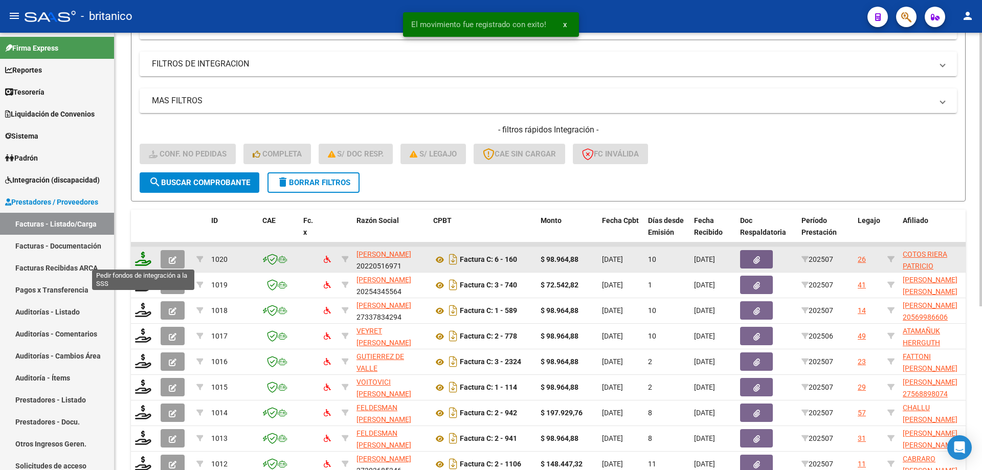
click at [142, 253] on icon at bounding box center [143, 259] width 16 height 14
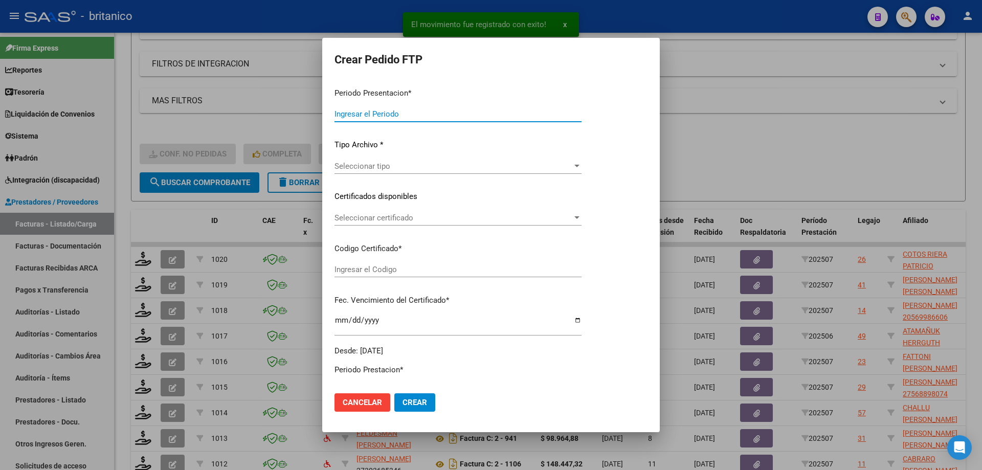
type input "202507"
type input "$ 98.964,88"
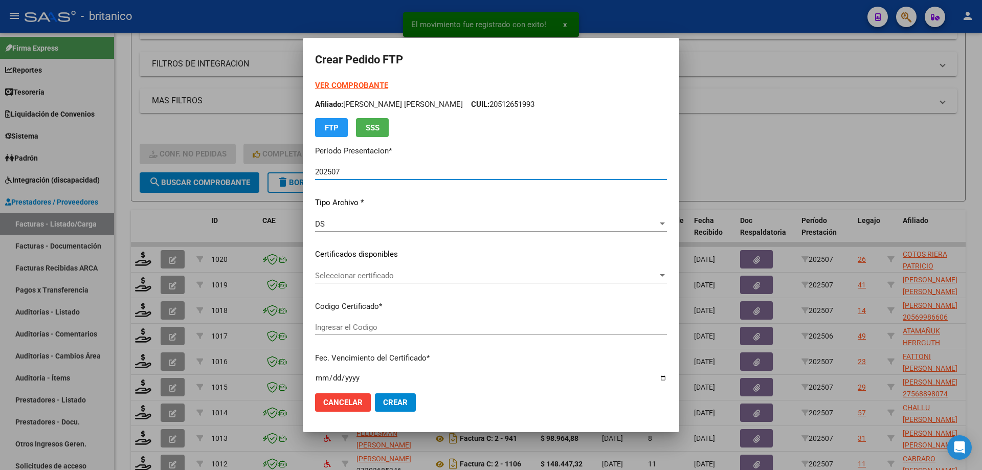
type input "ARG0200055995929-2022032920270329CBA536"
type input "[DATE]"
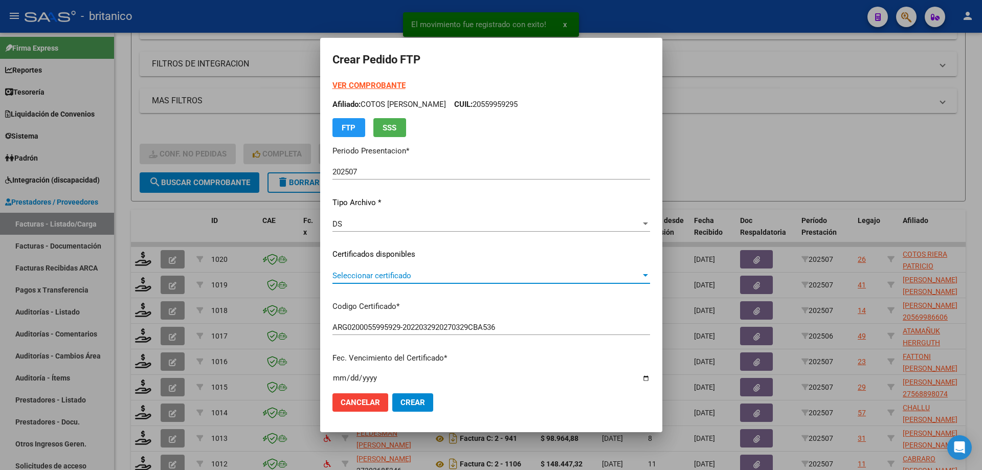
click at [345, 277] on span "Seleccionar certificado" at bounding box center [487, 275] width 309 height 9
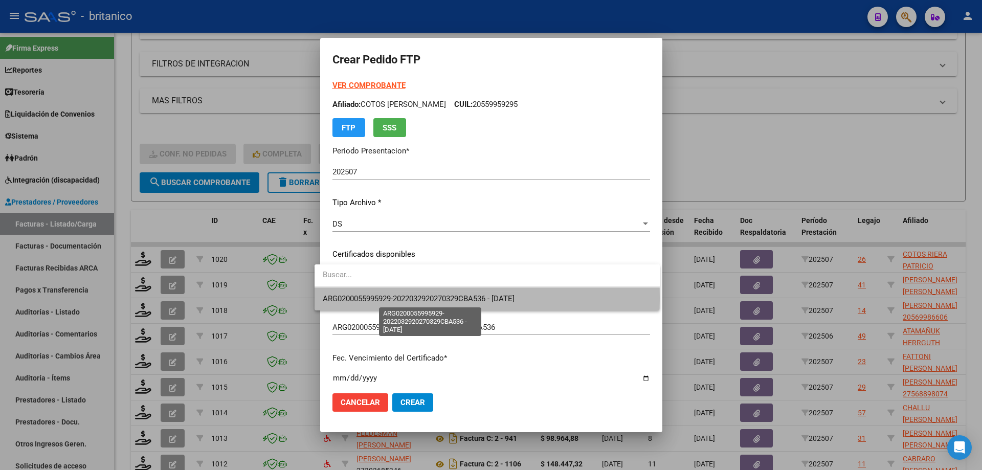
click at [404, 297] on span "ARG0200055995929-2022032920270329CBA536 - [DATE]" at bounding box center [419, 298] width 192 height 9
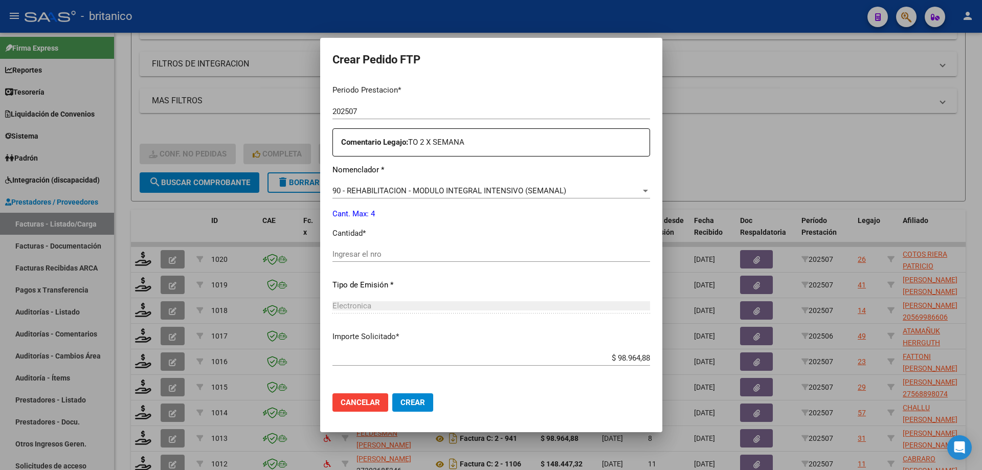
scroll to position [358, 0]
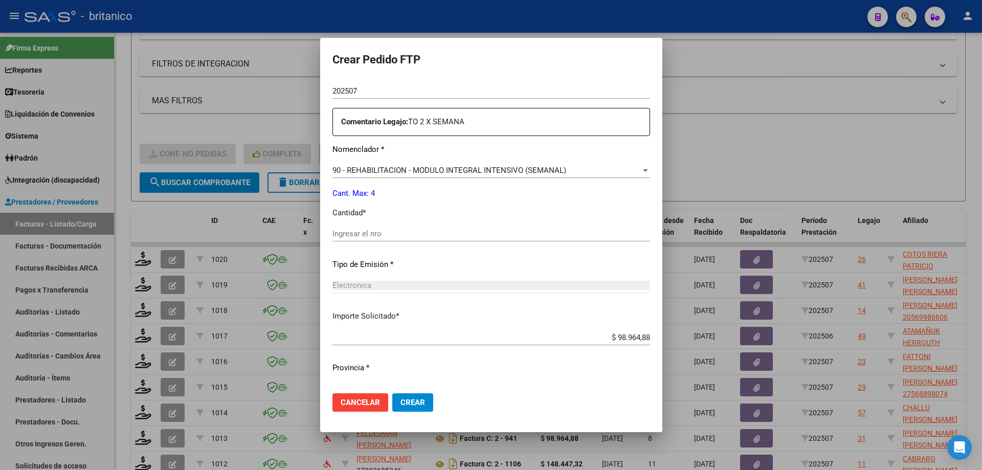
click at [396, 232] on input "Ingresar el nro" at bounding box center [492, 233] width 318 height 9
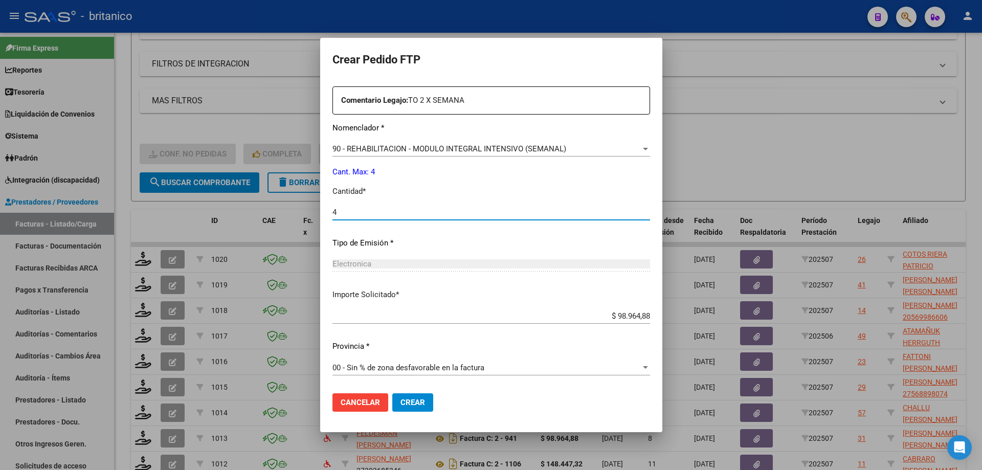
type input "4"
click at [412, 403] on span "Crear" at bounding box center [413, 402] width 25 height 9
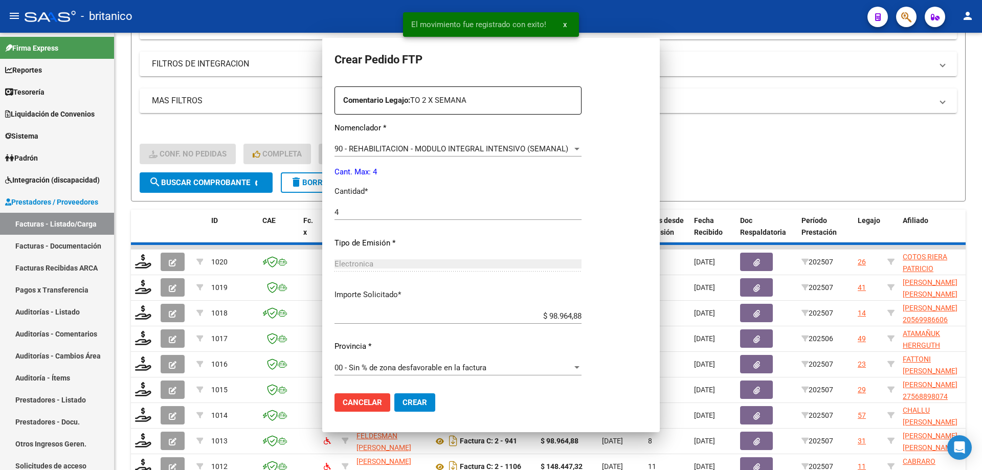
scroll to position [0, 0]
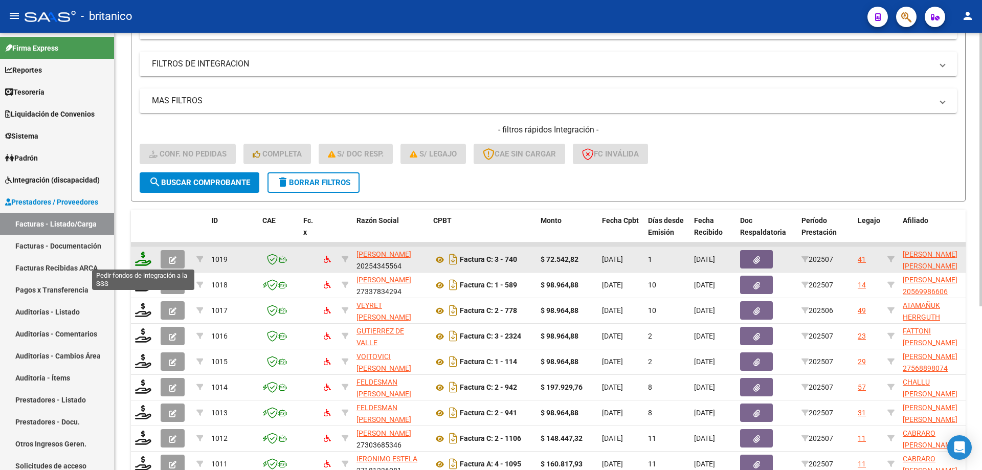
click at [144, 259] on icon at bounding box center [143, 259] width 16 height 14
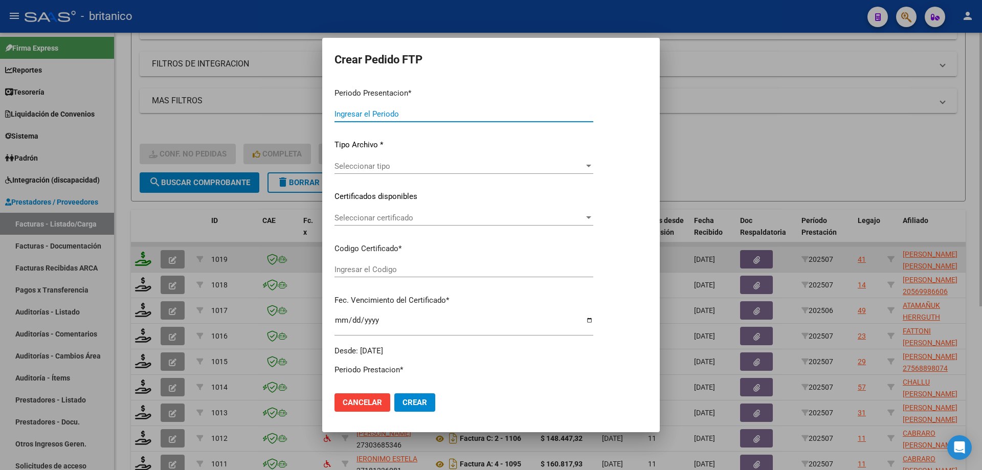
type input "202507"
type input "$ 72.542,82"
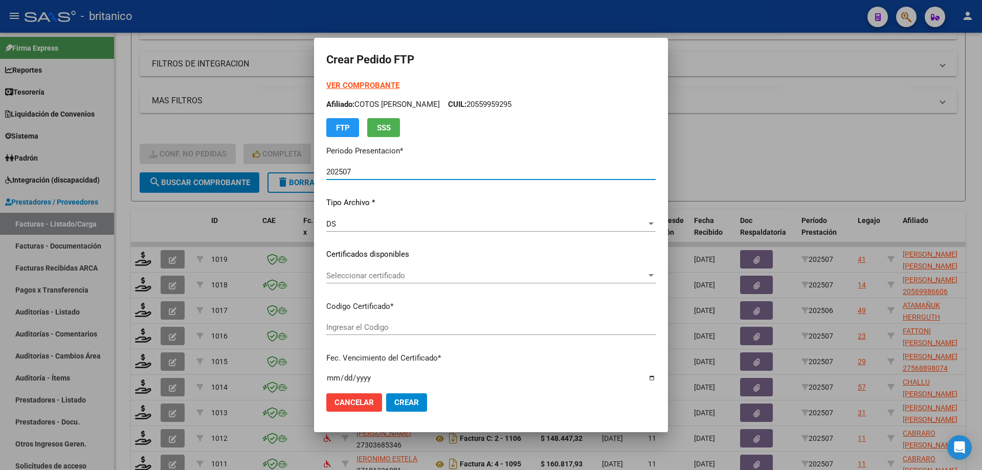
type input "ARG0200056391409-2023092620280926BUE315"
type input "[DATE]"
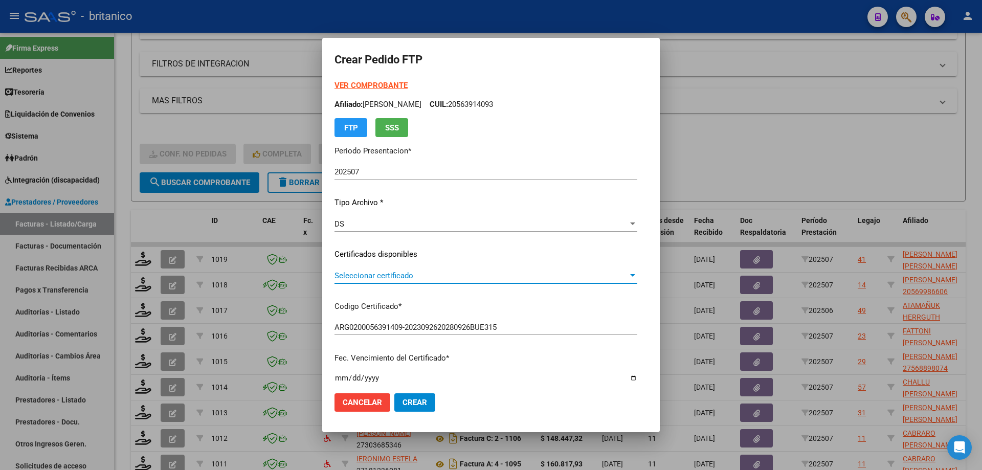
click at [346, 278] on span "Seleccionar certificado" at bounding box center [482, 275] width 294 height 9
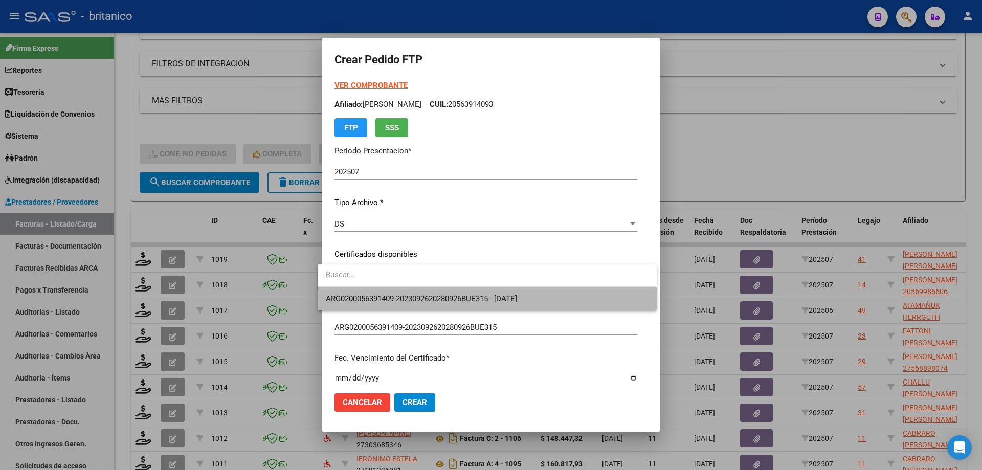
click at [393, 303] on span "ARG0200056391409-2023092620280926BUE315 - [DATE]" at bounding box center [487, 299] width 322 height 23
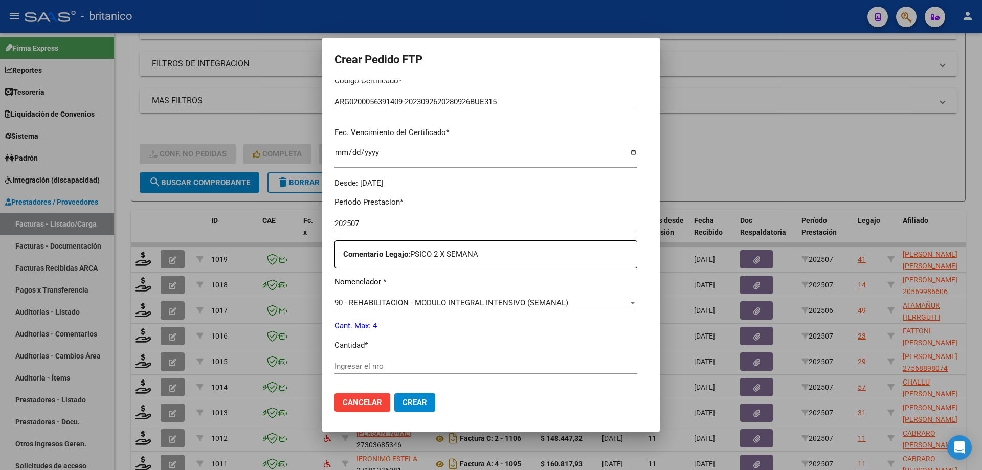
scroll to position [256, 0]
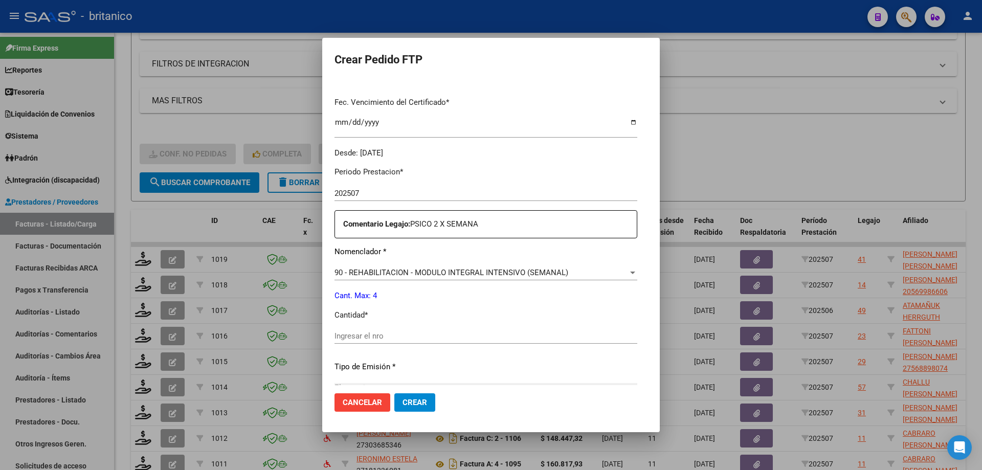
click at [426, 336] on input "Ingresar el nro" at bounding box center [486, 336] width 303 height 9
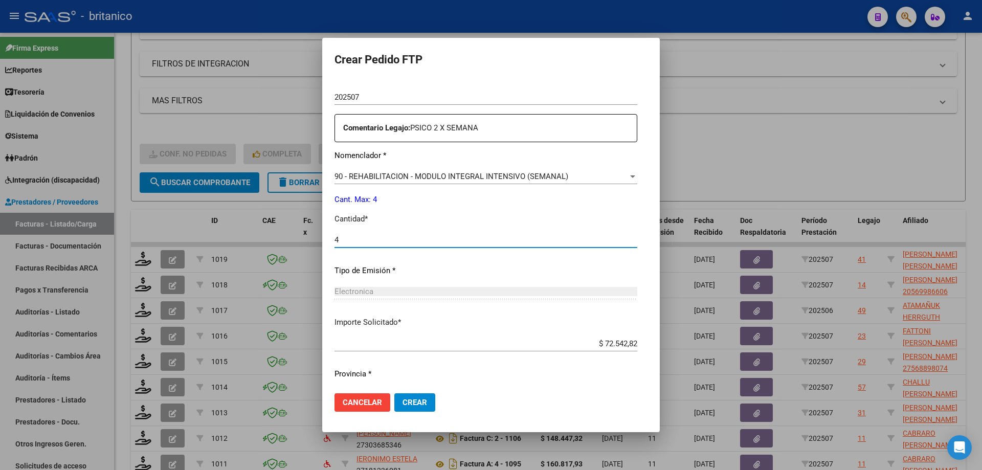
scroll to position [380, 0]
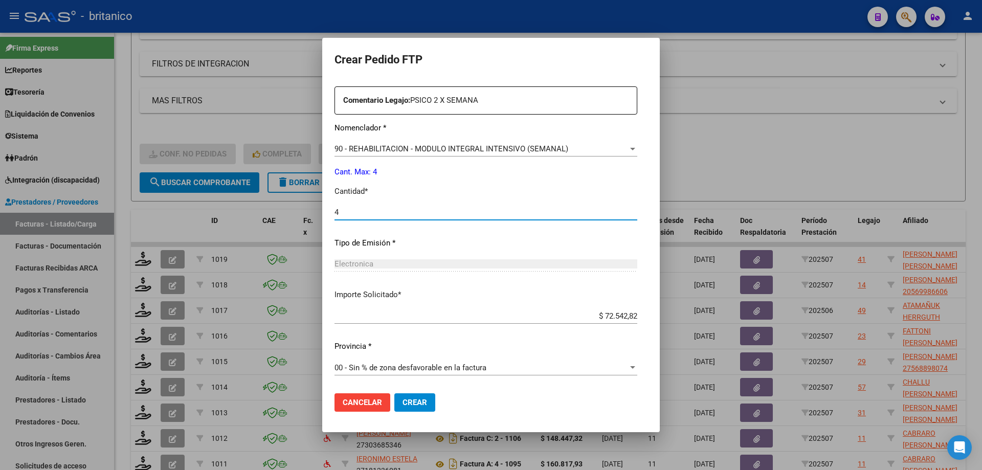
type input "4"
click at [407, 401] on span "Crear" at bounding box center [415, 402] width 25 height 9
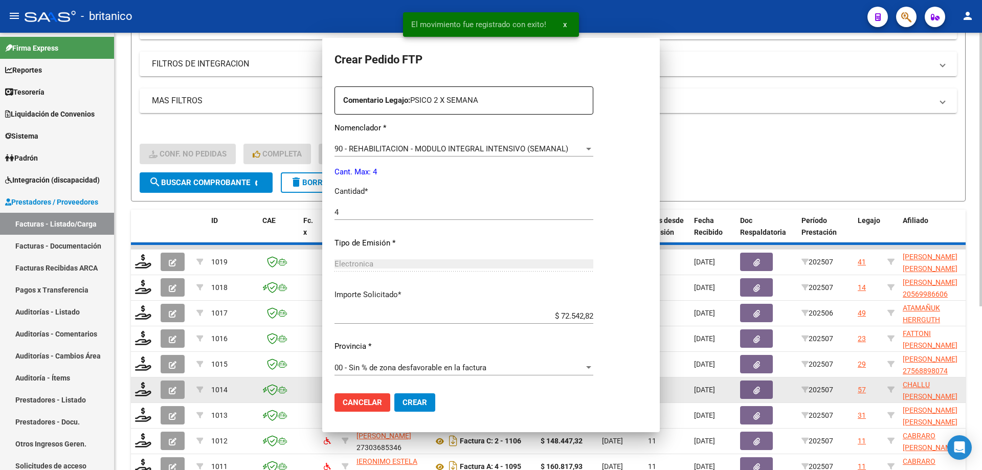
scroll to position [0, 0]
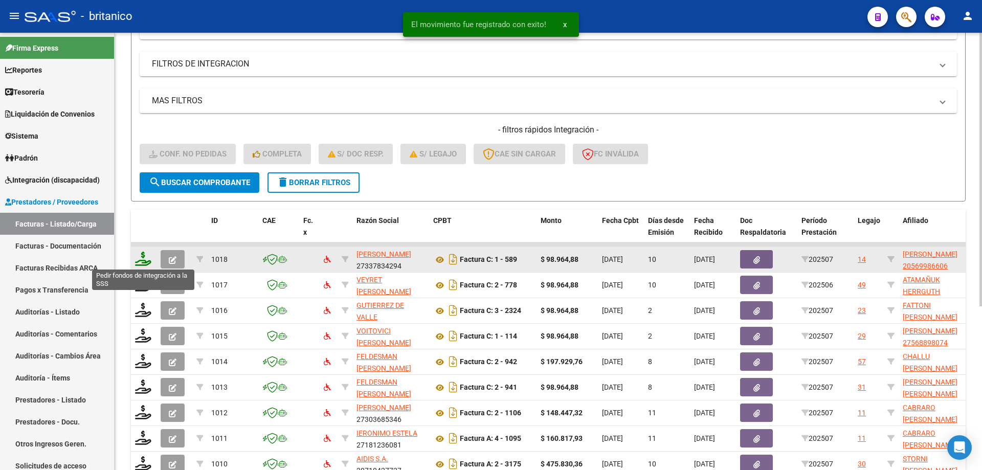
click at [145, 255] on icon at bounding box center [143, 259] width 16 height 14
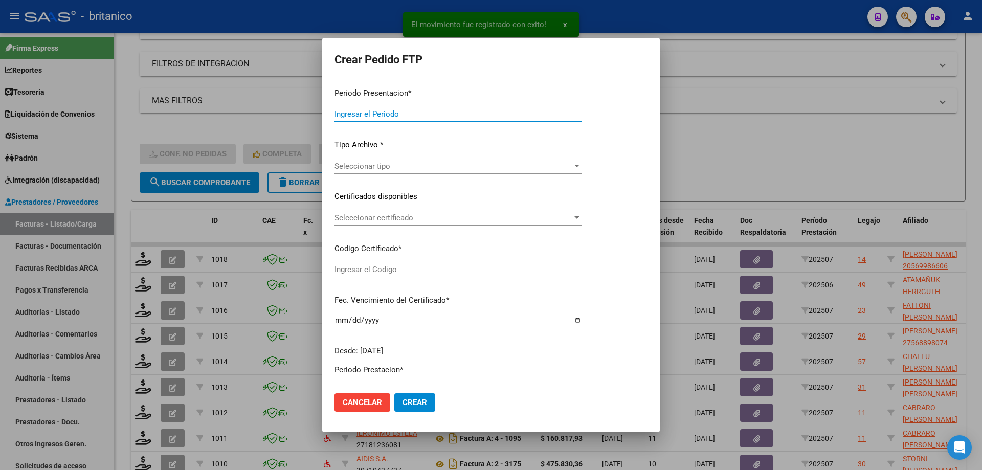
type input "202507"
type input "$ 98.964,88"
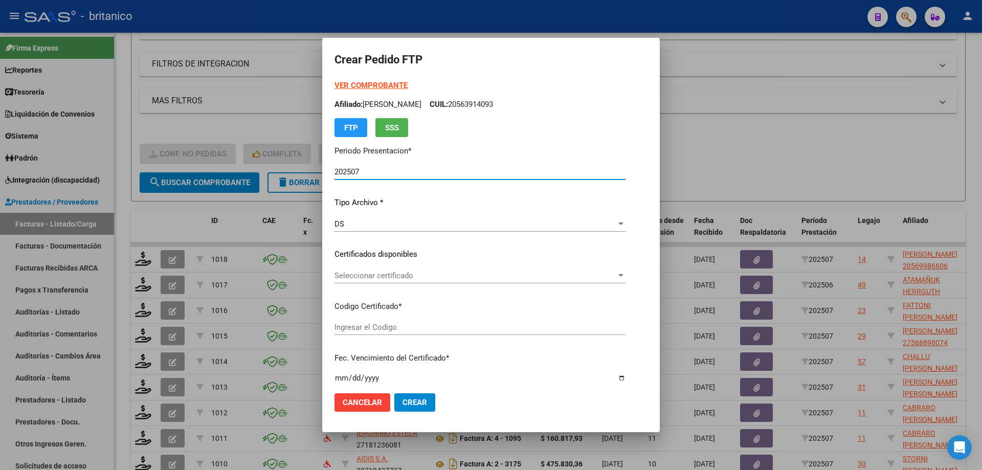
type input "ARG02000569986602019052820240528CBA536"
type input "[DATE]"
click at [360, 274] on span "Seleccionar certificado" at bounding box center [476, 275] width 282 height 9
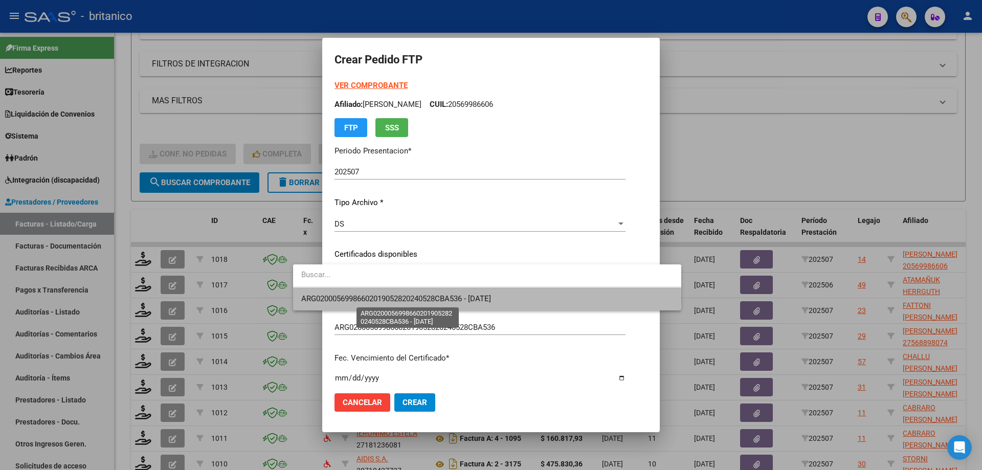
click at [372, 297] on span "ARG02000569986602019052820240528CBA536 - [DATE]" at bounding box center [396, 298] width 190 height 9
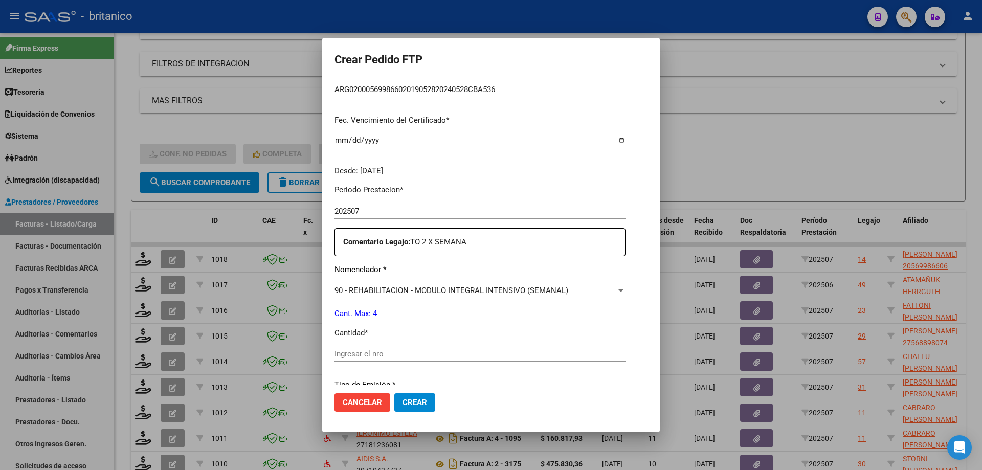
scroll to position [256, 0]
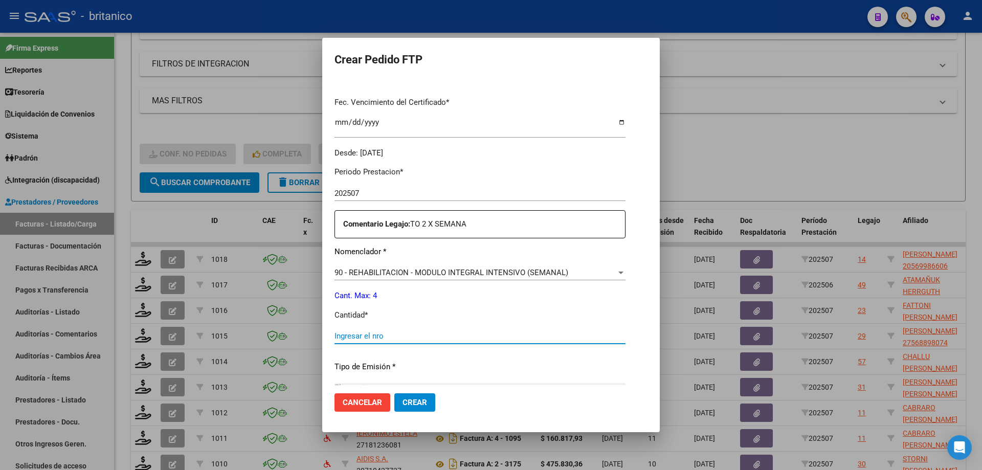
click at [418, 337] on input "Ingresar el nro" at bounding box center [480, 336] width 291 height 9
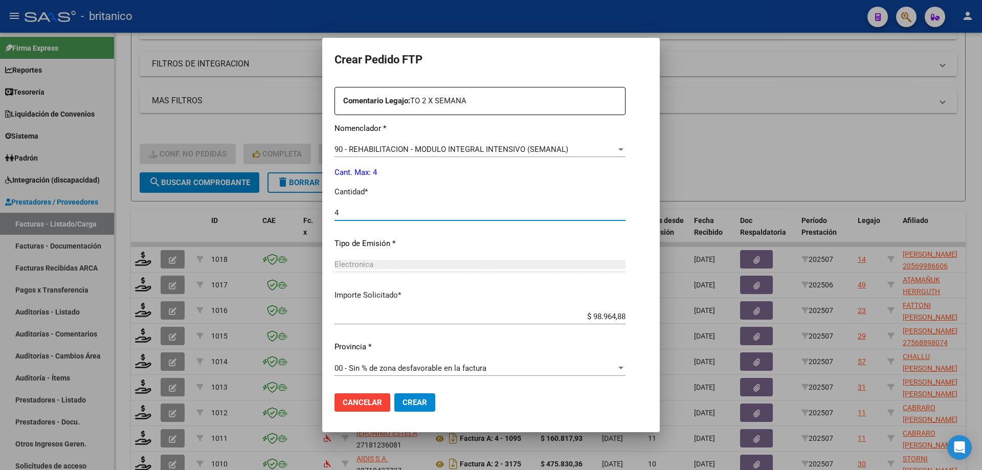
scroll to position [380, 0]
type input "4"
click at [403, 402] on span "Crear" at bounding box center [415, 402] width 25 height 9
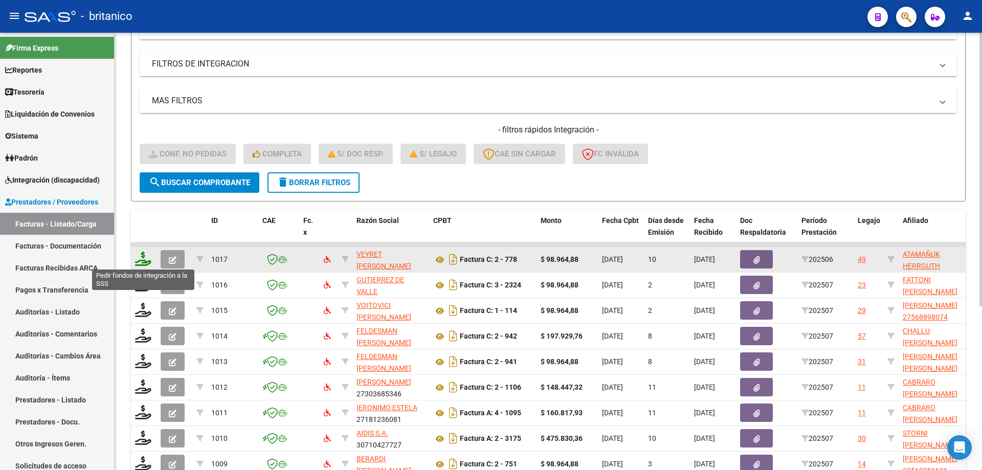
click at [142, 260] on icon at bounding box center [143, 259] width 16 height 14
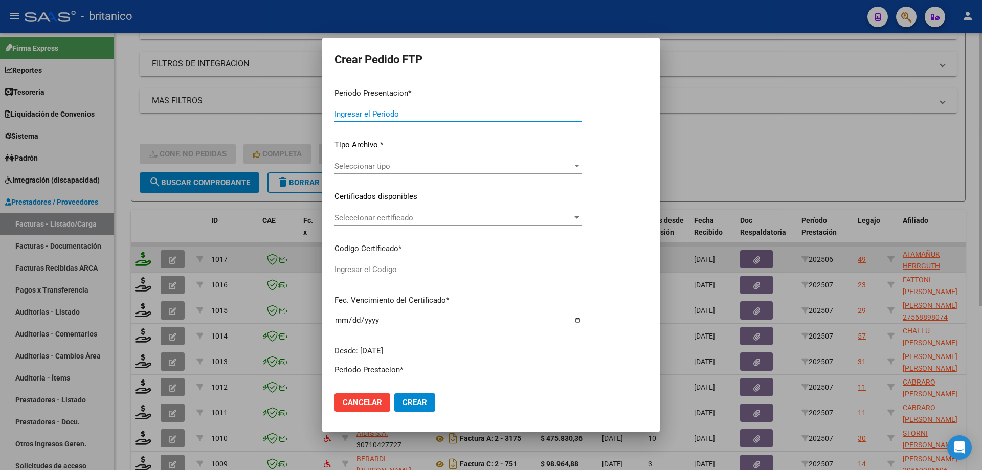
type input "202507"
type input "202506"
type input "$ 98.964,88"
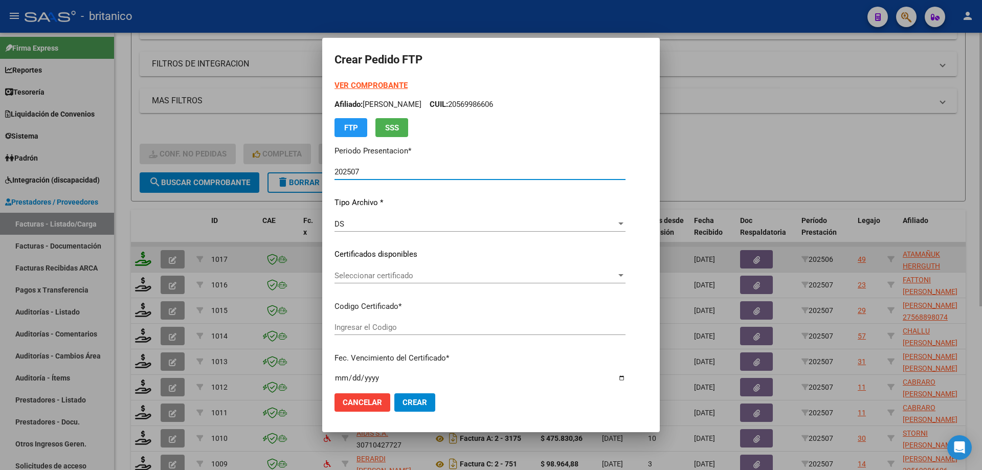
type input "ARG02000501549422023032120280321CBA536"
type input "[DATE]"
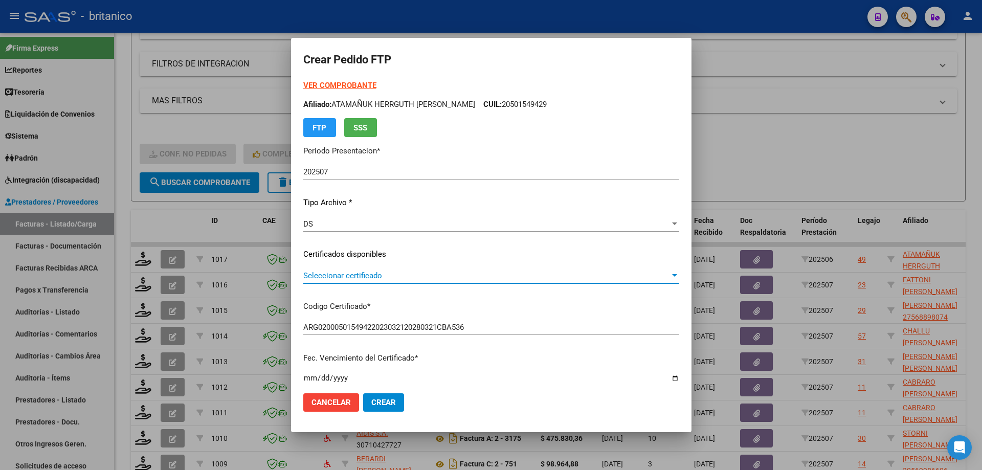
click at [362, 275] on span "Seleccionar certificado" at bounding box center [486, 275] width 367 height 9
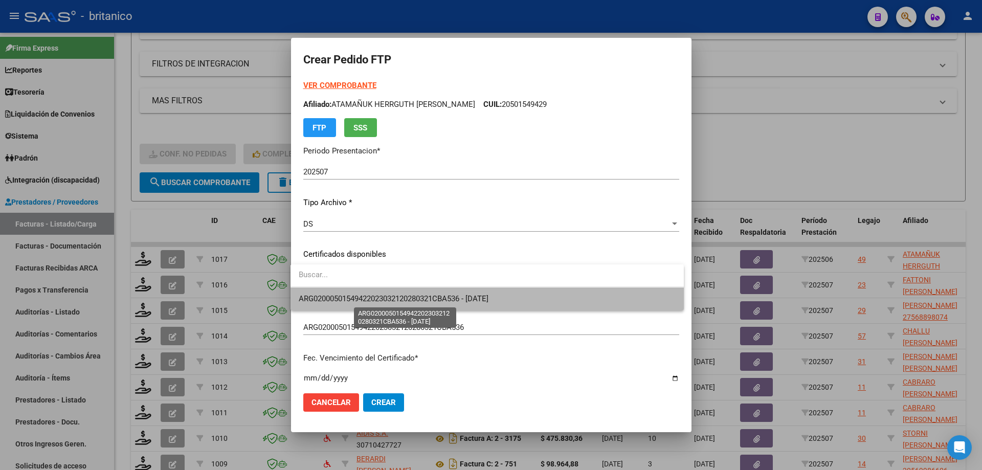
click at [365, 296] on span "ARG02000501549422023032120280321CBA536 - [DATE]" at bounding box center [394, 298] width 190 height 9
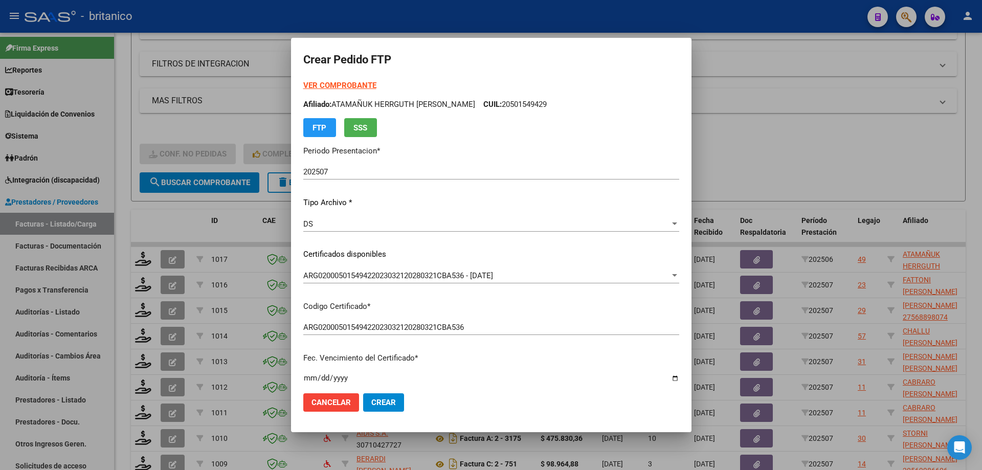
click at [326, 85] on strong "VER COMPROBANTE" at bounding box center [339, 85] width 73 height 9
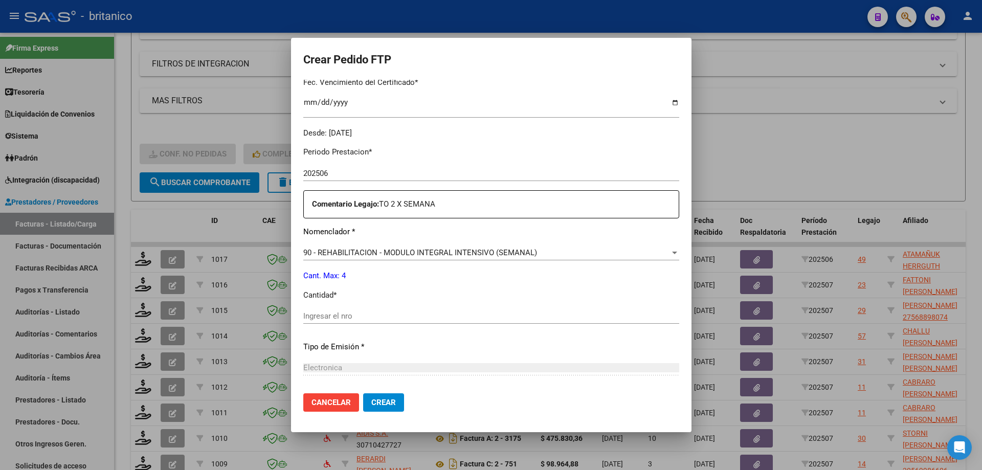
scroll to position [307, 0]
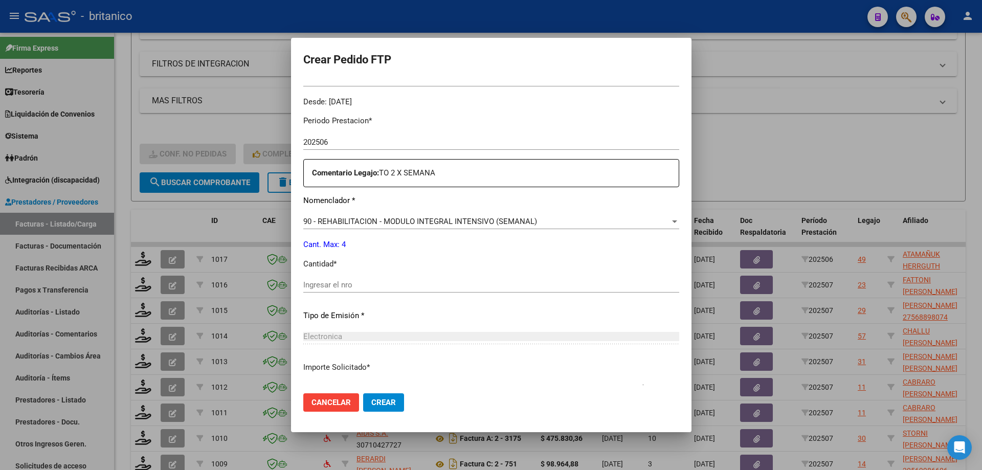
click at [367, 278] on div "Ingresar el nro" at bounding box center [491, 284] width 376 height 15
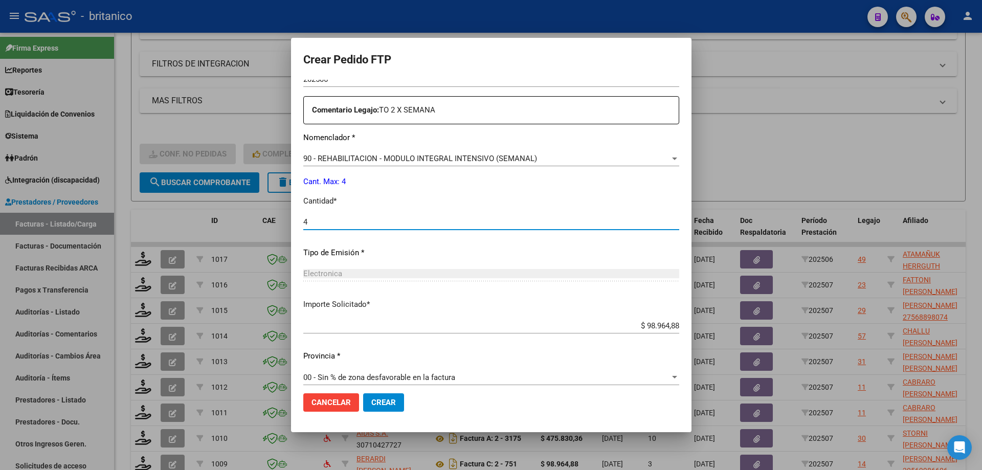
scroll to position [380, 0]
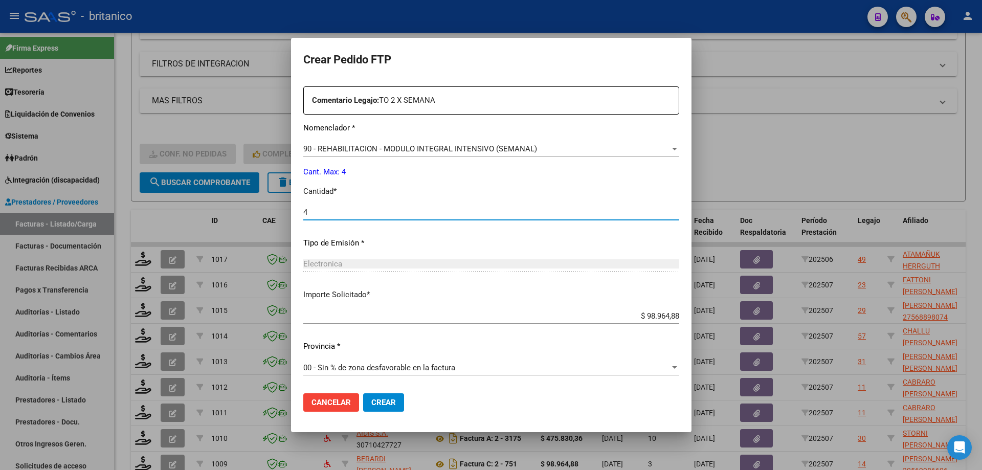
type input "4"
click at [390, 406] on span "Crear" at bounding box center [383, 402] width 25 height 9
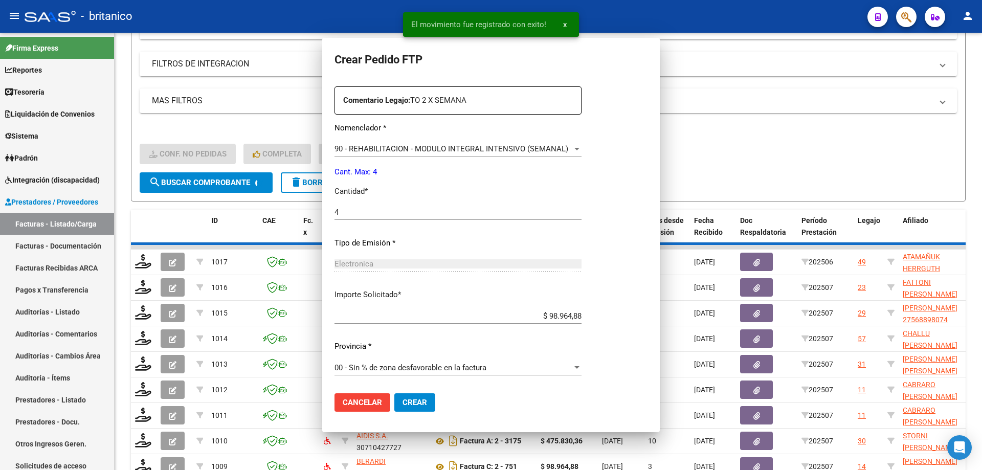
scroll to position [0, 0]
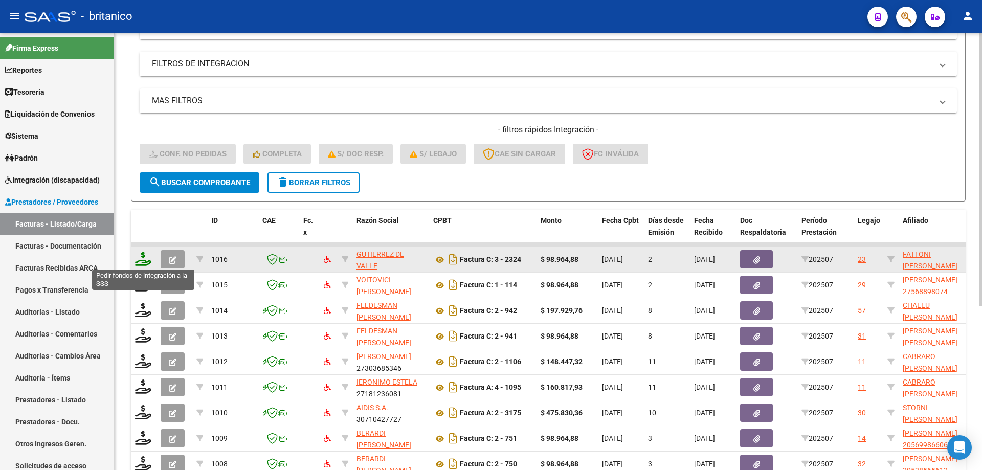
click at [139, 259] on icon at bounding box center [143, 259] width 16 height 14
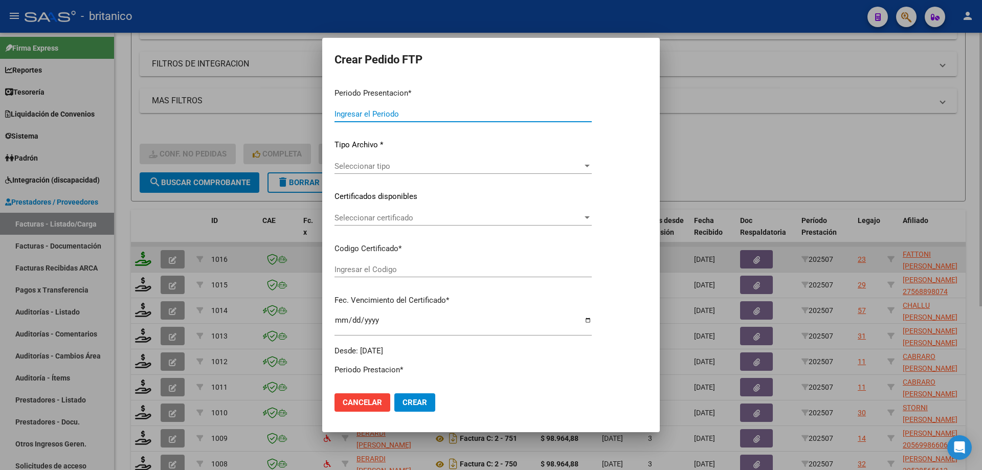
type input "202507"
type input "$ 98.964,88"
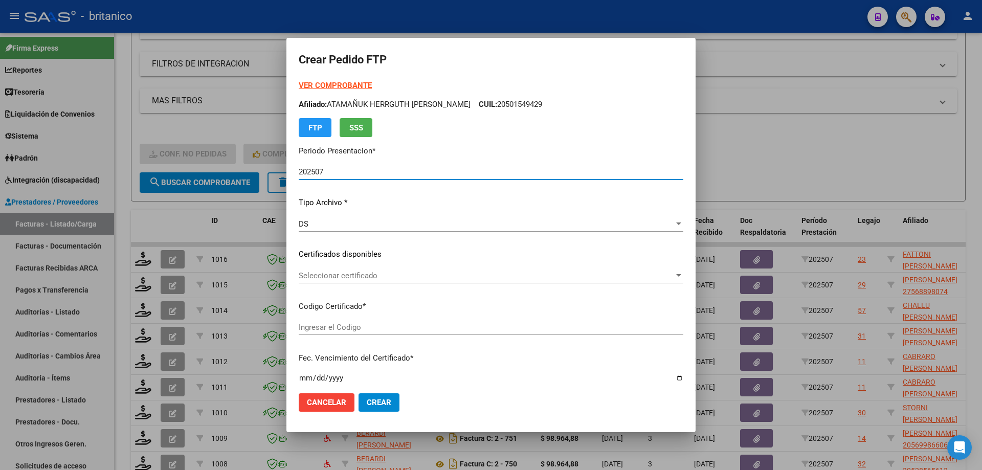
type input "ARG02000536476292021111720261117CBA536"
type input "[DATE]"
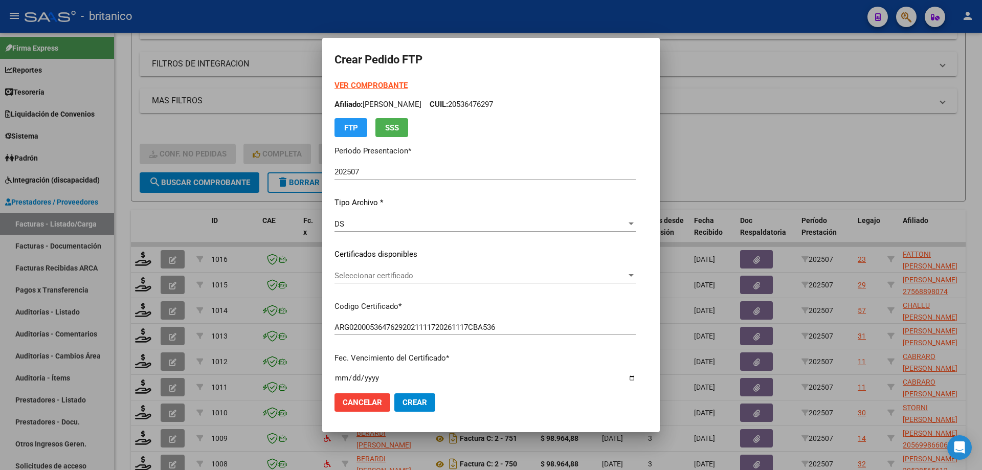
click at [399, 283] on div "Seleccionar certificado Seleccionar certificado" at bounding box center [485, 280] width 301 height 25
click at [398, 278] on span "Seleccionar certificado" at bounding box center [481, 275] width 292 height 9
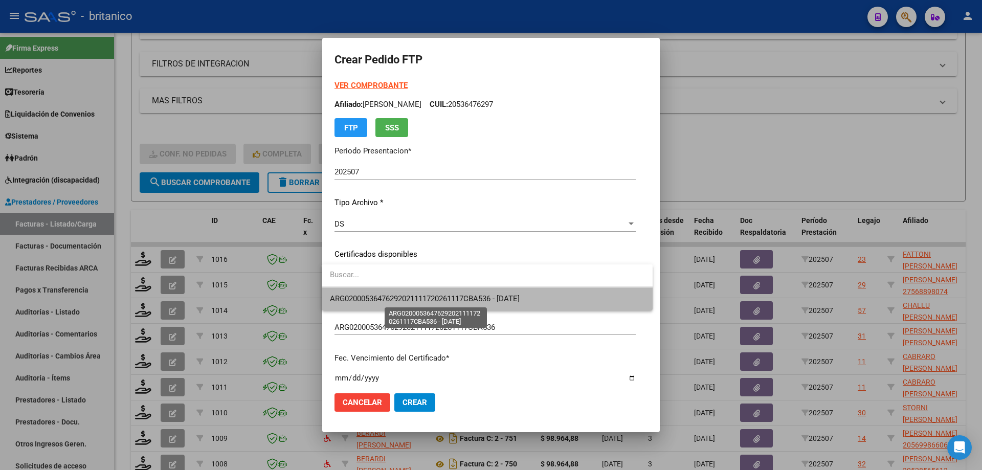
click at [399, 295] on span "ARG02000536476292021111720261117CBA536 - [DATE]" at bounding box center [425, 298] width 190 height 9
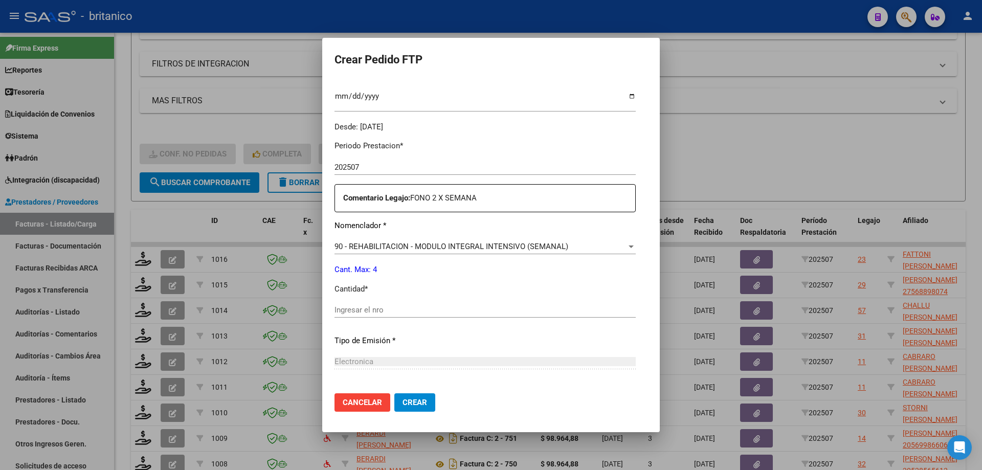
scroll to position [307, 0]
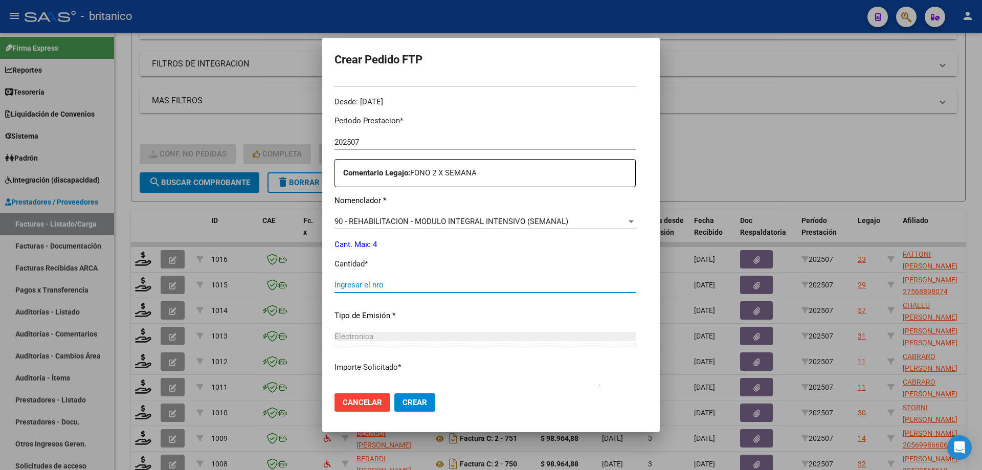
click at [348, 284] on input "Ingresar el nro" at bounding box center [485, 284] width 301 height 9
type input "4"
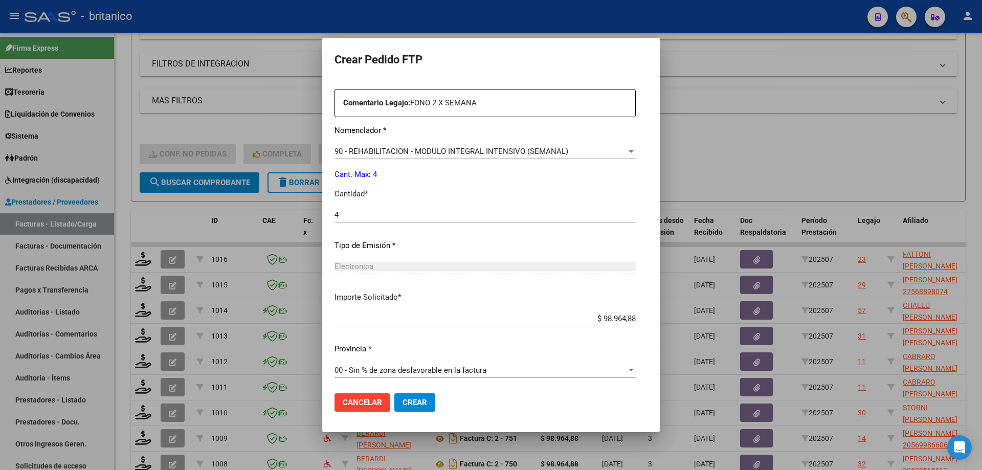
scroll to position [380, 0]
click at [414, 404] on span "Crear" at bounding box center [415, 402] width 25 height 9
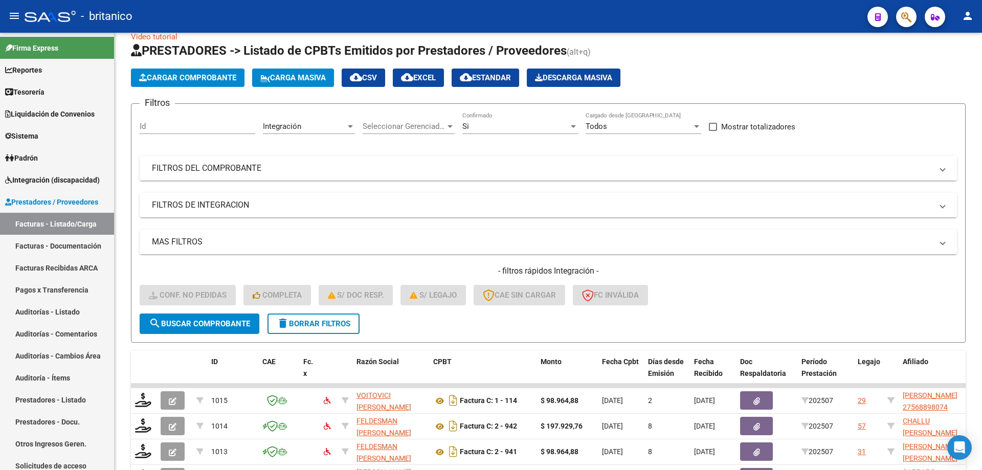
scroll to position [0, 0]
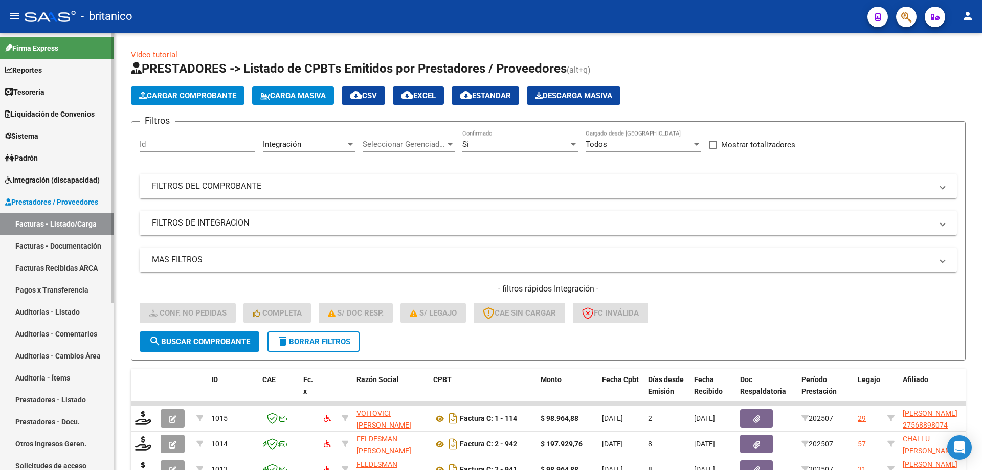
click at [94, 253] on link "Facturas - Documentación" at bounding box center [57, 246] width 114 height 22
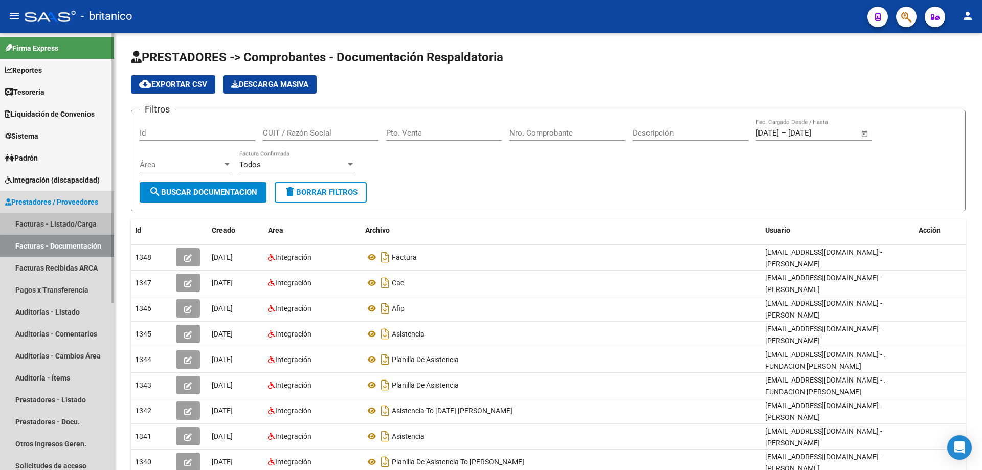
click at [103, 223] on link "Facturas - Listado/Carga" at bounding box center [57, 224] width 114 height 22
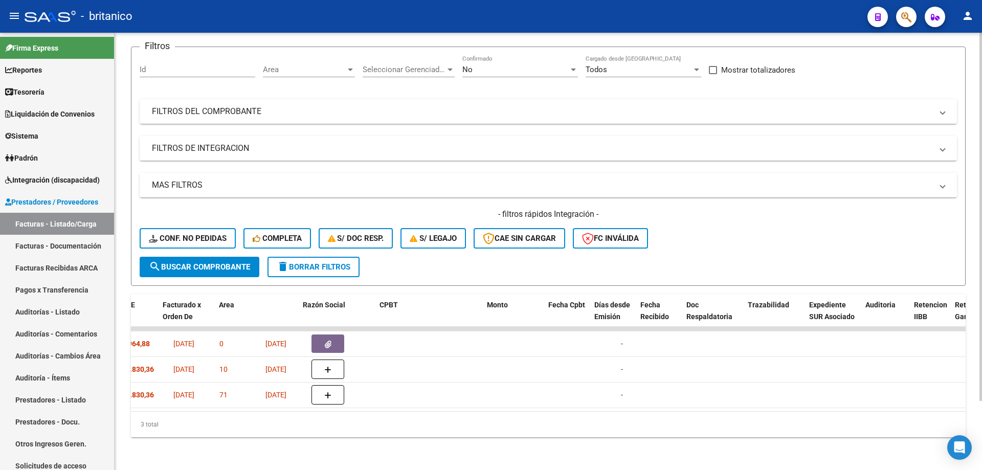
scroll to position [0, 141]
